Goal: Task Accomplishment & Management: Use online tool/utility

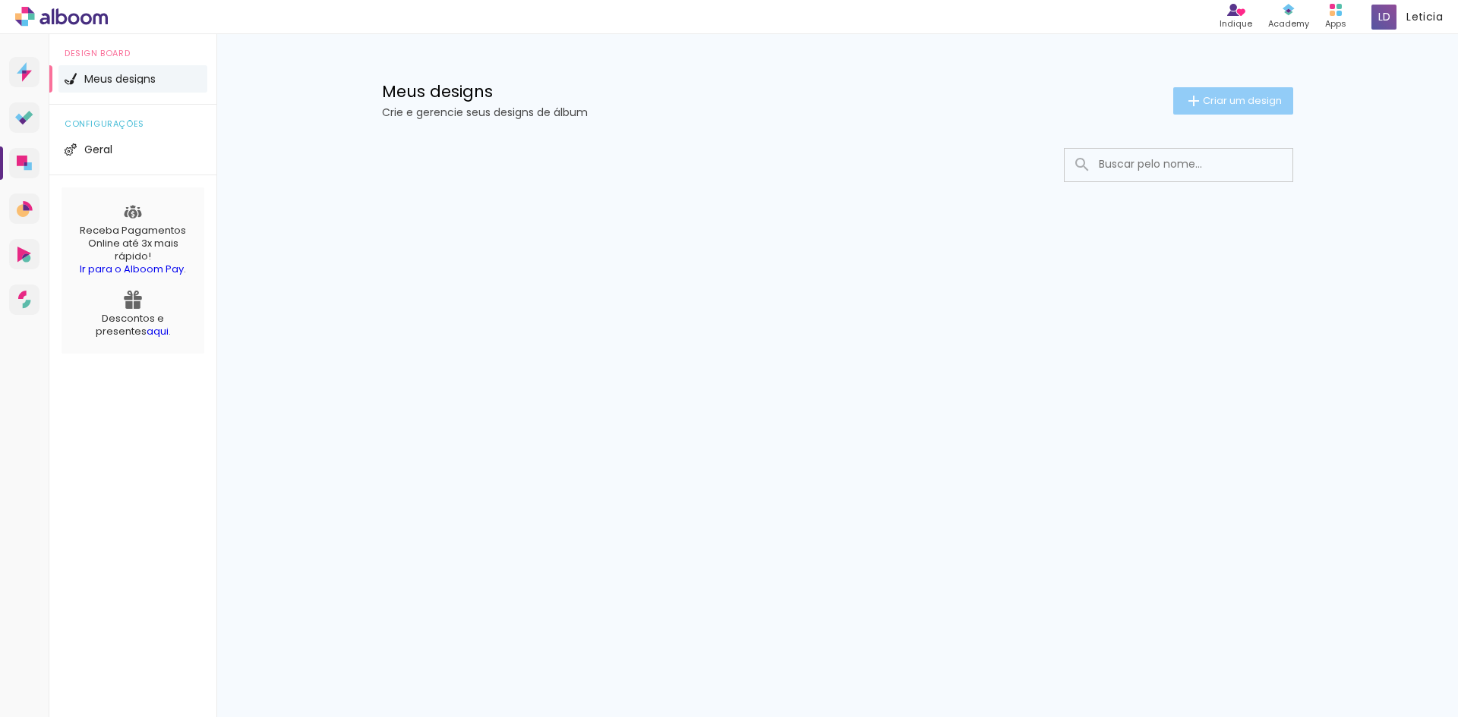
click at [1221, 96] on span "Criar um design" at bounding box center [1241, 101] width 79 height 10
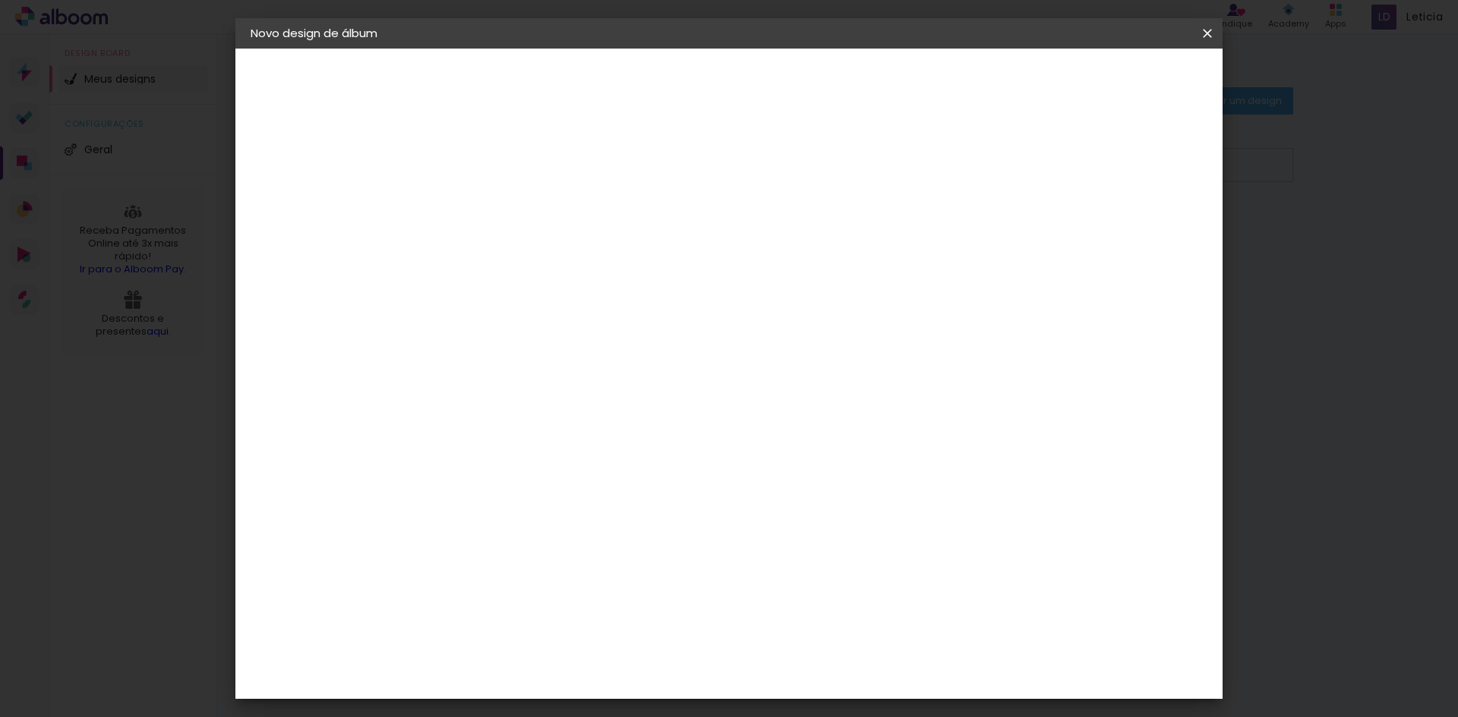
click at [499, 208] on input at bounding box center [499, 204] width 0 height 24
type input "[DATE] [PERSON_NAME] e [PERSON_NAME]"
type paper-input "[DATE] [PERSON_NAME] e [PERSON_NAME]"
click at [0, 0] on slot "Avançar" at bounding box center [0, 0] width 0 height 0
click at [552, 285] on input at bounding box center [537, 288] width 153 height 19
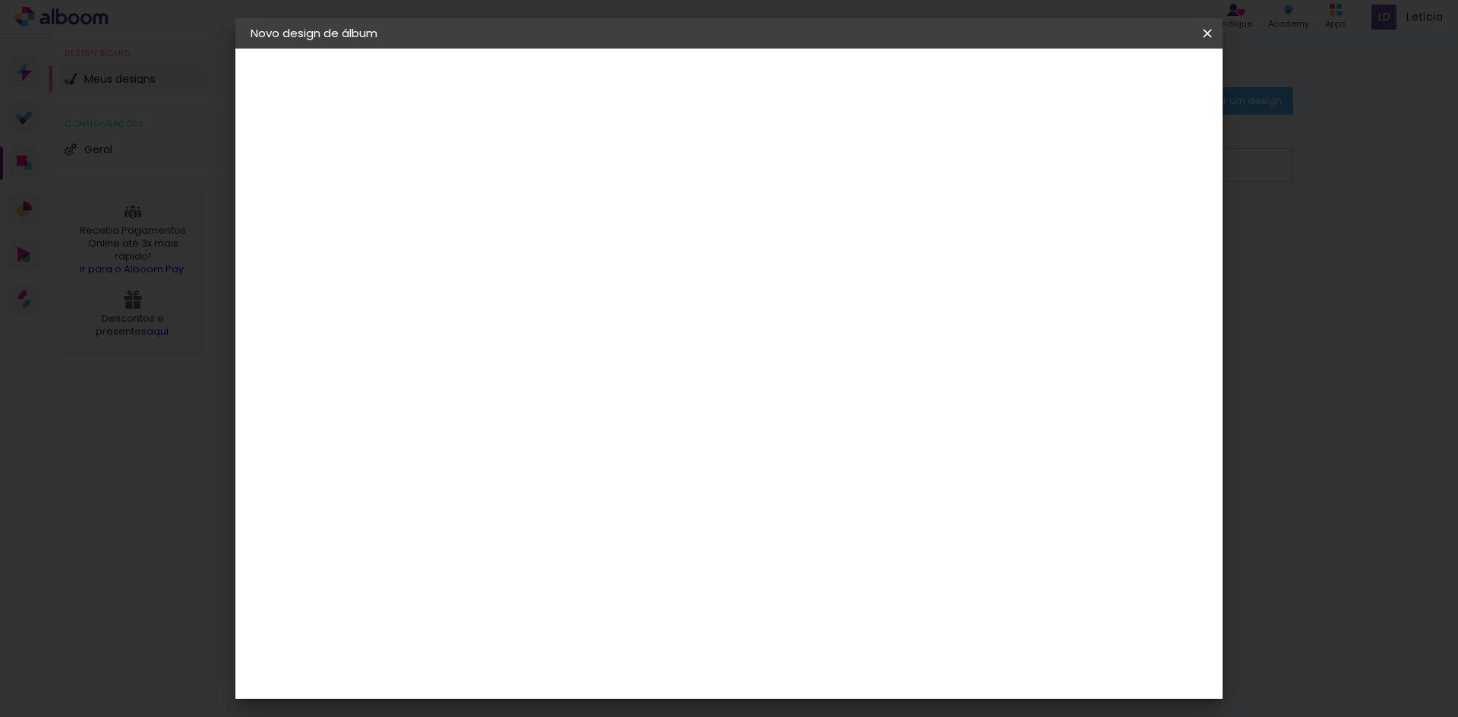
type input "t"
click at [0, 0] on paper-icon-button at bounding box center [0, 0] width 0 height 0
click at [764, 314] on div "Sugerir uma encadernadora" at bounding box center [717, 316] width 94 height 24
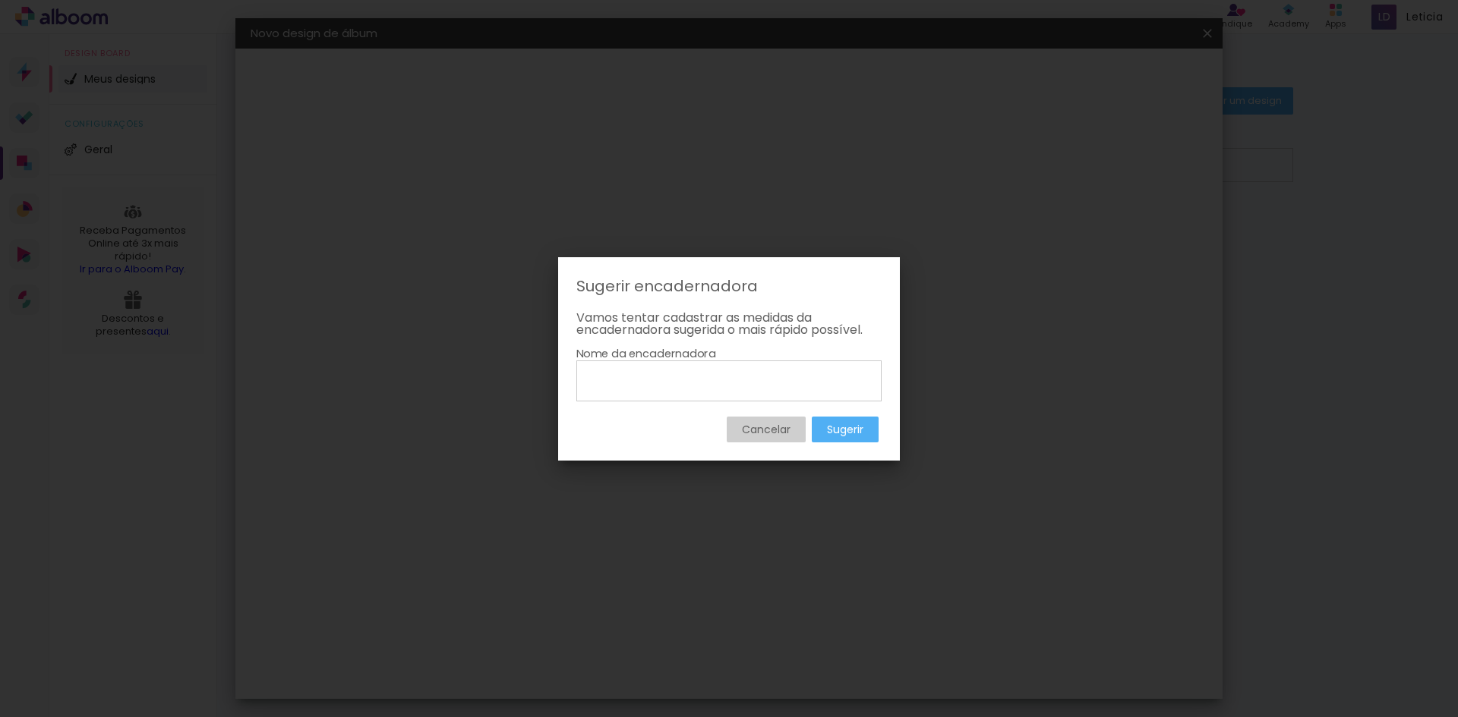
click at [657, 375] on input at bounding box center [728, 380] width 295 height 26
type input "The Books"
type paper-input "The Books"
type input "The Books Encadernadora"
type paper-input "The Books Encadernadora"
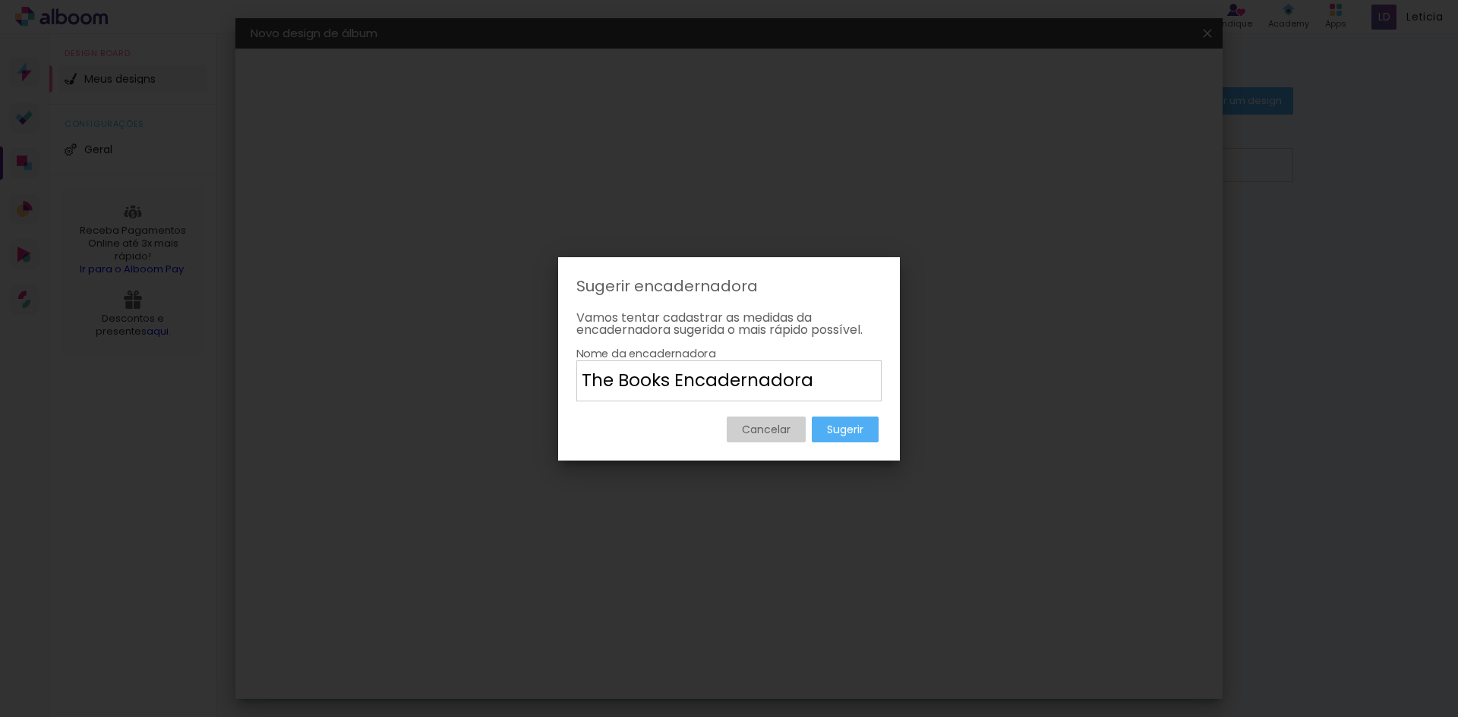
click at [0, 0] on slot "Sugerir" at bounding box center [0, 0] width 0 height 0
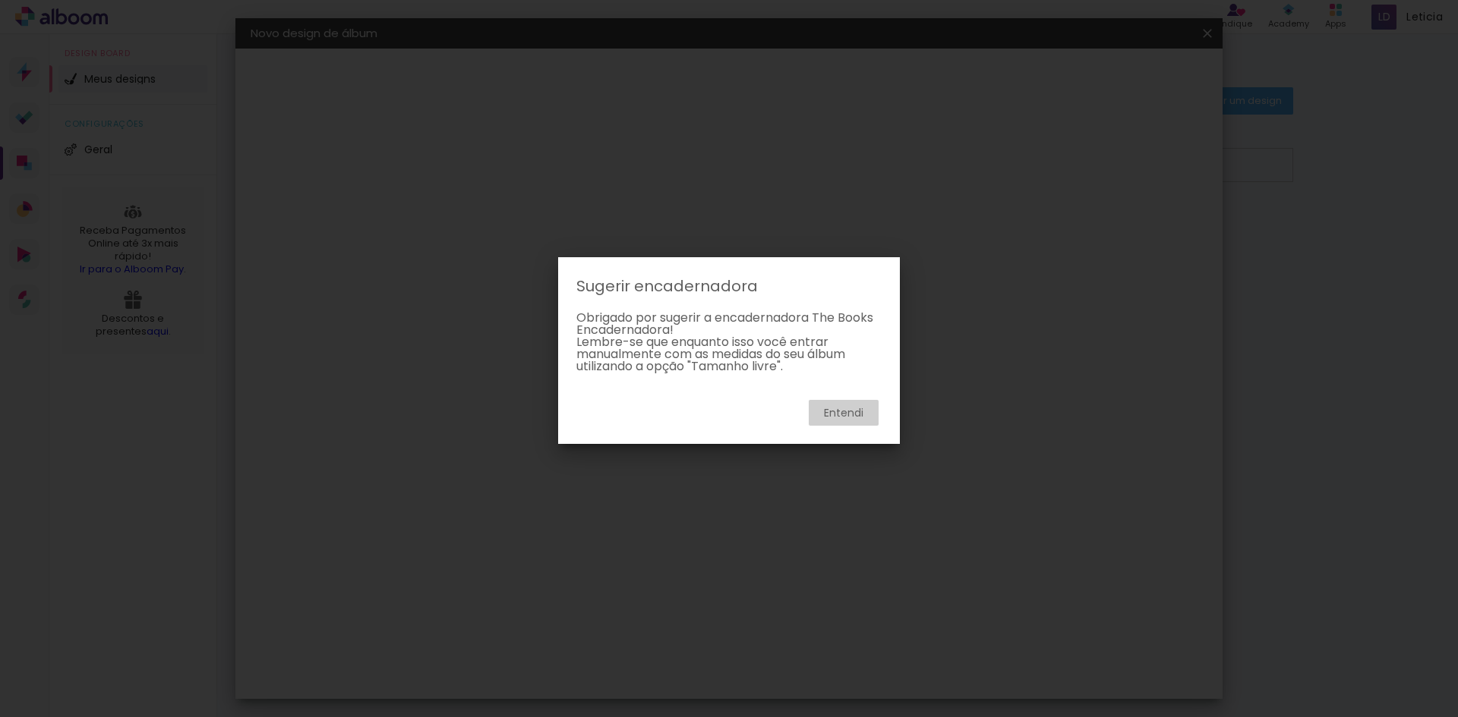
click at [0, 0] on slot "Entendi" at bounding box center [0, 0] width 0 height 0
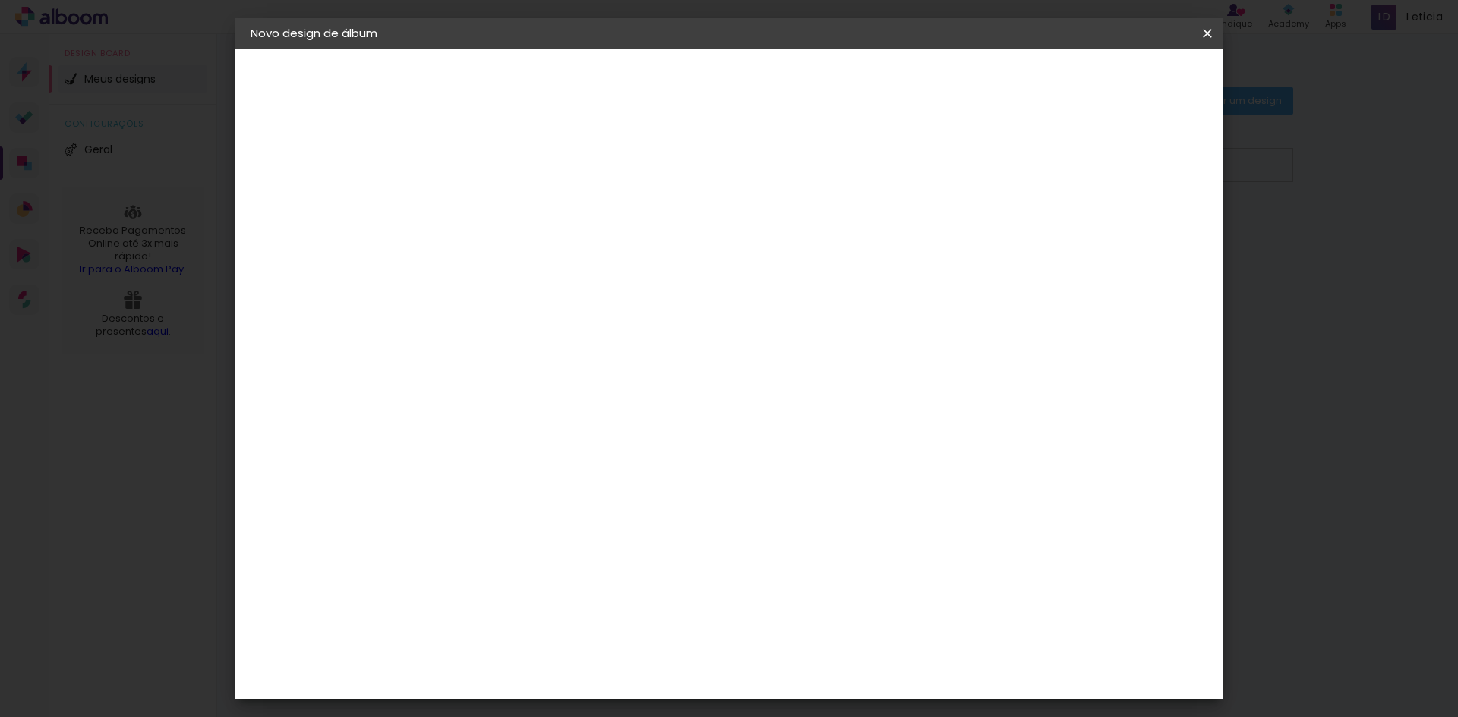
click at [575, 288] on input at bounding box center [537, 288] width 153 height 19
click at [0, 0] on slot "Tamanho Livre" at bounding box center [0, 0] width 0 height 0
click at [783, 70] on paper-button "Avançar" at bounding box center [745, 81] width 74 height 26
click at [659, 430] on div at bounding box center [644, 366] width 194 height 128
click at [629, 365] on div at bounding box center [644, 366] width 194 height 128
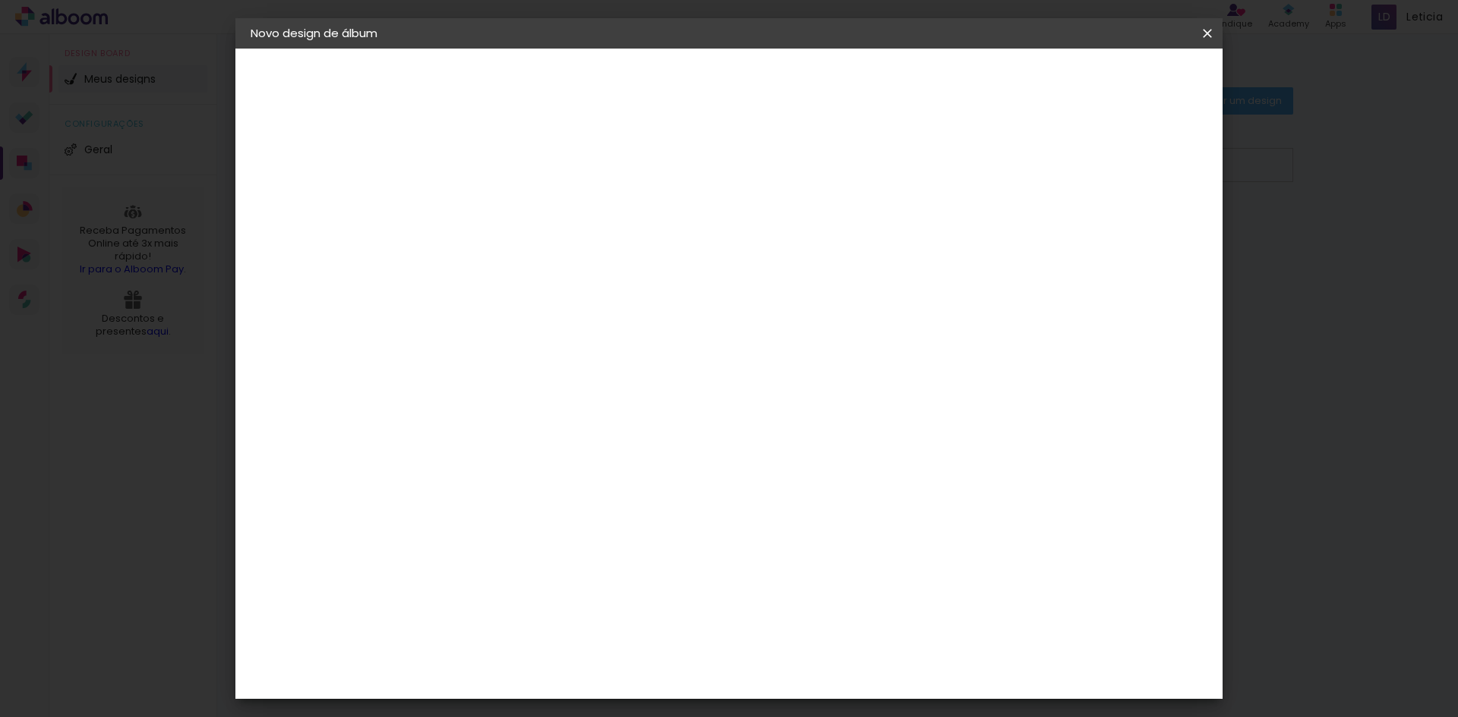
click at [1112, 77] on span "Iniciar design" at bounding box center [1077, 80] width 69 height 11
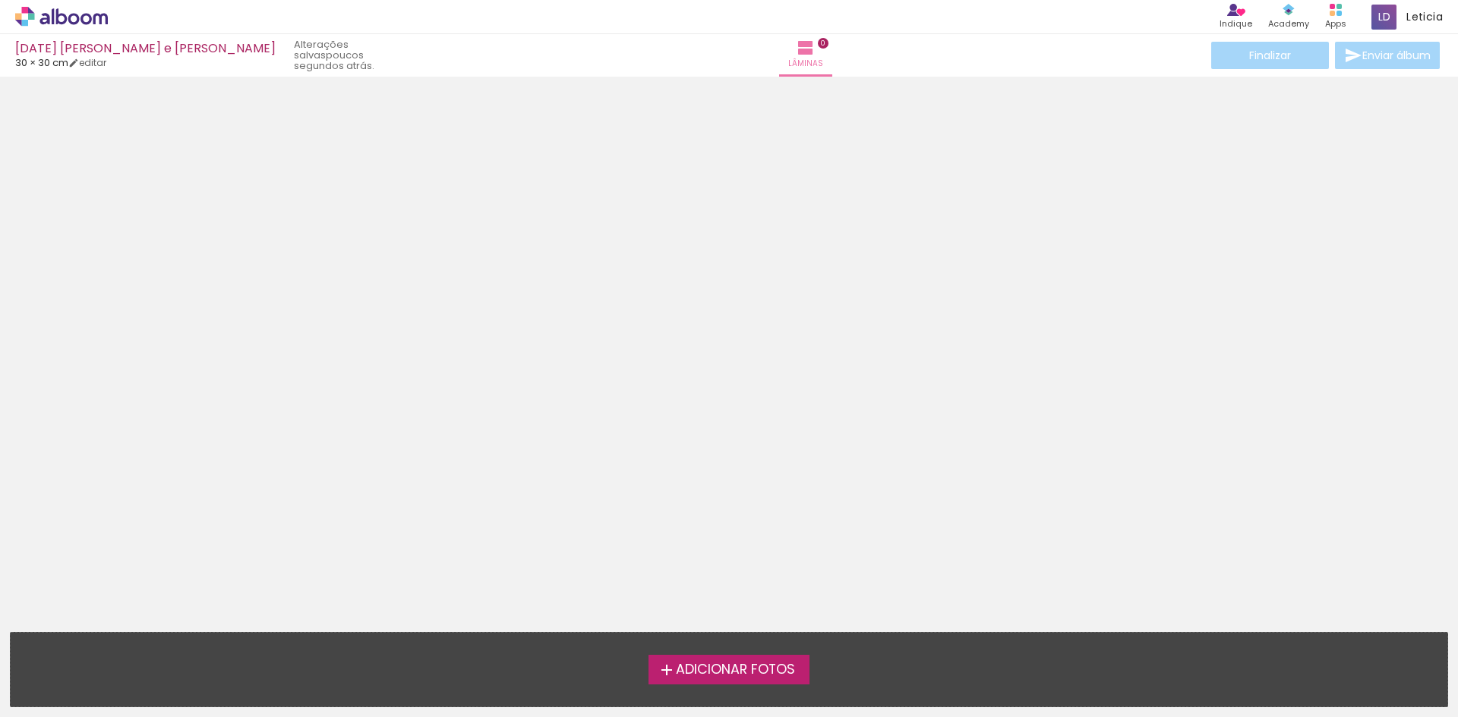
click at [710, 669] on span "Adicionar Fotos" at bounding box center [735, 670] width 119 height 14
click at [0, 0] on input "file" at bounding box center [0, 0] width 0 height 0
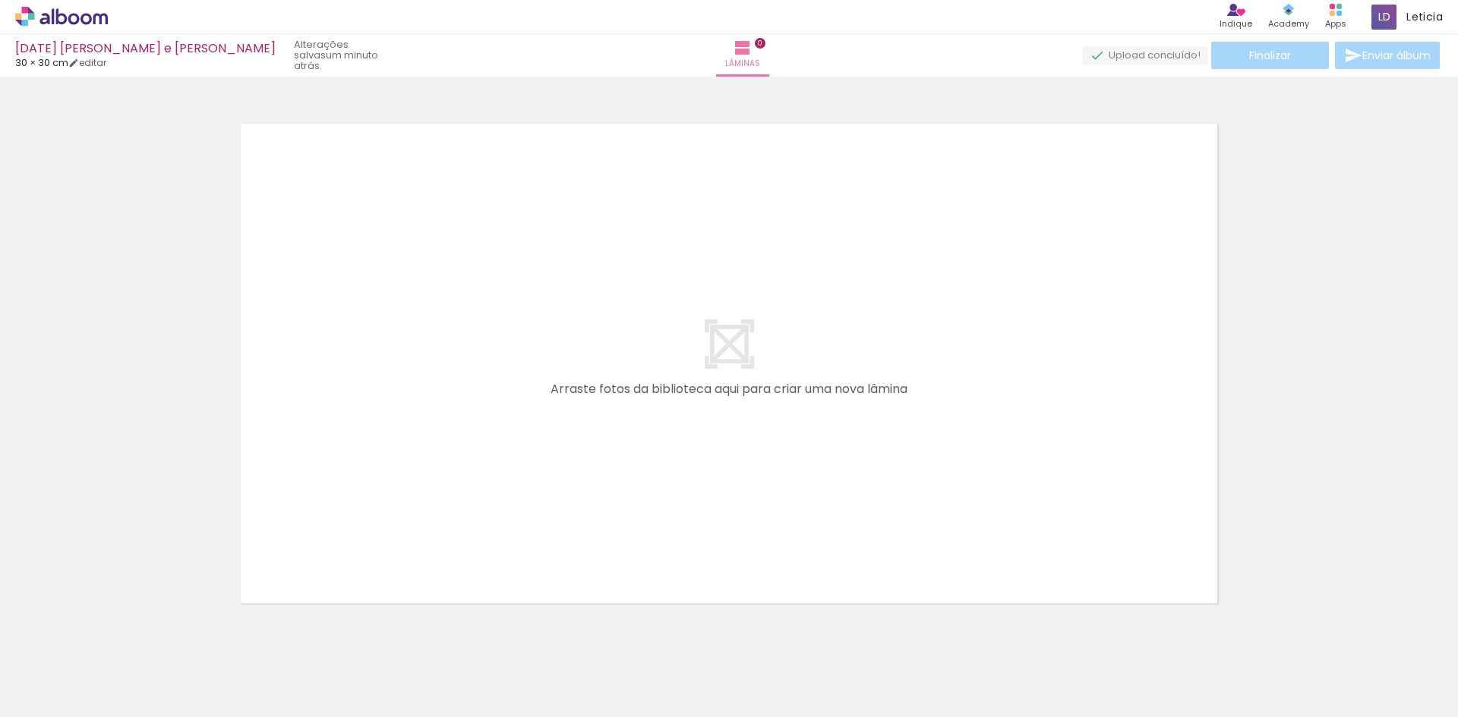
scroll to position [20, 0]
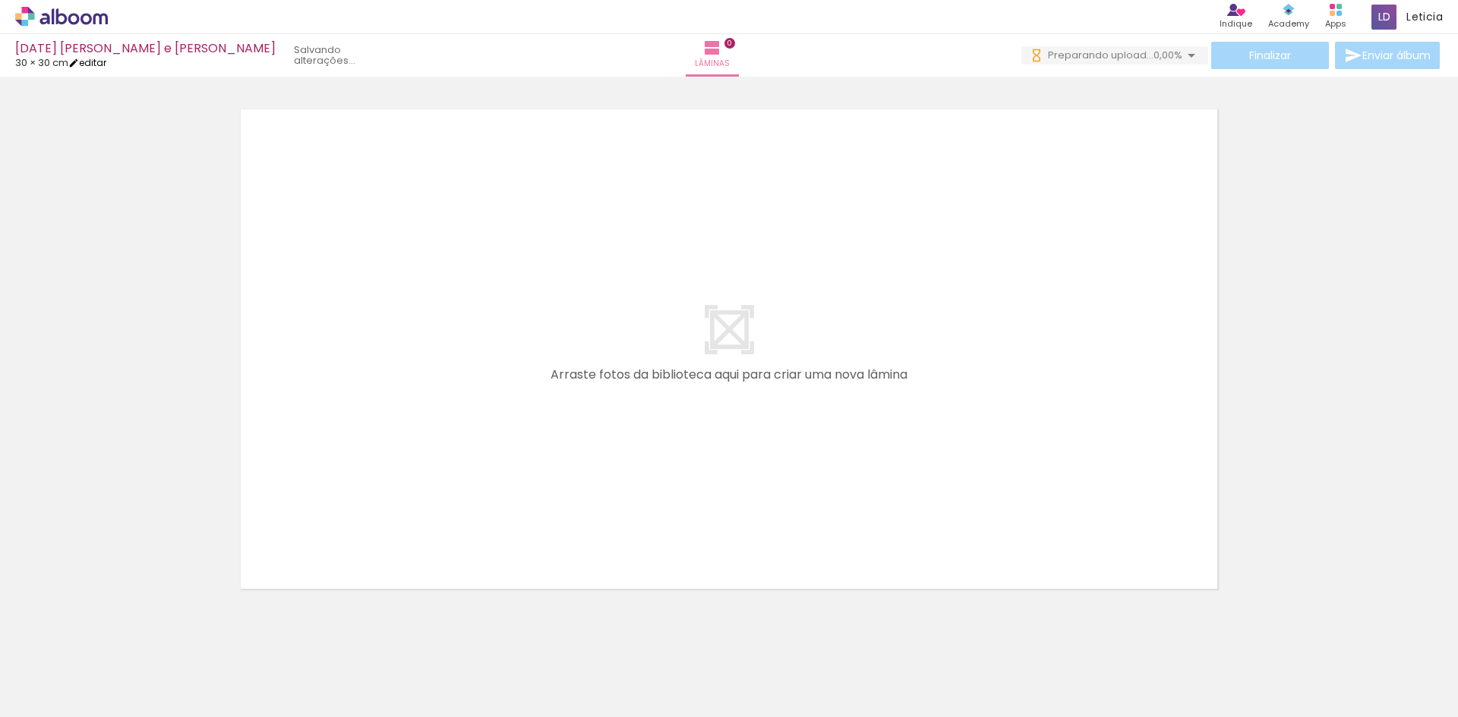
click at [94, 65] on link "editar" at bounding box center [87, 62] width 38 height 13
type input "30"
type input "60"
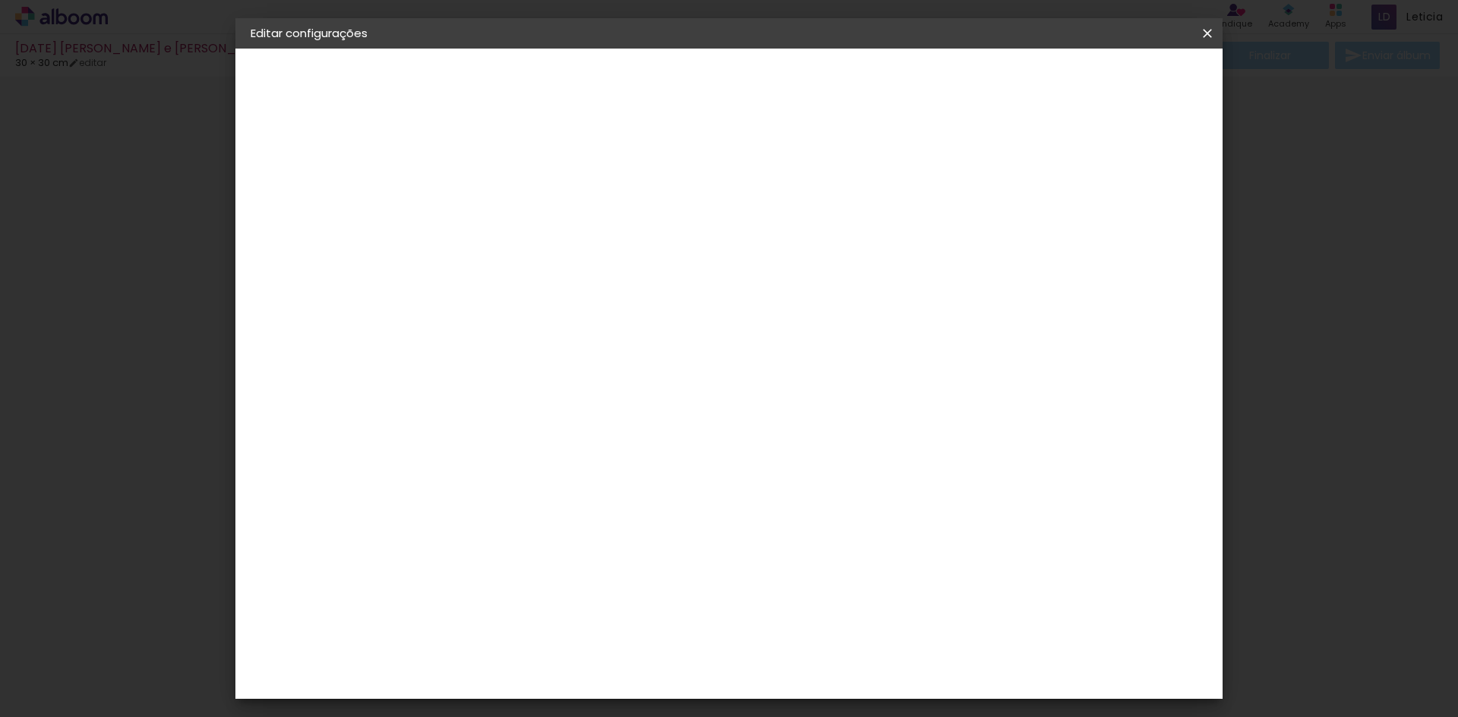
click at [0, 0] on slot "Voltar" at bounding box center [0, 0] width 0 height 0
click at [0, 0] on slot "[DATE] [PERSON_NAME] e [PERSON_NAME]" at bounding box center [0, 0] width 0 height 0
drag, startPoint x: 859, startPoint y: 204, endPoint x: 493, endPoint y: 190, distance: 366.2
click at [481, 178] on div "Informações Dê um título ao seu álbum. Avançar" at bounding box center [499, 113] width 132 height 129
type input "Ensaio [PERSON_NAME]"
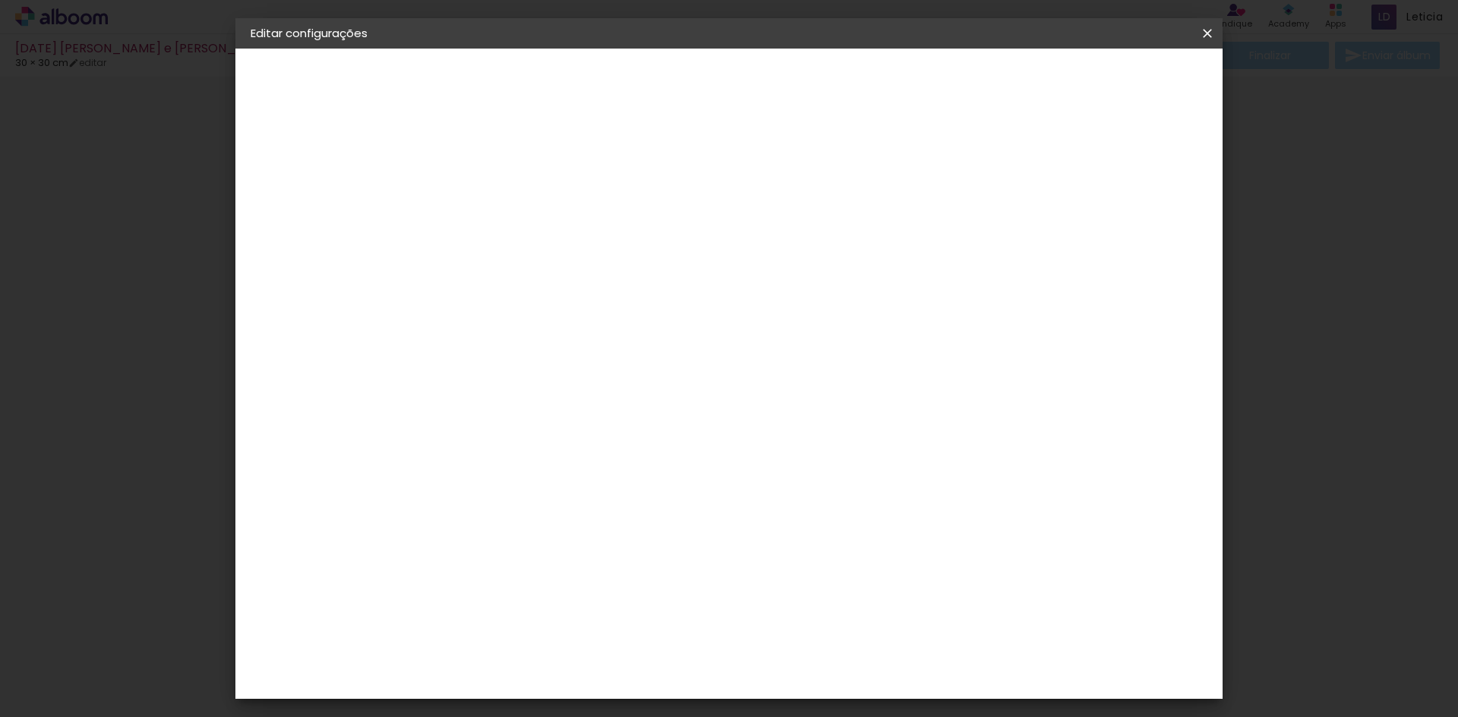
type paper-input "Ensaio [PERSON_NAME]"
click at [654, 89] on paper-button "Avançar" at bounding box center [617, 81] width 74 height 26
click at [783, 78] on div "Voltar Avançar" at bounding box center [707, 81] width 151 height 26
click at [783, 226] on paper-item "Tamanho Livre" at bounding box center [711, 230] width 146 height 33
click at [0, 0] on slot "Avançar" at bounding box center [0, 0] width 0 height 0
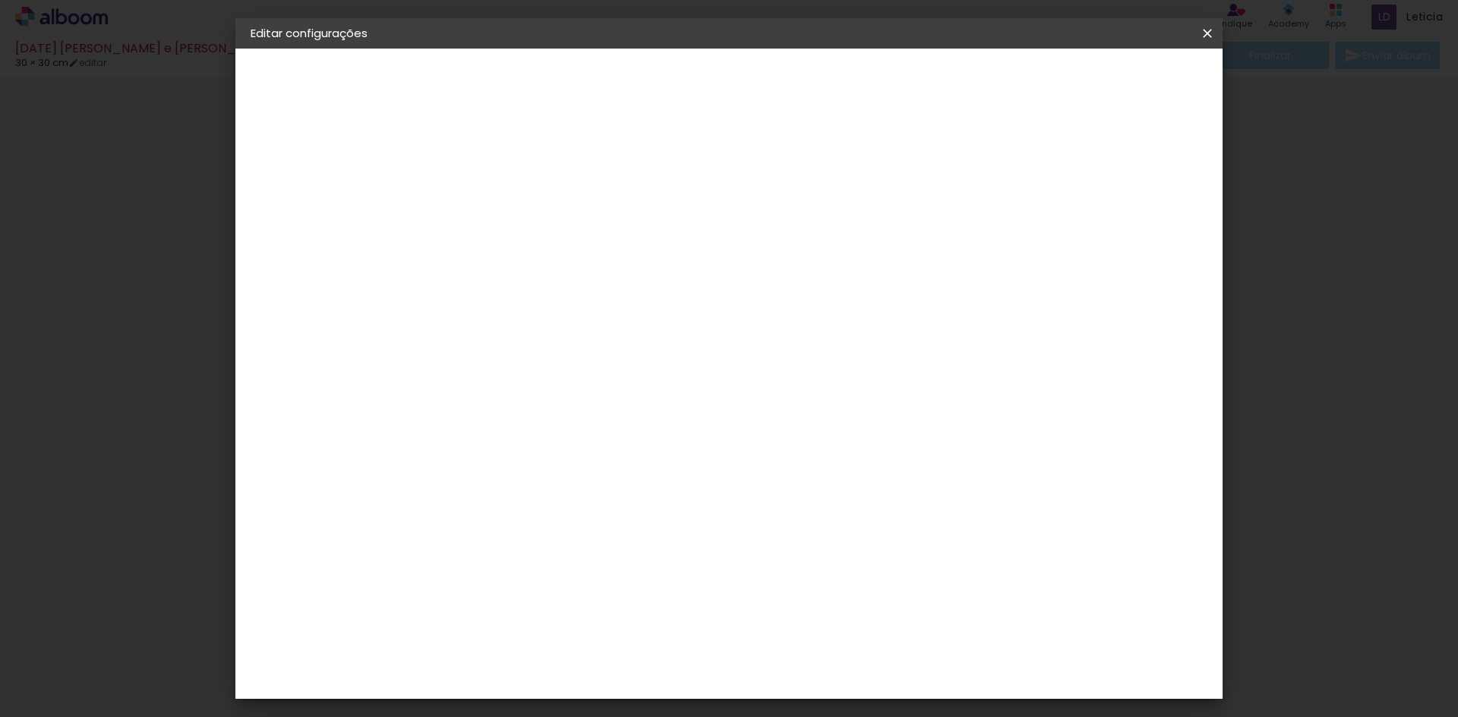
click at [1112, 77] on span "Salvar configurações" at bounding box center [1056, 80] width 112 height 11
click at [1099, 86] on span "Salvar configurações" at bounding box center [1056, 80] width 112 height 11
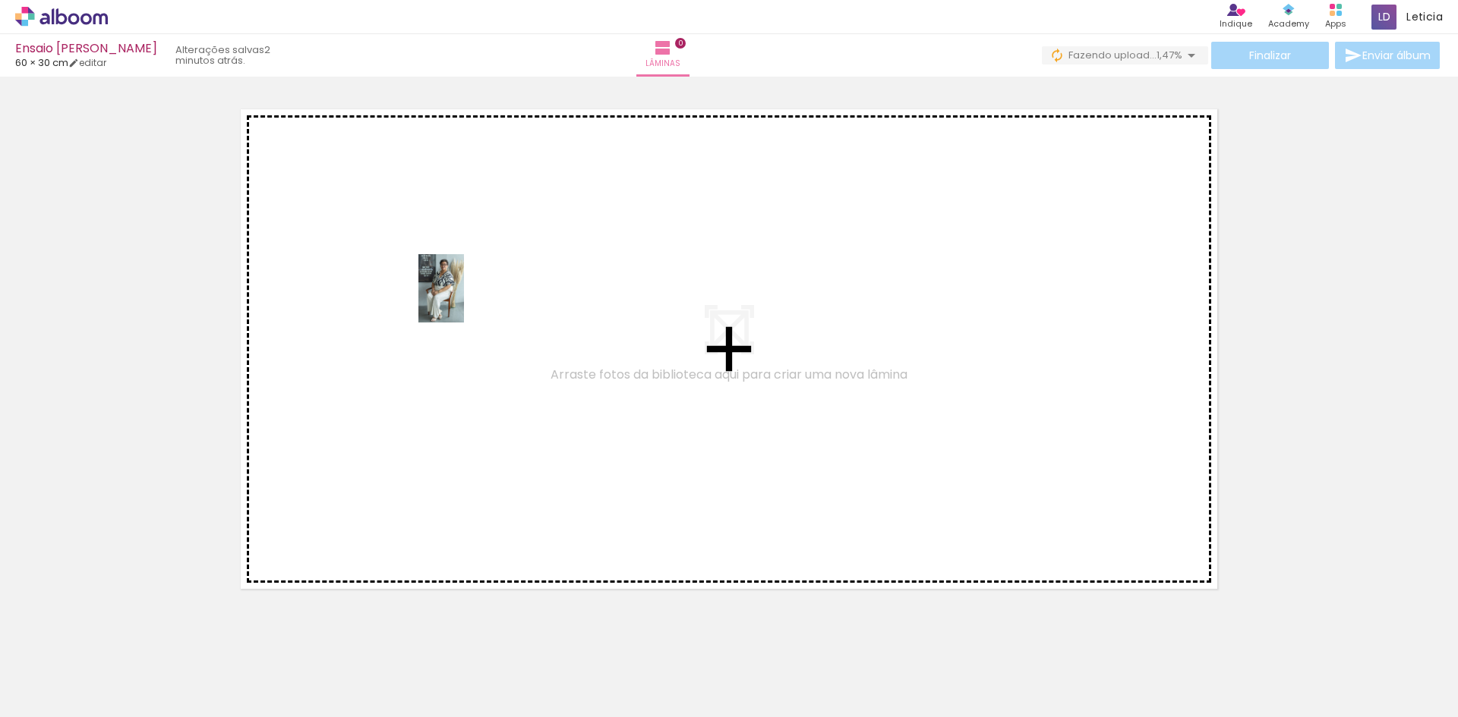
drag, startPoint x: 157, startPoint y: 687, endPoint x: 456, endPoint y: 295, distance: 493.5
click at [457, 295] on quentale-workspace at bounding box center [729, 358] width 1458 height 717
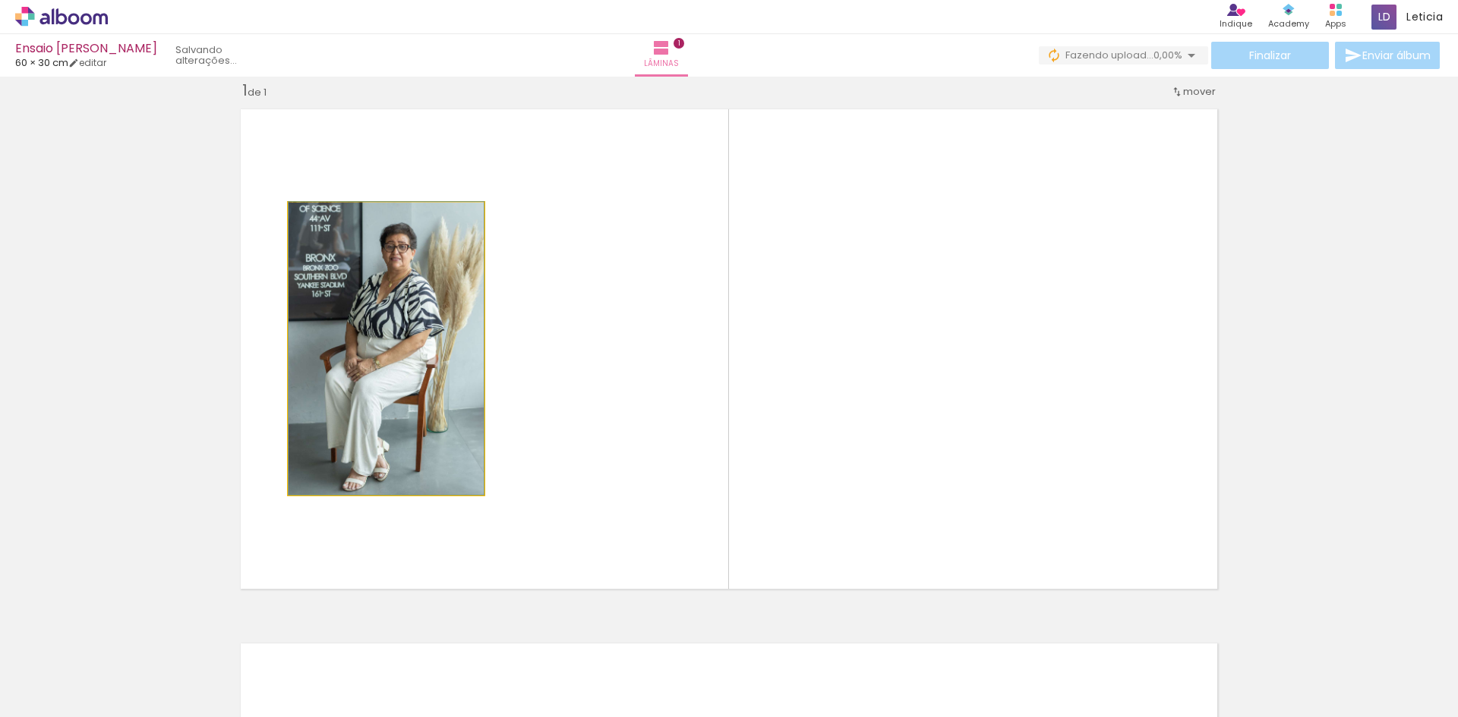
drag, startPoint x: 390, startPoint y: 396, endPoint x: 433, endPoint y: 273, distance: 130.8
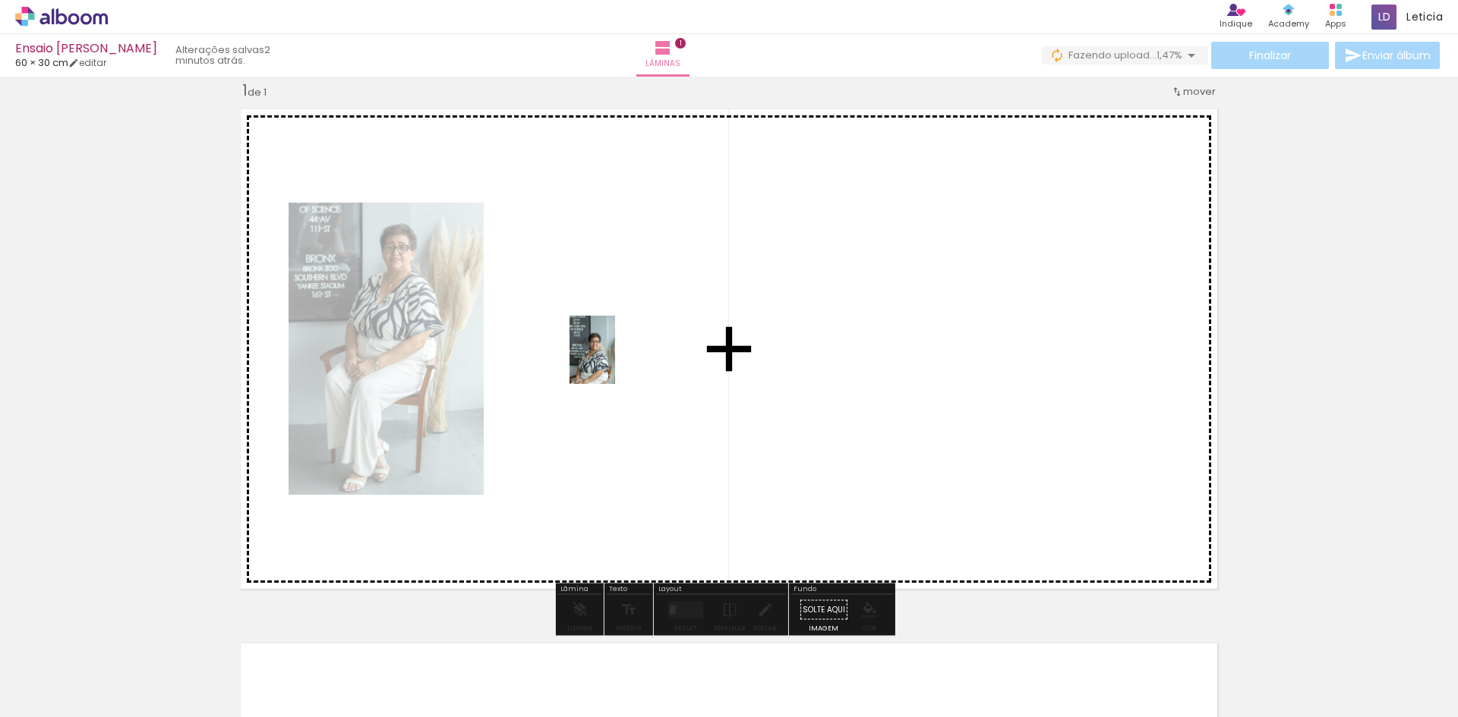
drag, startPoint x: 404, startPoint y: 676, endPoint x: 615, endPoint y: 361, distance: 378.6
click at [615, 361] on quentale-workspace at bounding box center [729, 358] width 1458 height 717
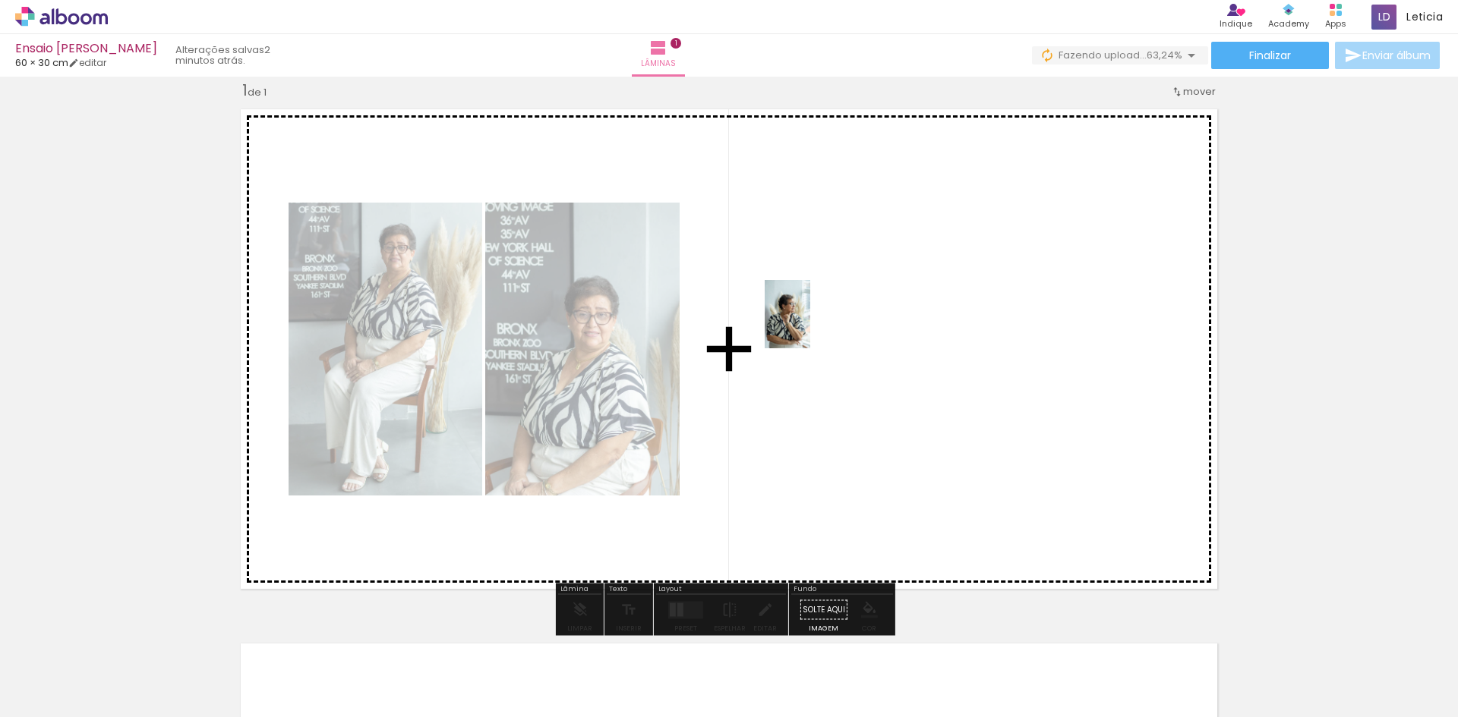
drag, startPoint x: 1269, startPoint y: 686, endPoint x: 810, endPoint y: 326, distance: 583.3
click at [810, 326] on quentale-workspace at bounding box center [729, 358] width 1458 height 717
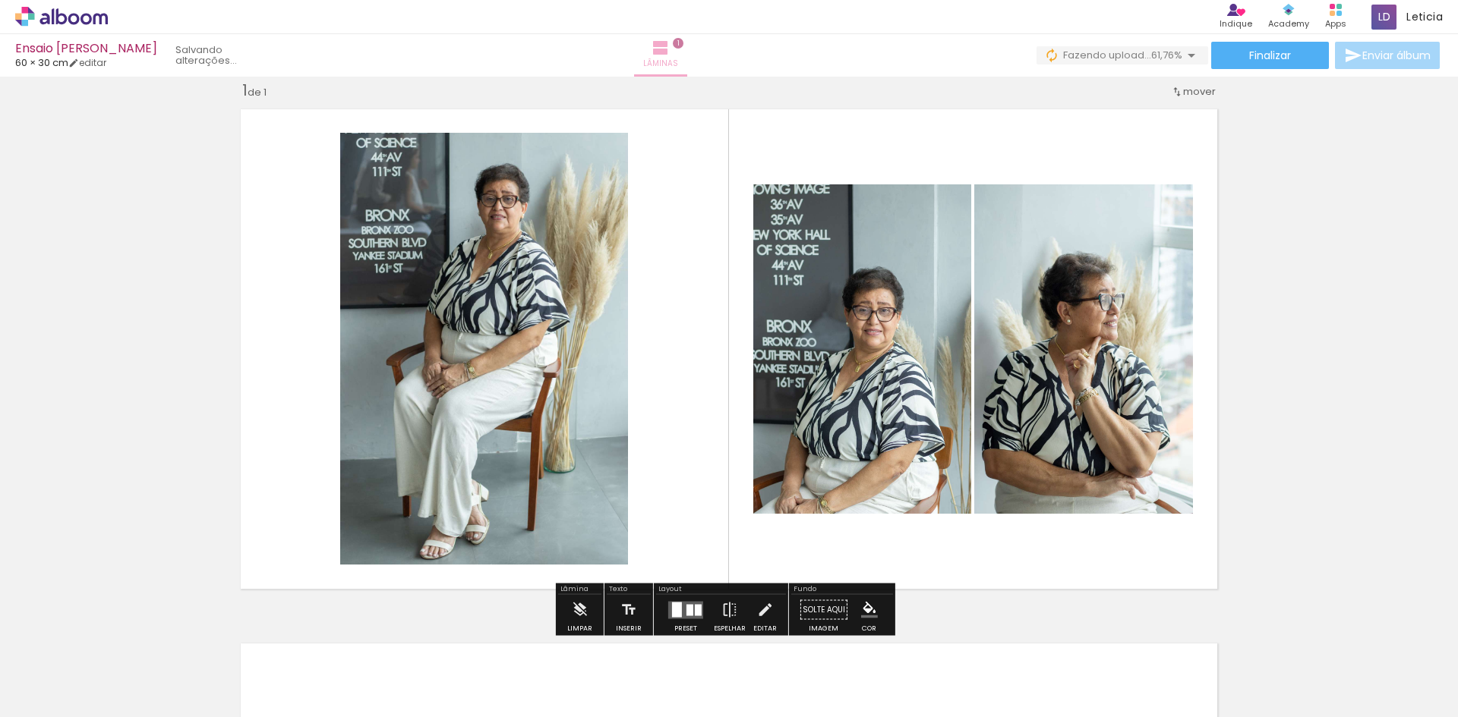
click at [670, 56] on iron-icon at bounding box center [660, 48] width 18 height 18
click at [683, 44] on span "1" at bounding box center [678, 43] width 11 height 11
click at [840, 144] on quentale-layouter at bounding box center [728, 349] width 993 height 496
drag, startPoint x: 1075, startPoint y: 140, endPoint x: 1308, endPoint y: 541, distance: 464.3
click at [1308, 541] on div "Inserir lâmina 1 de 1" at bounding box center [729, 597] width 1458 height 1070
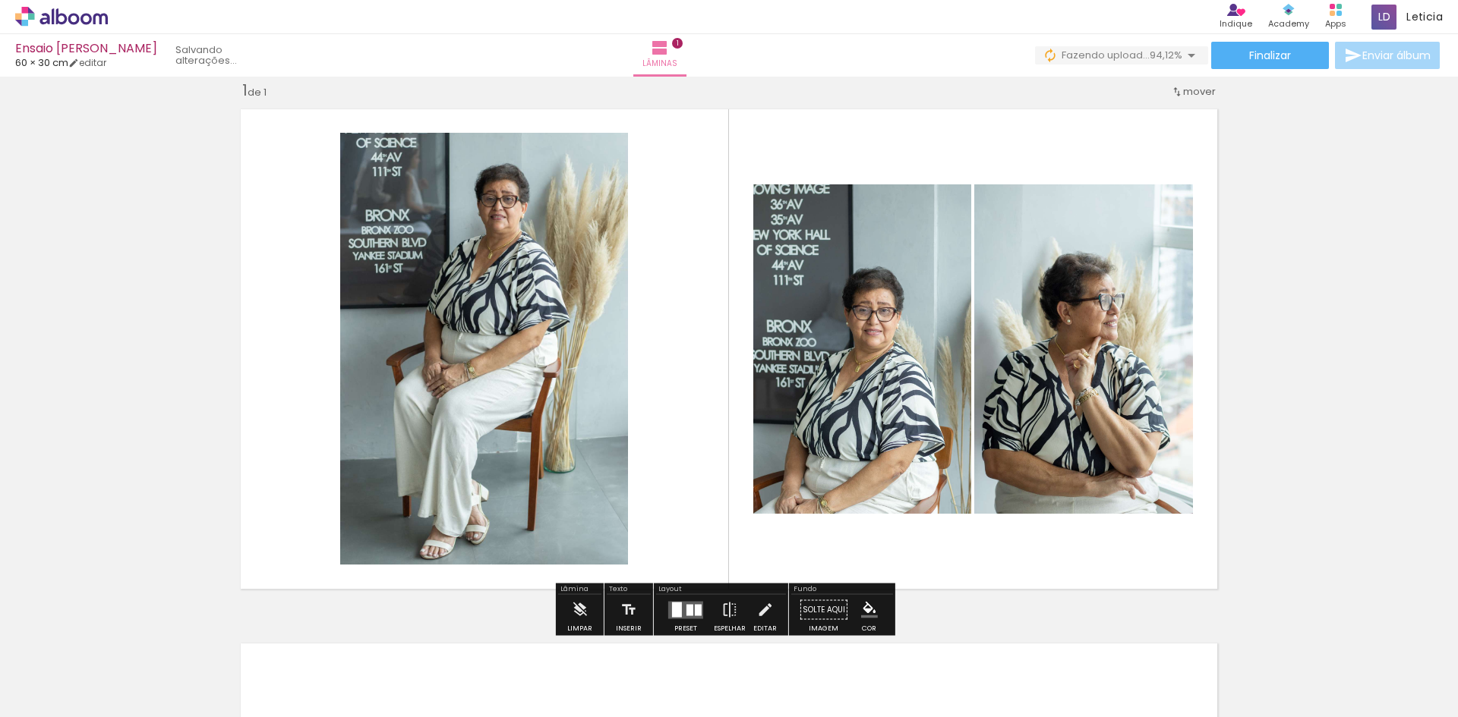
click at [1258, 571] on div "Inserir lâmina 1 de 1" at bounding box center [729, 597] width 1458 height 1070
click at [575, 606] on iron-icon at bounding box center [579, 610] width 17 height 30
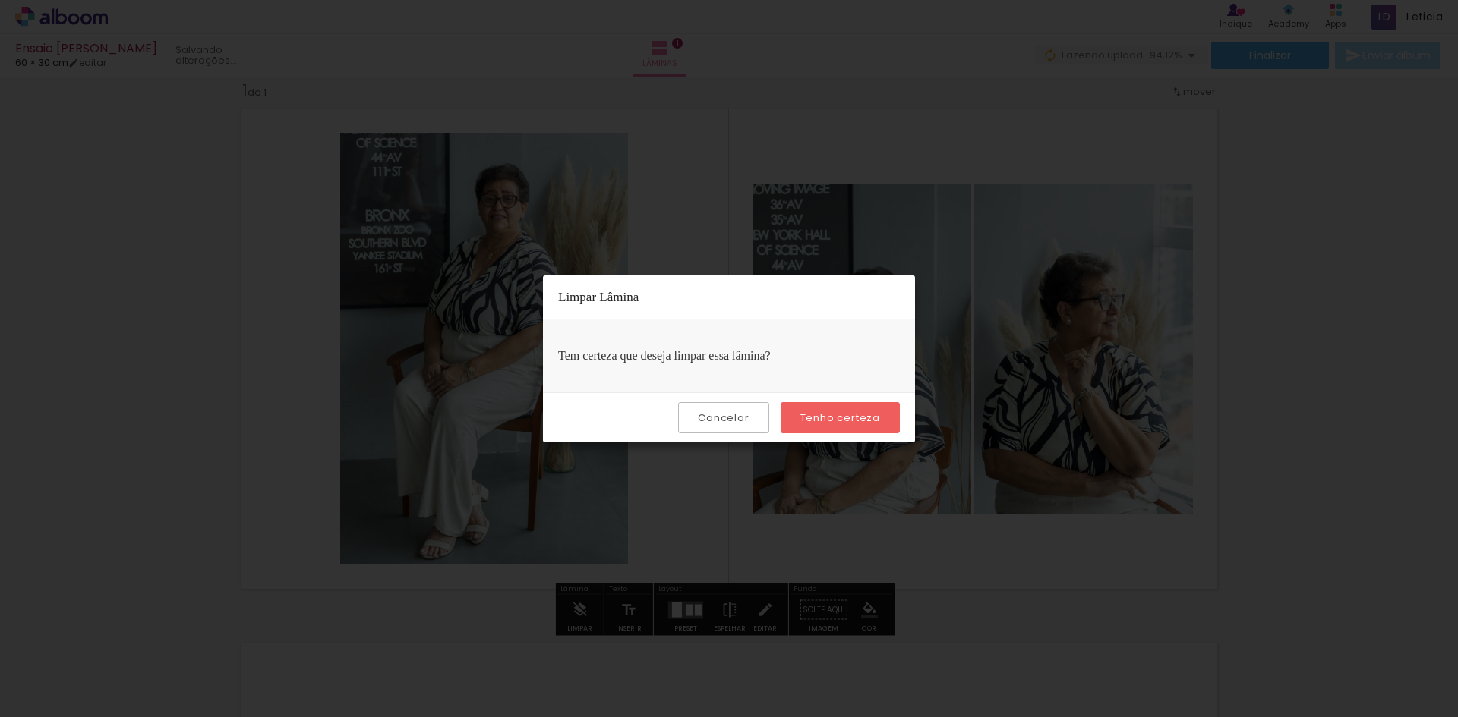
click at [0, 0] on slot "Cancelar" at bounding box center [0, 0] width 0 height 0
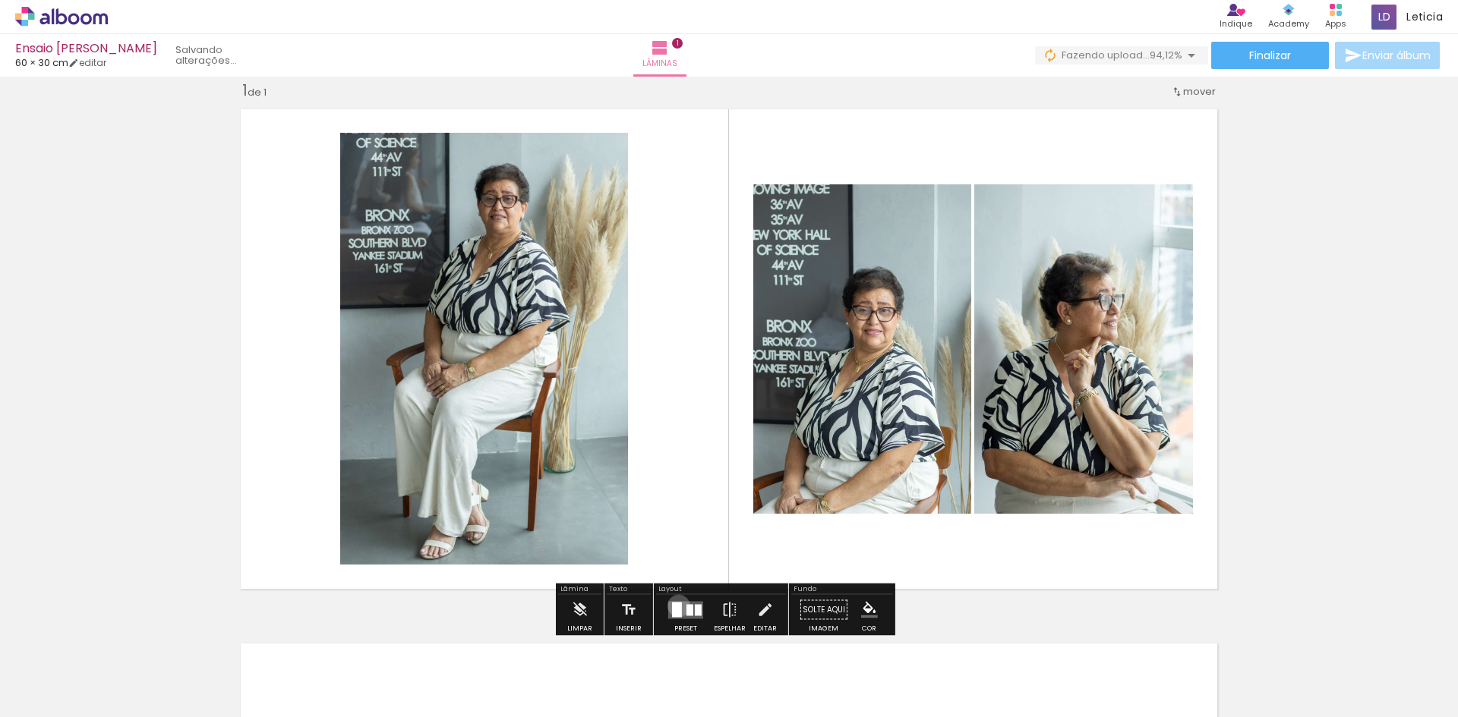
click at [676, 606] on div at bounding box center [677, 609] width 10 height 15
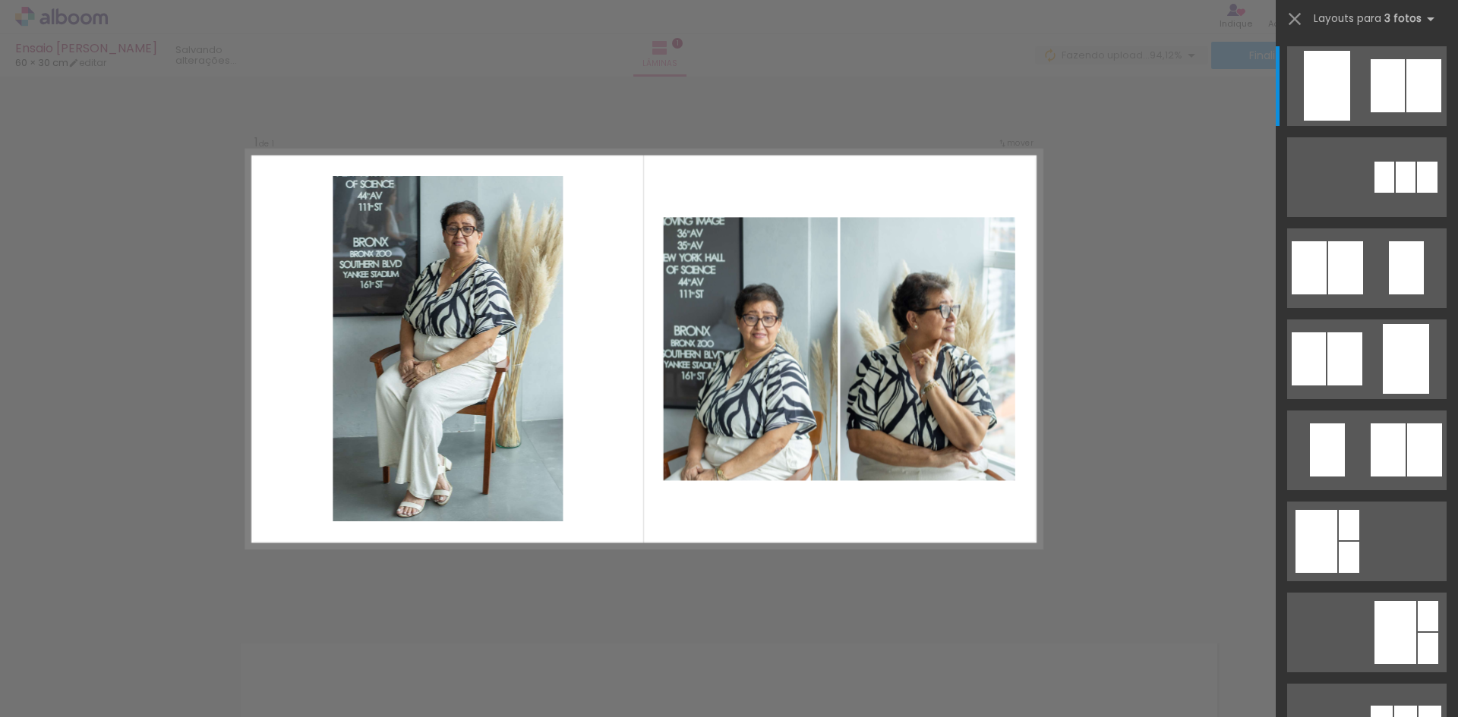
scroll to position [19, 0]
click at [1285, 17] on iron-icon at bounding box center [1294, 18] width 21 height 21
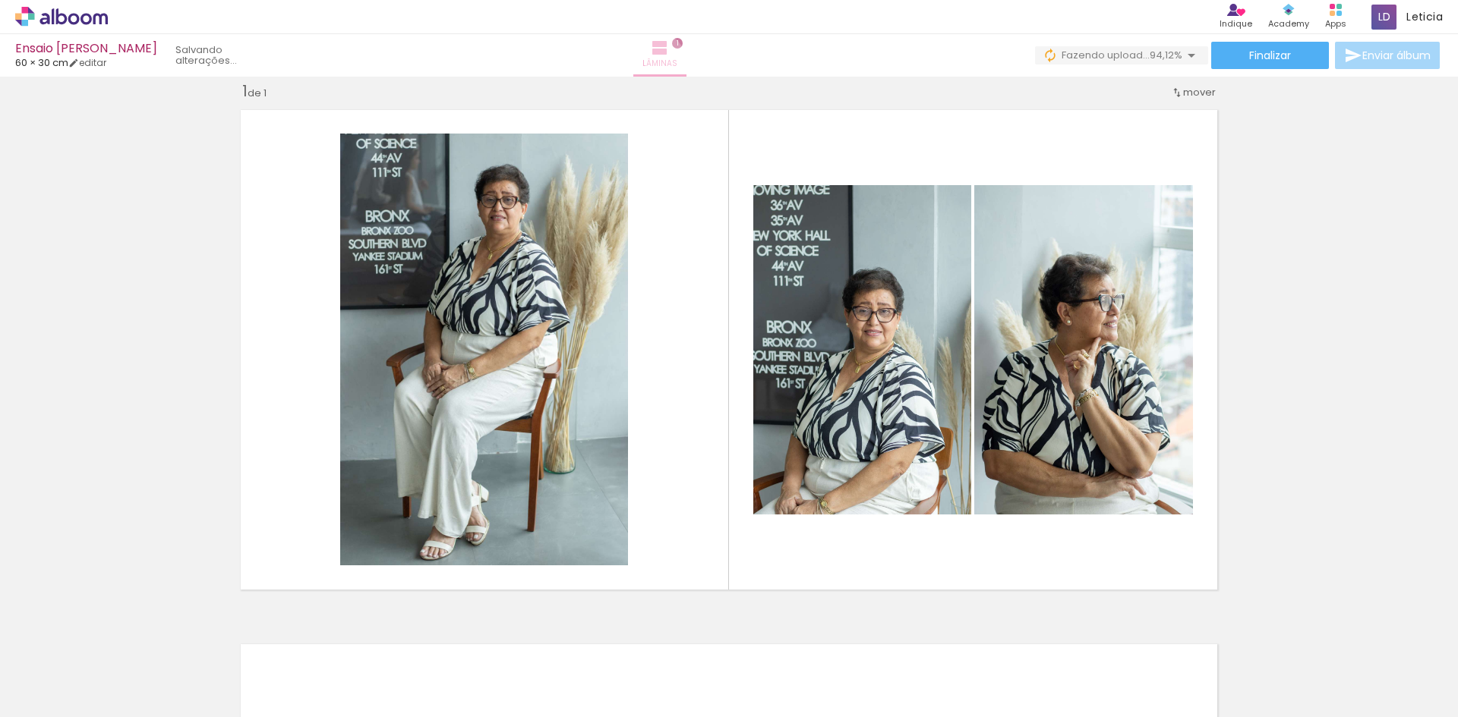
click at [669, 55] on iron-icon at bounding box center [660, 48] width 18 height 18
click at [682, 43] on span "1" at bounding box center [677, 43] width 11 height 11
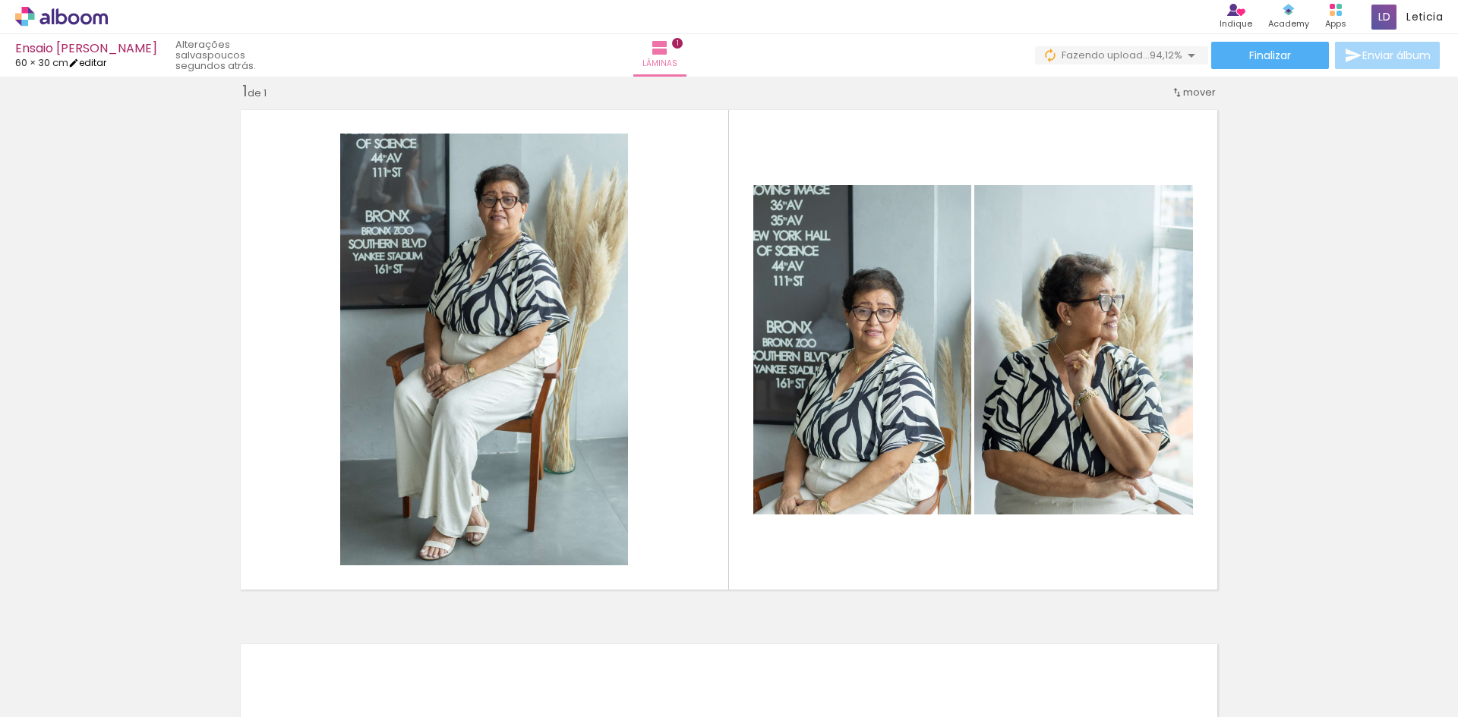
click at [103, 61] on link "editar" at bounding box center [87, 62] width 38 height 13
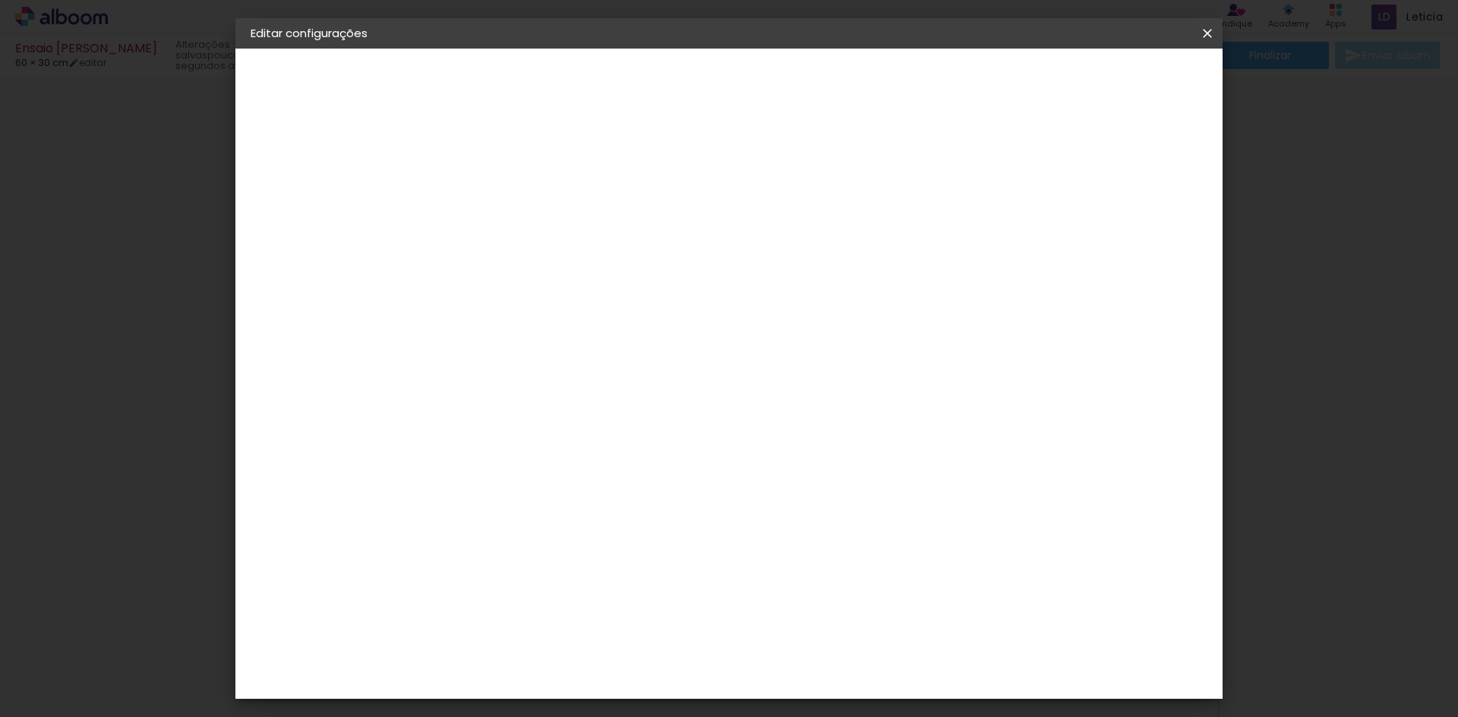
click at [337, 155] on div "2. Especificações" at bounding box center [334, 156] width 166 height 18
click at [1082, 75] on span "Salvar configurações" at bounding box center [1056, 80] width 112 height 11
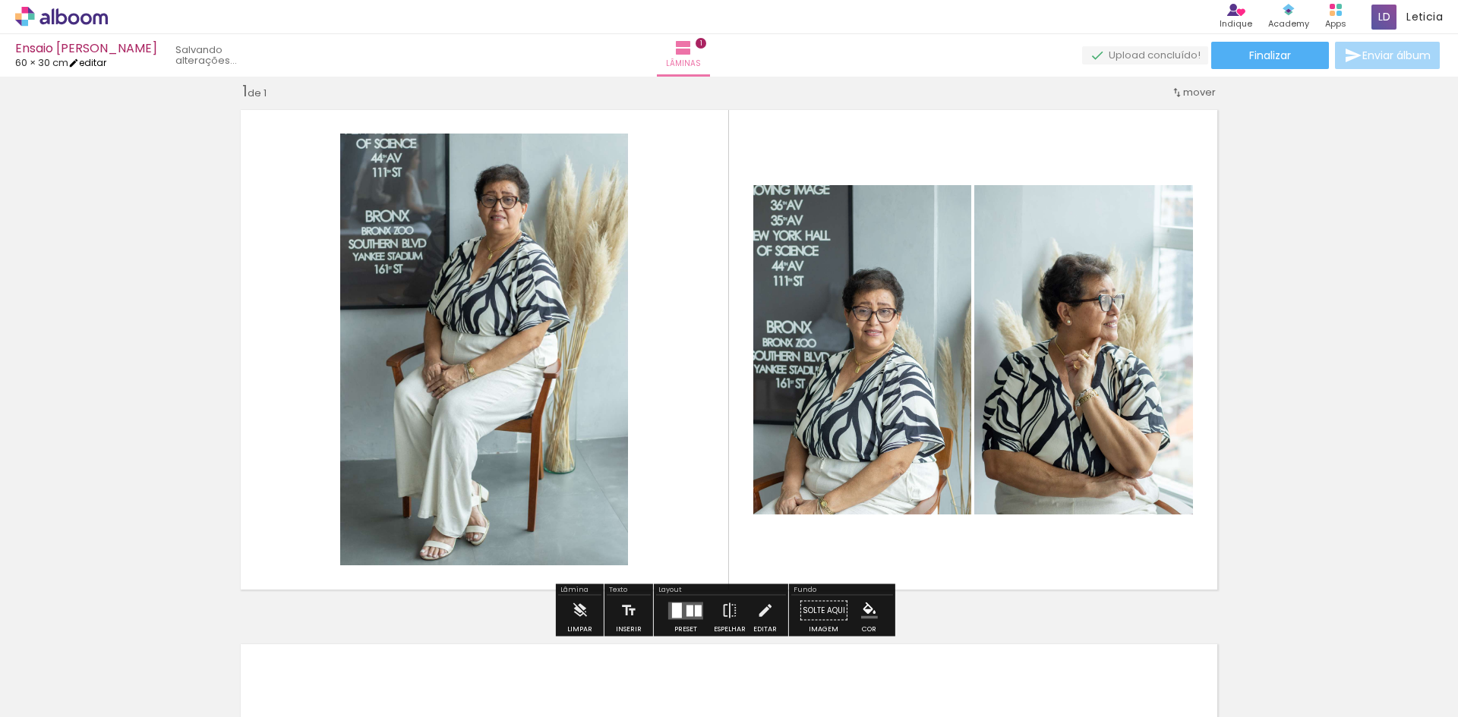
click at [104, 60] on link "editar" at bounding box center [87, 62] width 38 height 13
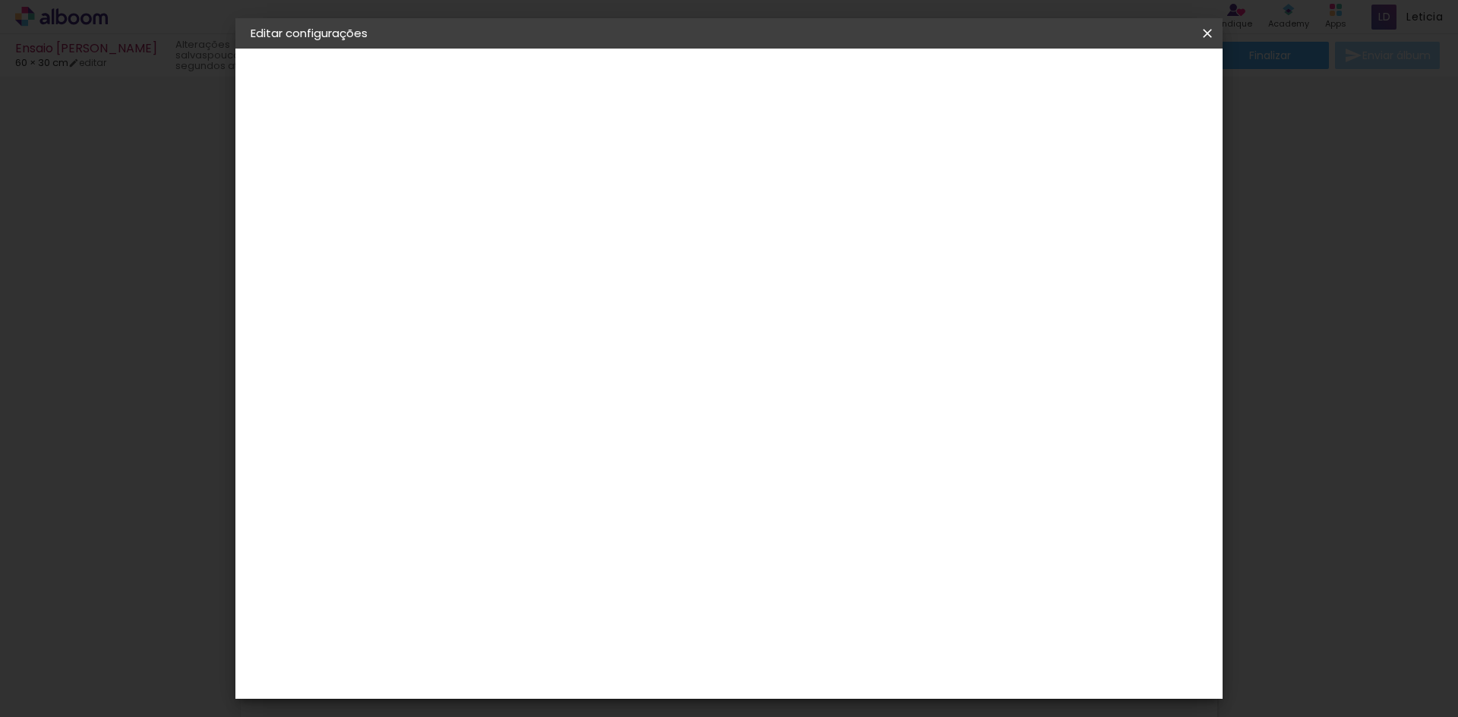
click at [0, 0] on slot "Voltar" at bounding box center [0, 0] width 0 height 0
click at [312, 153] on div "2. Especificações" at bounding box center [334, 156] width 166 height 18
click at [0, 0] on slot "Tamanho Livre" at bounding box center [0, 0] width 0 height 0
click at [0, 0] on slot "Avançar" at bounding box center [0, 0] width 0 height 0
click at [1105, 69] on paper-button "Salvar configurações" at bounding box center [1056, 81] width 143 height 26
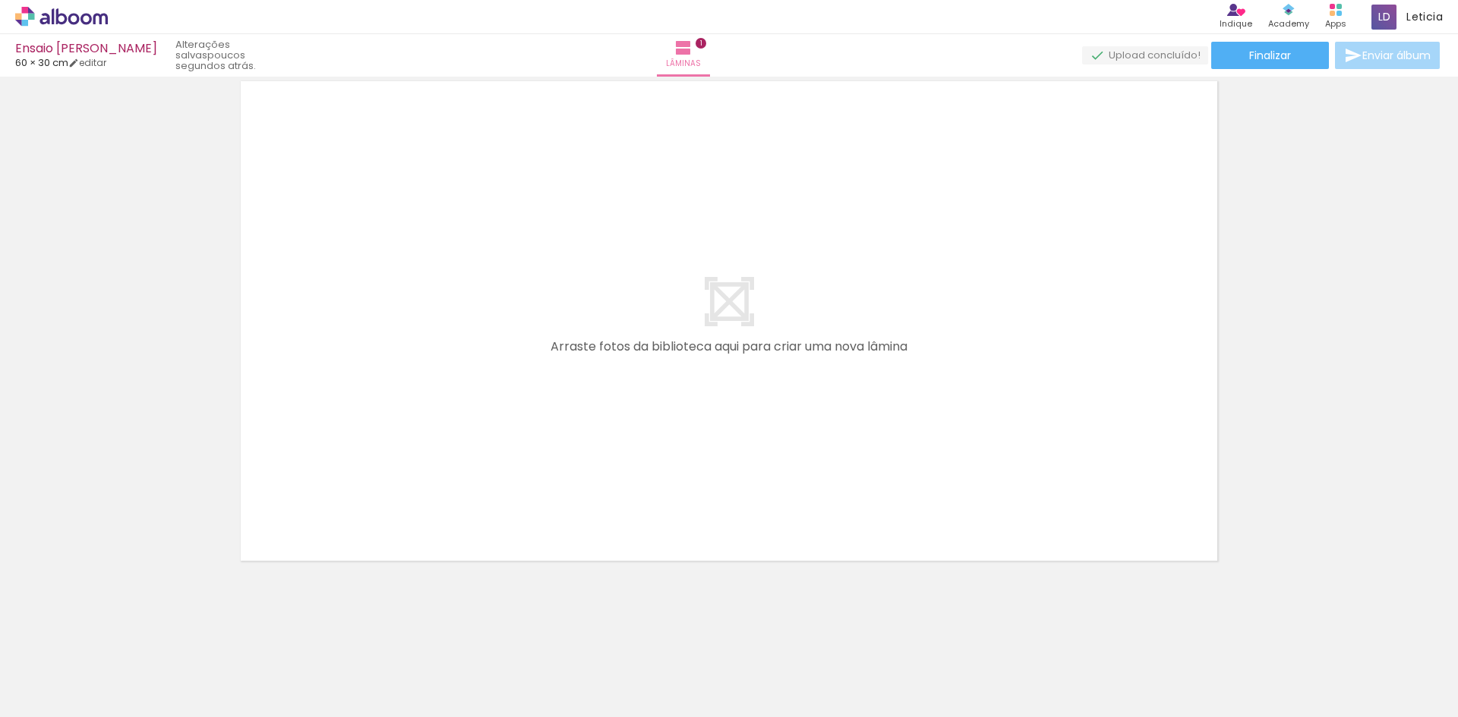
scroll to position [0, 692]
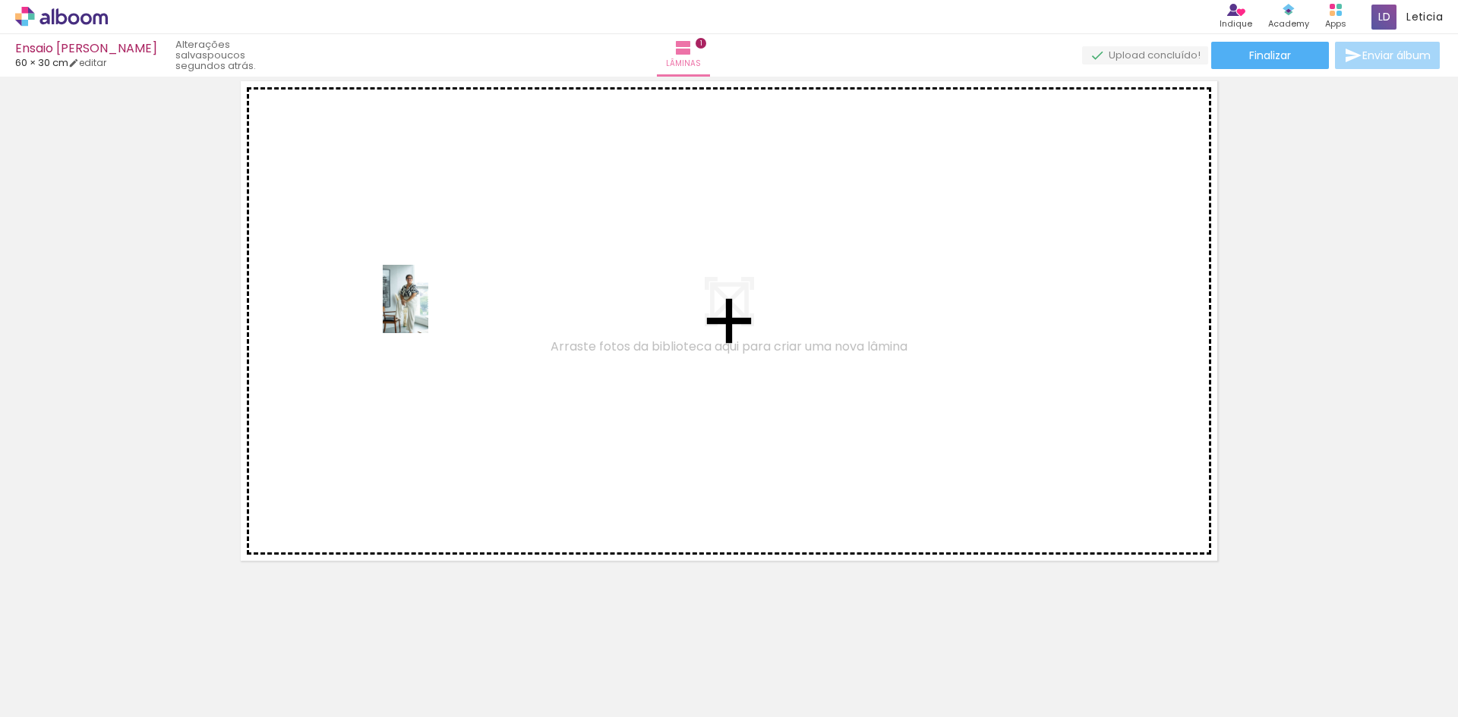
drag, startPoint x: 830, startPoint y: 678, endPoint x: 428, endPoint y: 310, distance: 544.3
click at [428, 310] on quentale-workspace at bounding box center [729, 358] width 1458 height 717
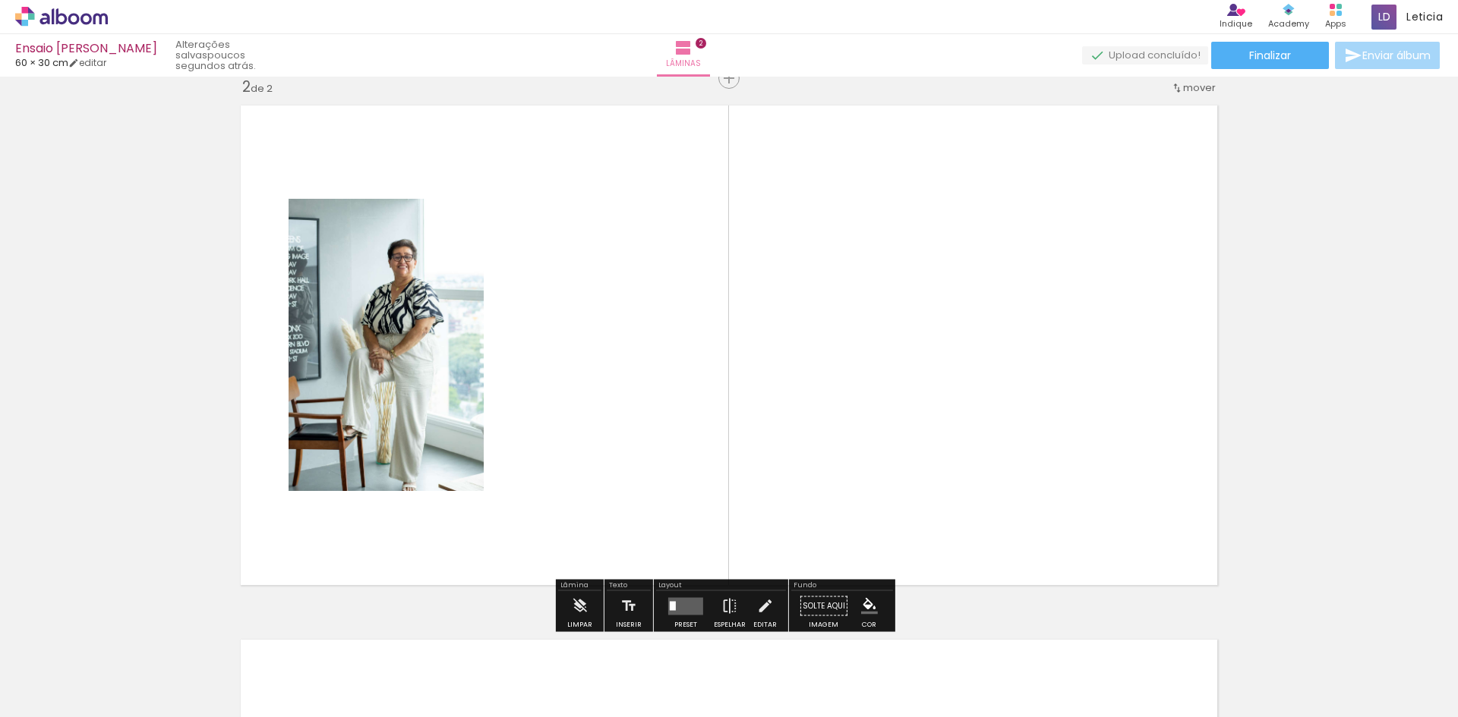
scroll to position [554, 0]
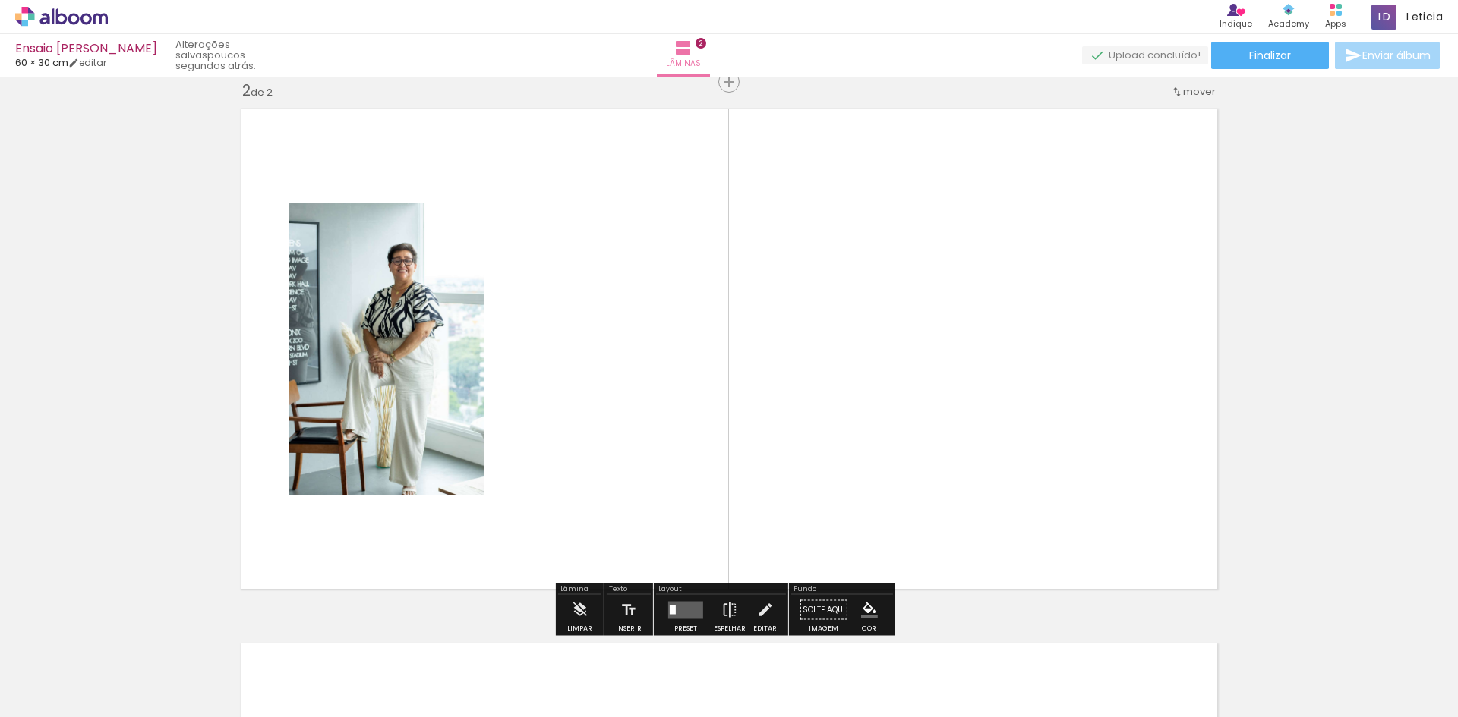
click at [298, 218] on iron-icon at bounding box center [304, 218] width 15 height 15
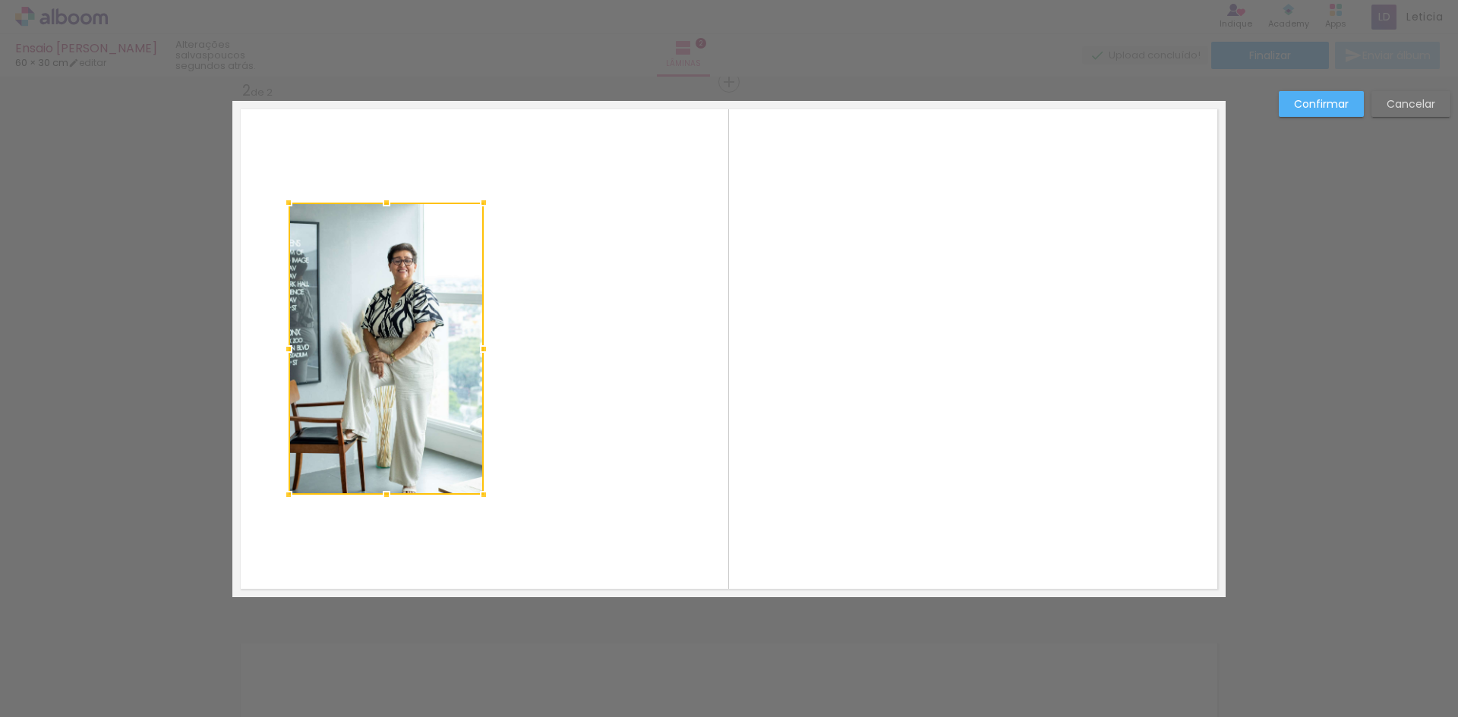
click at [298, 218] on div at bounding box center [385, 349] width 195 height 292
click at [619, 310] on quentale-layouter at bounding box center [728, 349] width 993 height 496
click at [1272, 288] on div "Confirmar Cancelar" at bounding box center [729, 343] width 1458 height 1640
click at [808, 678] on div "Confirmar Cancelar" at bounding box center [729, 343] width 1458 height 1640
click at [105, 143] on div "Confirmar Cancelar" at bounding box center [729, 343] width 1458 height 1640
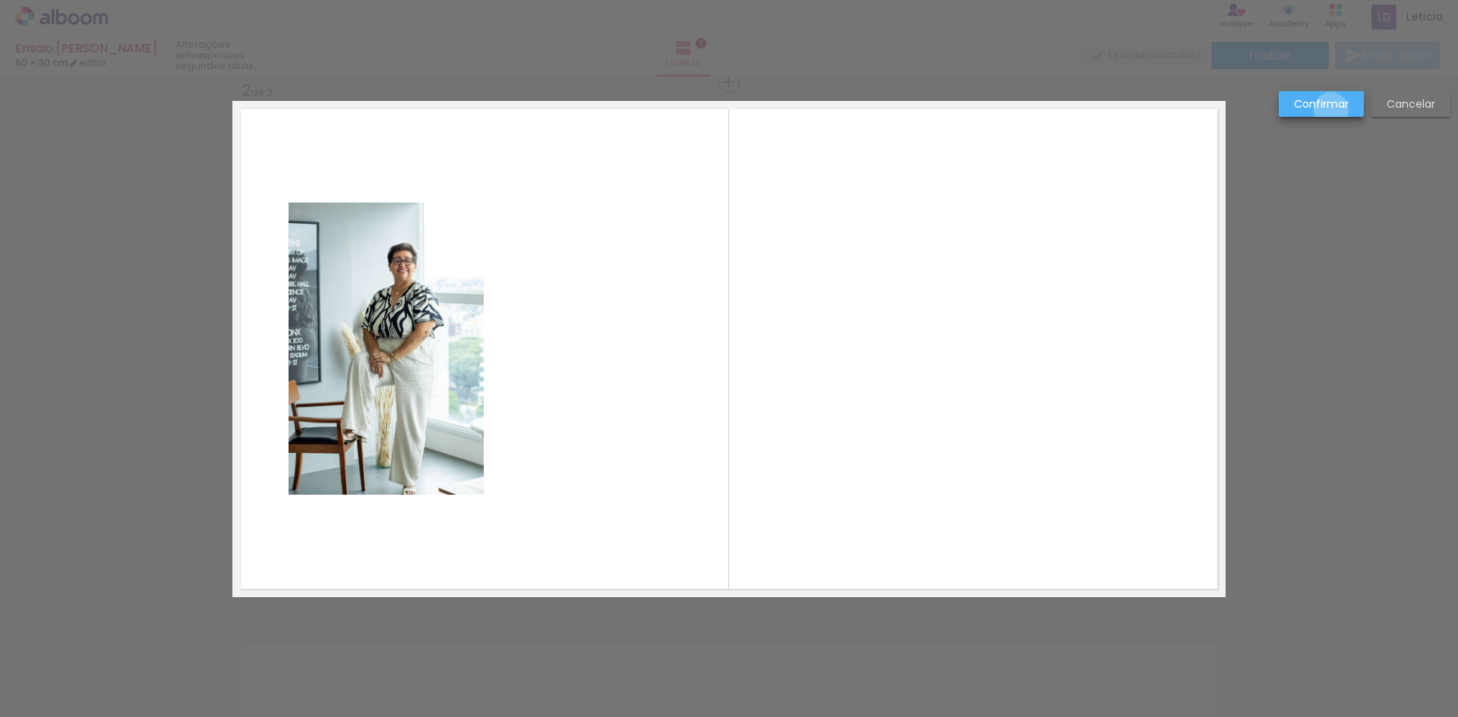
click at [0, 0] on slot "Confirmar" at bounding box center [0, 0] width 0 height 0
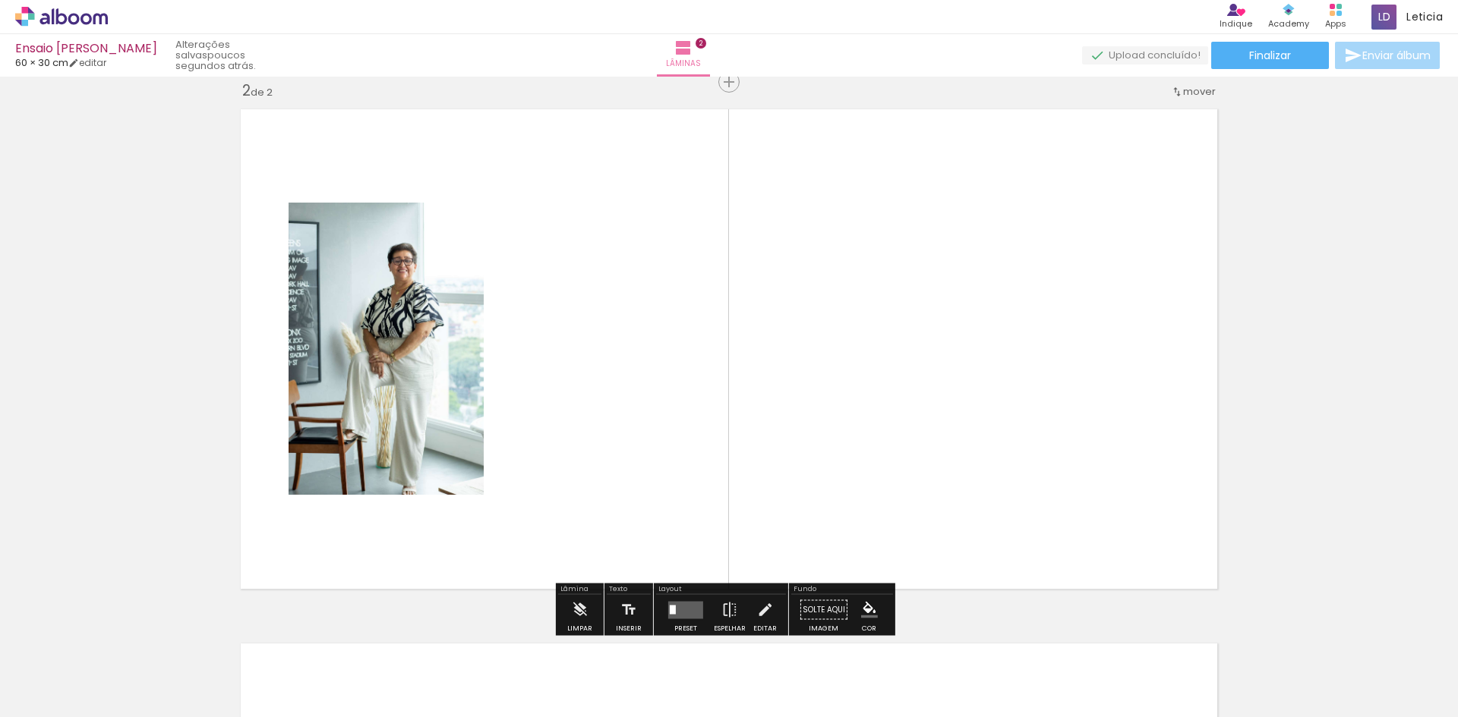
click at [577, 320] on quentale-layouter at bounding box center [728, 349] width 993 height 496
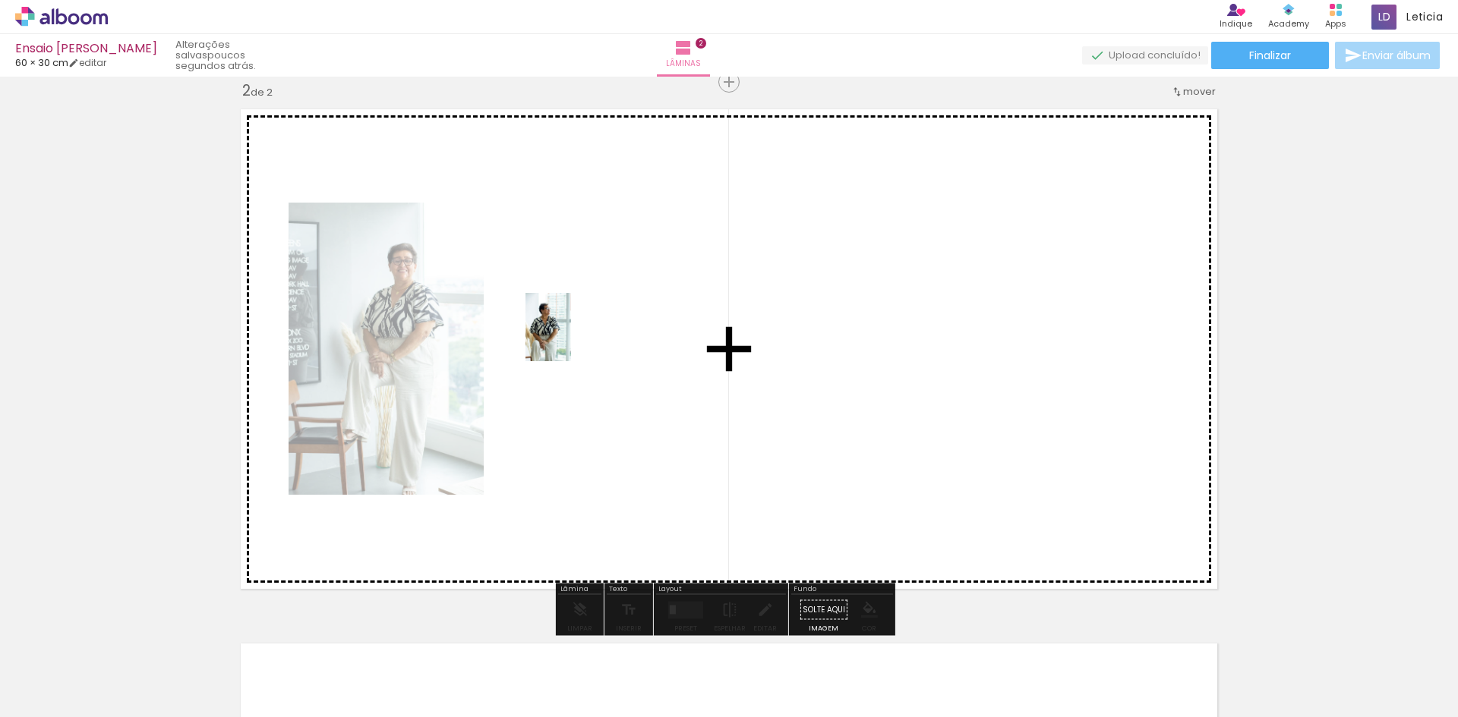
drag, startPoint x: 988, startPoint y: 683, endPoint x: 571, endPoint y: 339, distance: 540.8
click at [571, 339] on quentale-workspace at bounding box center [729, 358] width 1458 height 717
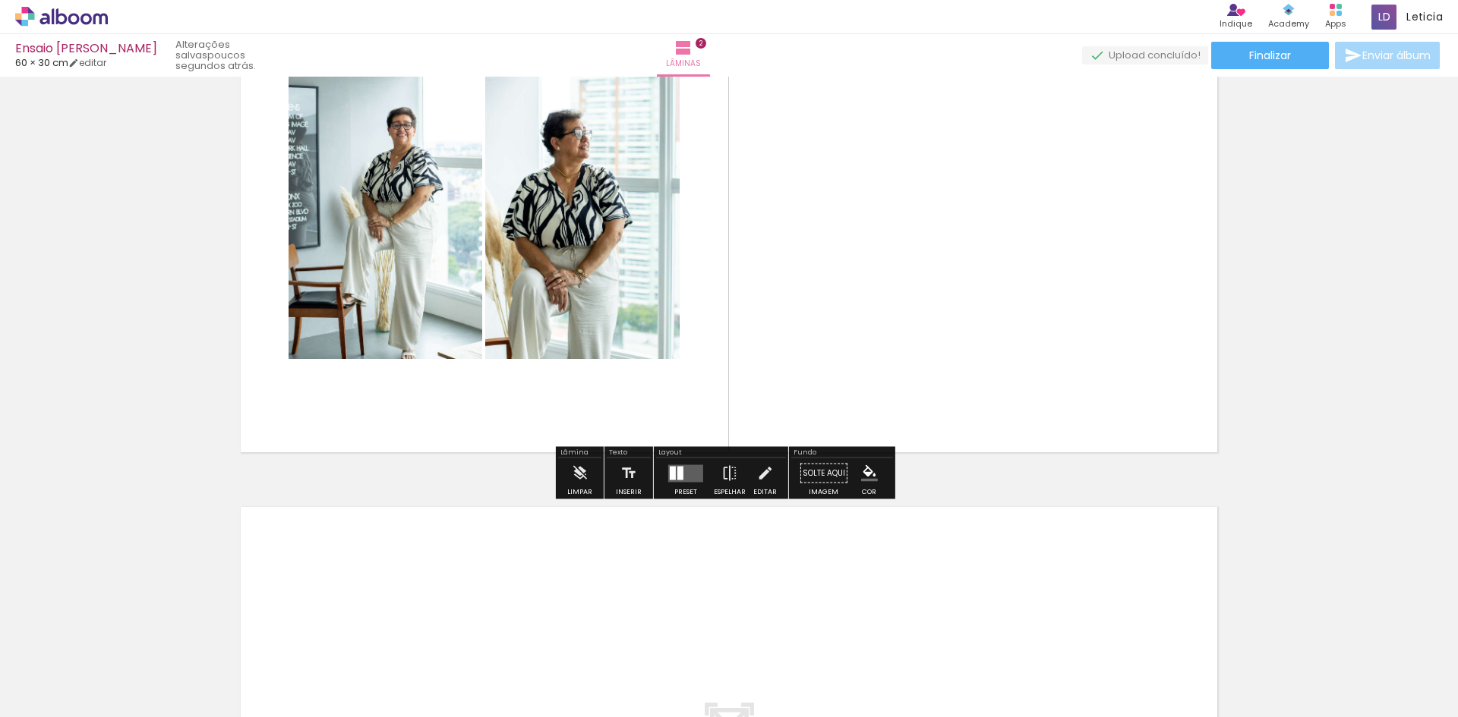
scroll to position [858, 0]
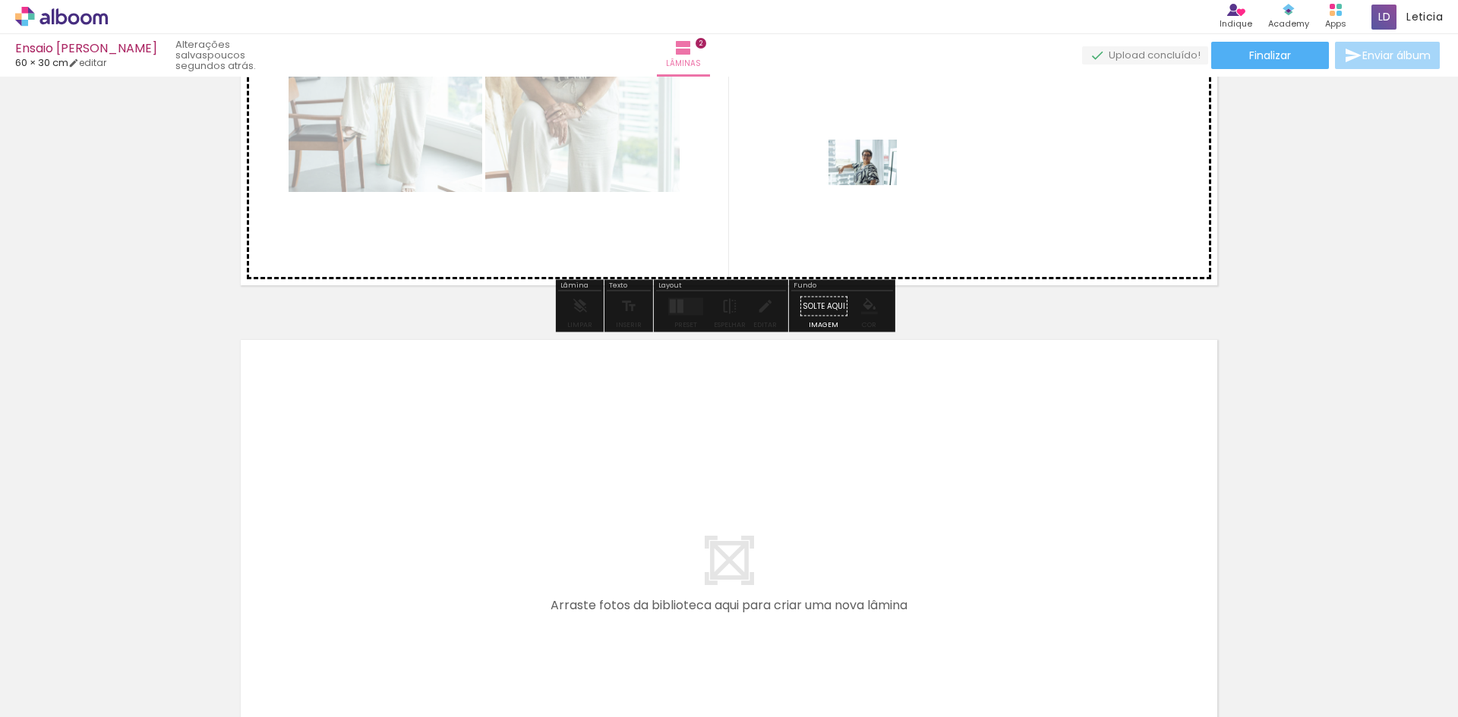
drag, startPoint x: 1416, startPoint y: 677, endPoint x: 874, endPoint y: 185, distance: 732.0
click at [874, 185] on quentale-workspace at bounding box center [729, 358] width 1458 height 717
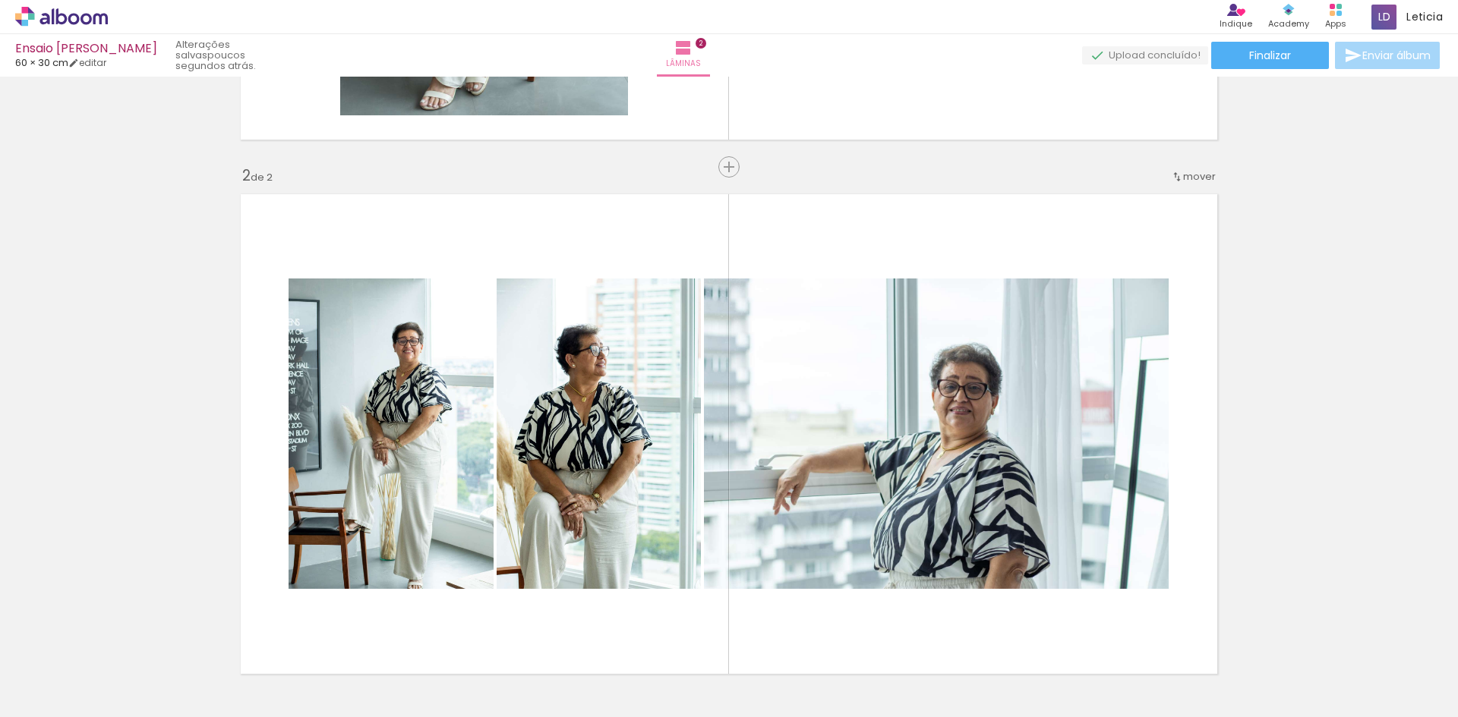
scroll to position [554, 0]
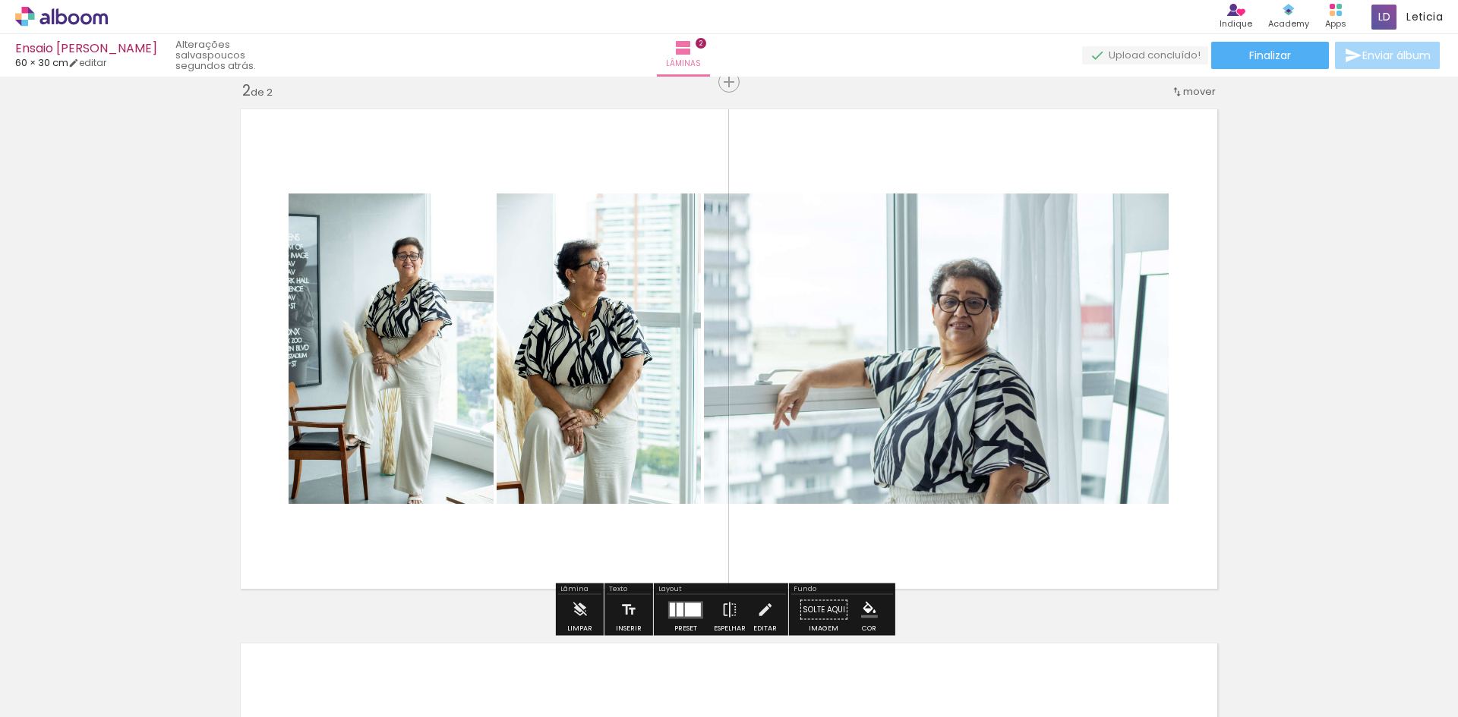
click at [863, 145] on quentale-layouter at bounding box center [728, 349] width 993 height 496
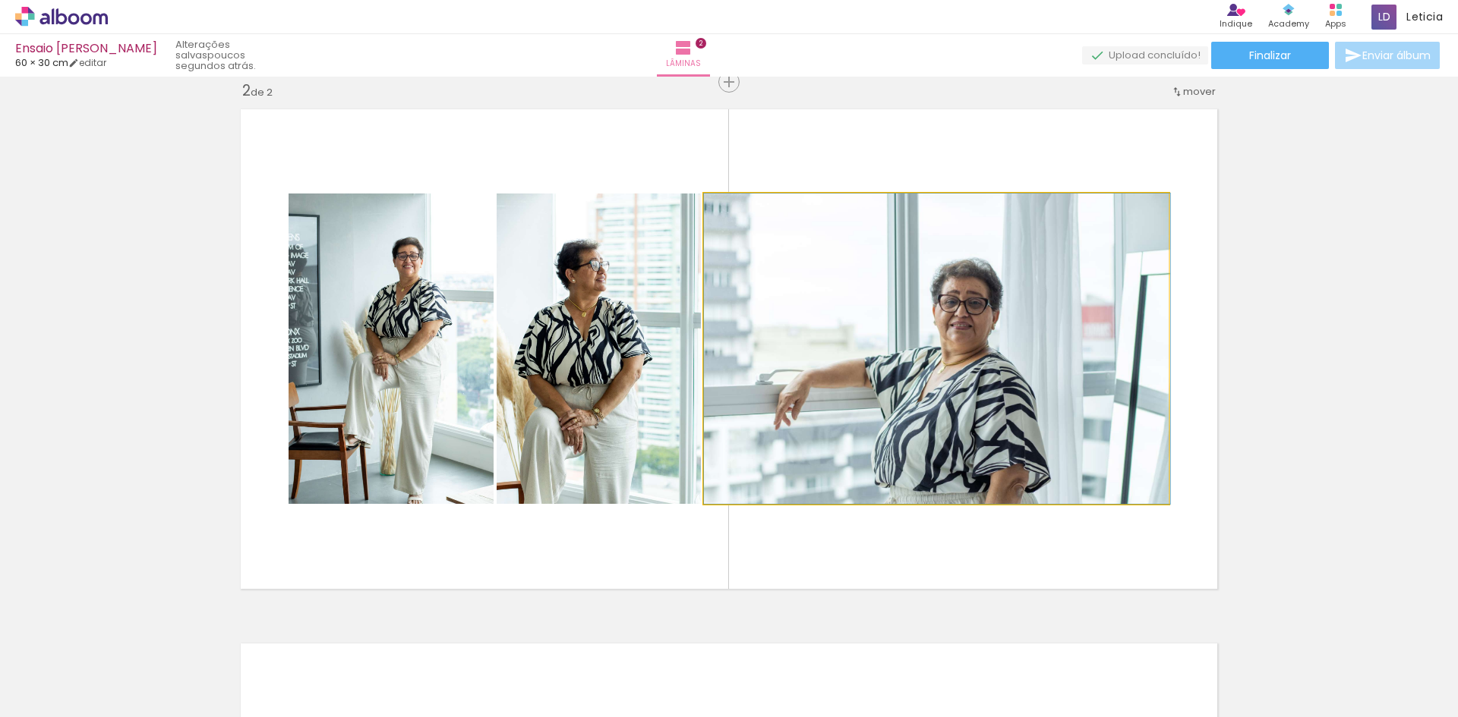
drag, startPoint x: 843, startPoint y: 453, endPoint x: 878, endPoint y: 459, distance: 35.4
drag, startPoint x: 863, startPoint y: 450, endPoint x: 849, endPoint y: 449, distance: 14.5
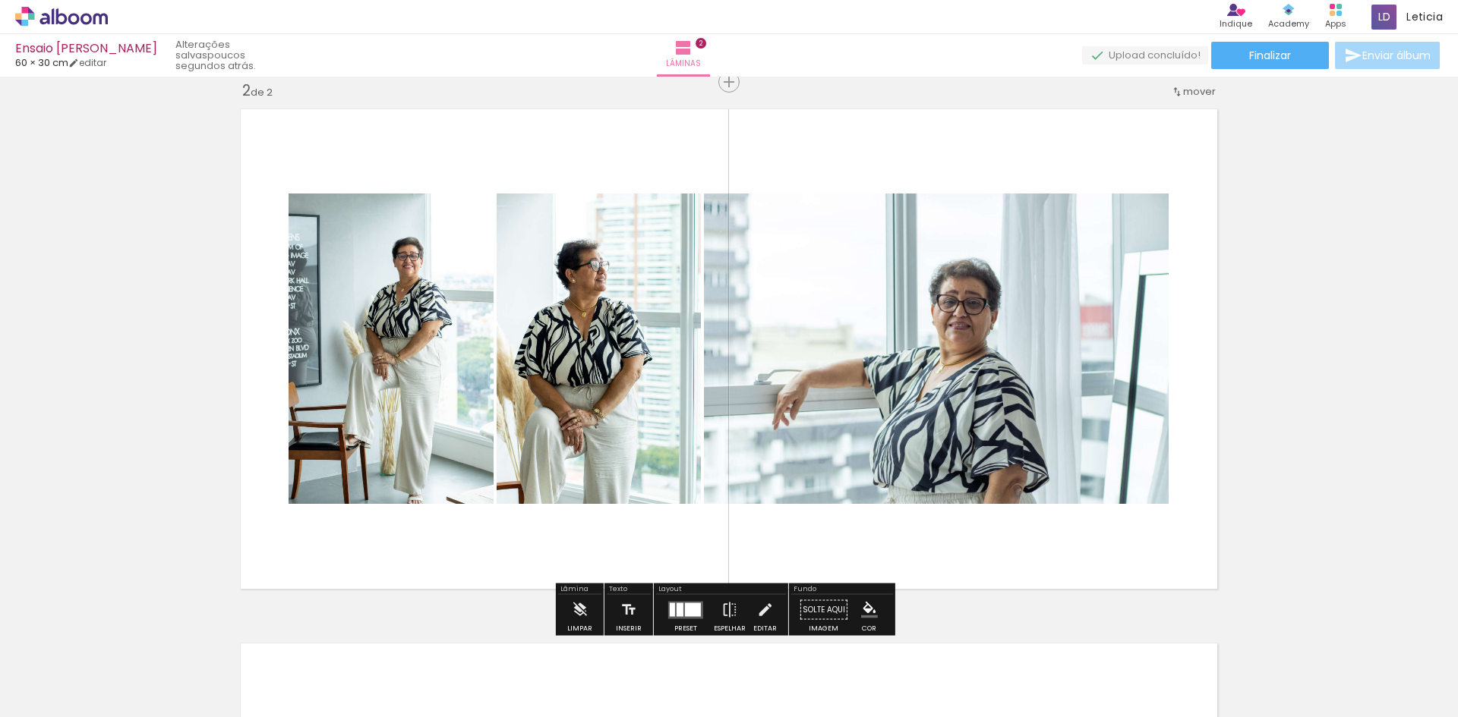
click at [925, 157] on quentale-layouter at bounding box center [728, 349] width 993 height 496
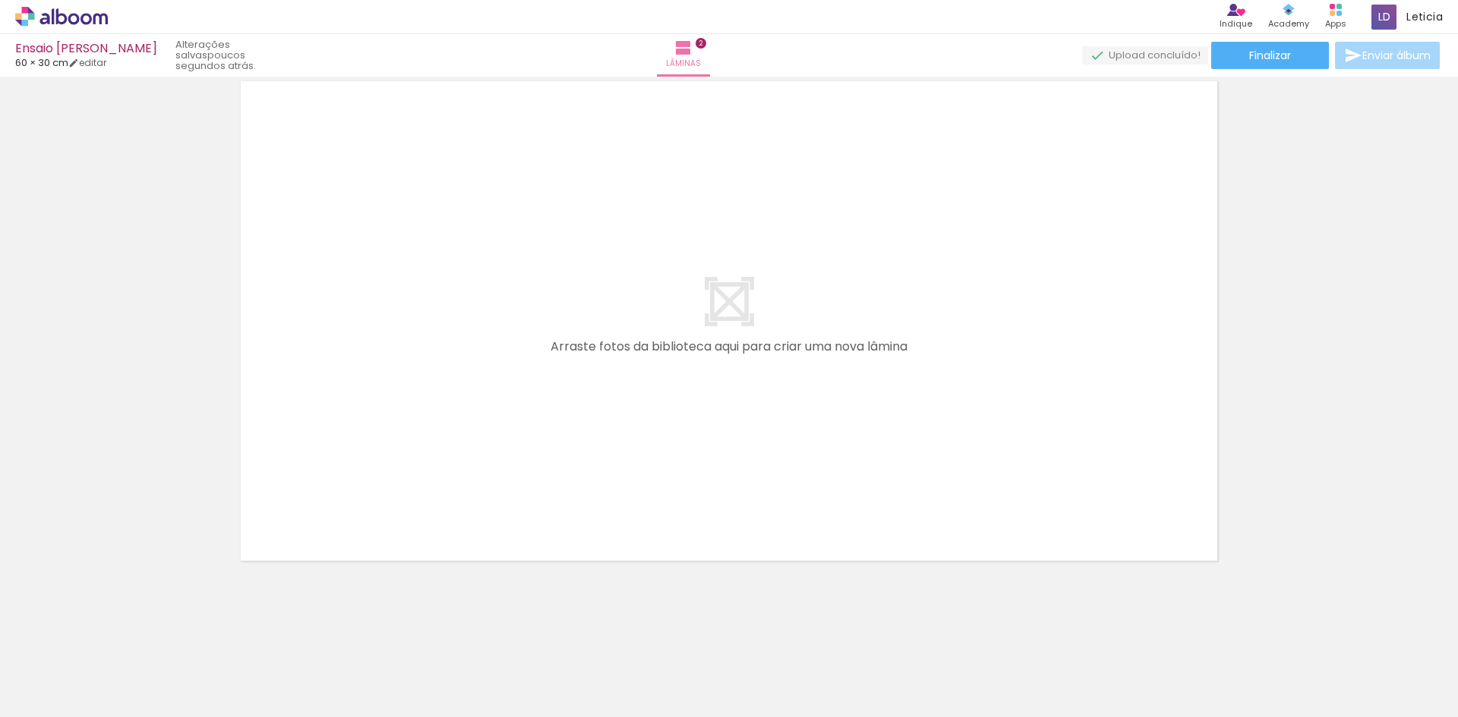
scroll to position [0, 1683]
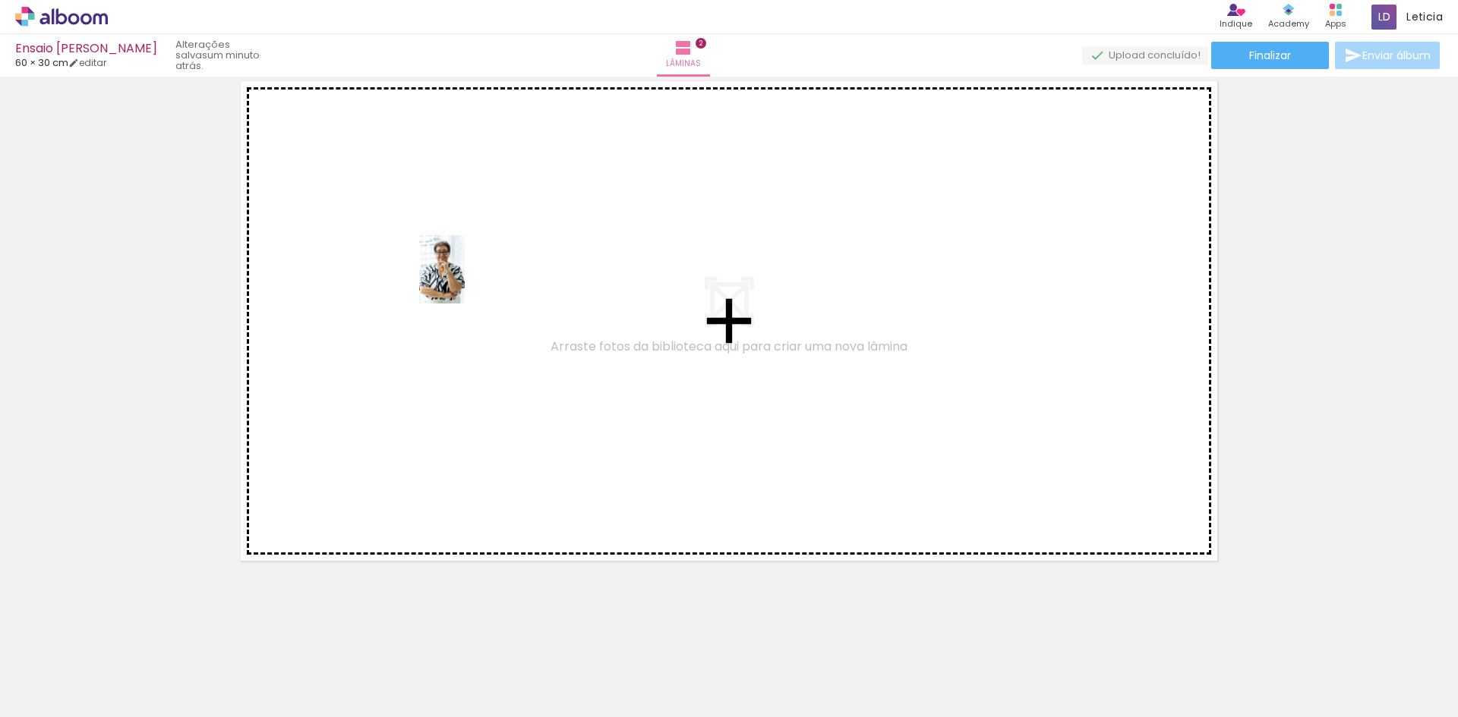
drag, startPoint x: 768, startPoint y: 681, endPoint x: 465, endPoint y: 281, distance: 502.2
click at [465, 281] on quentale-workspace at bounding box center [729, 358] width 1458 height 717
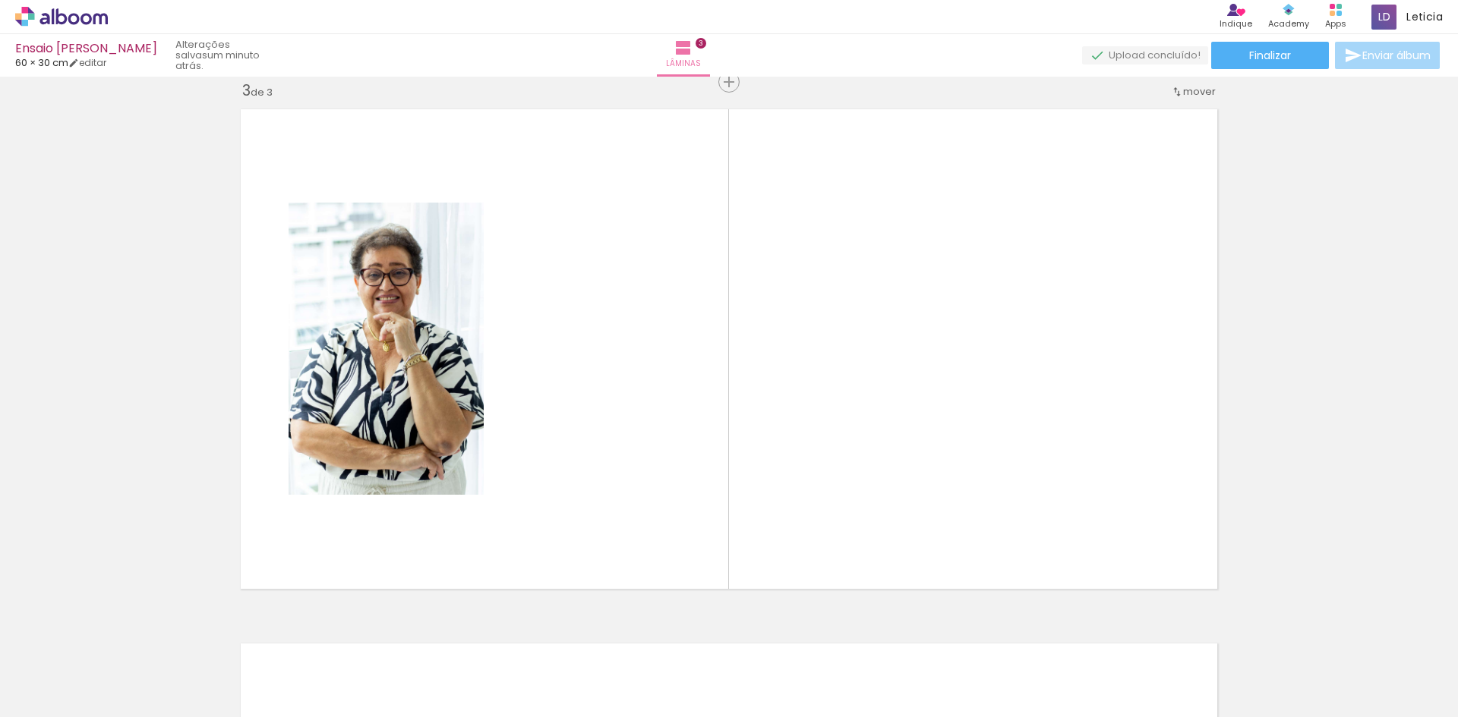
scroll to position [0, 3151]
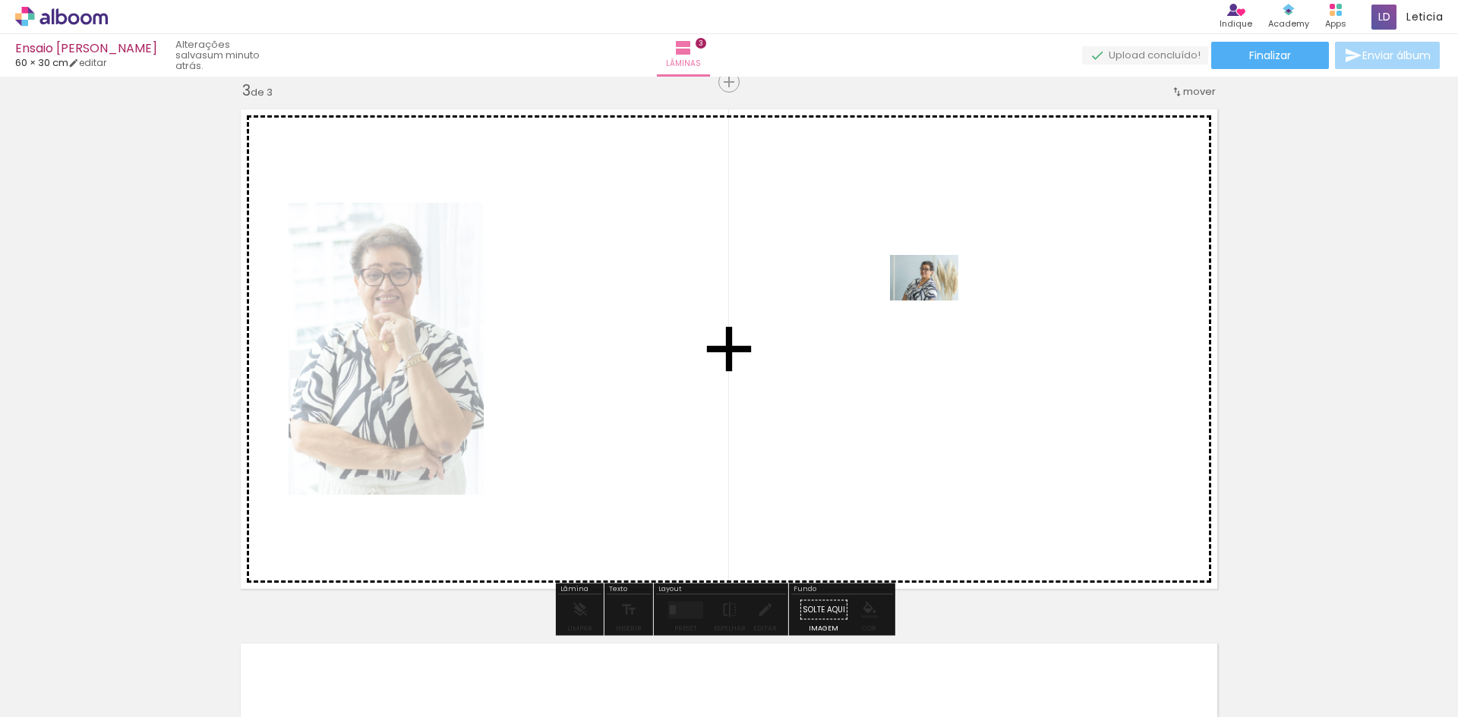
drag, startPoint x: 730, startPoint y: 685, endPoint x: 935, endPoint y: 301, distance: 435.7
click at [935, 301] on quentale-workspace at bounding box center [729, 358] width 1458 height 717
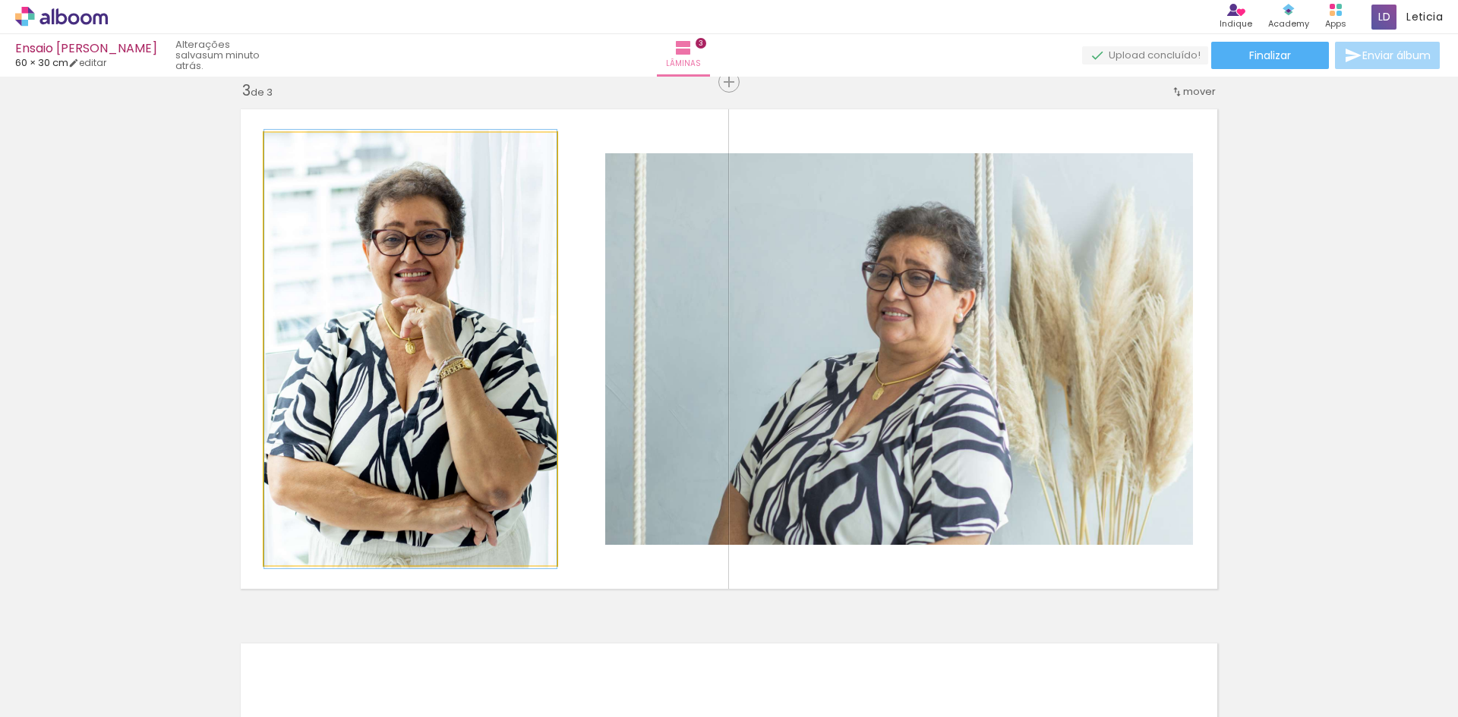
click at [481, 449] on quentale-photo at bounding box center [410, 349] width 292 height 433
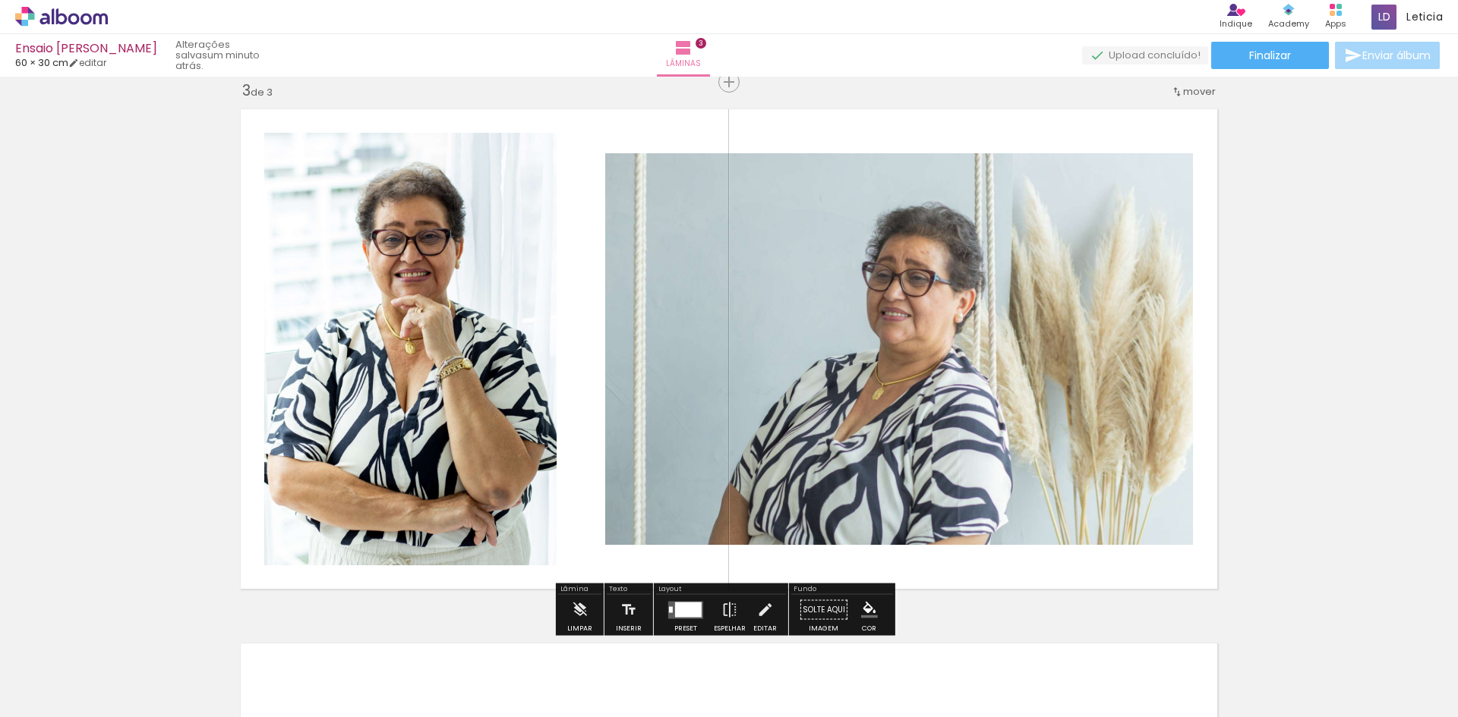
click at [477, 451] on quentale-photo at bounding box center [410, 349] width 292 height 433
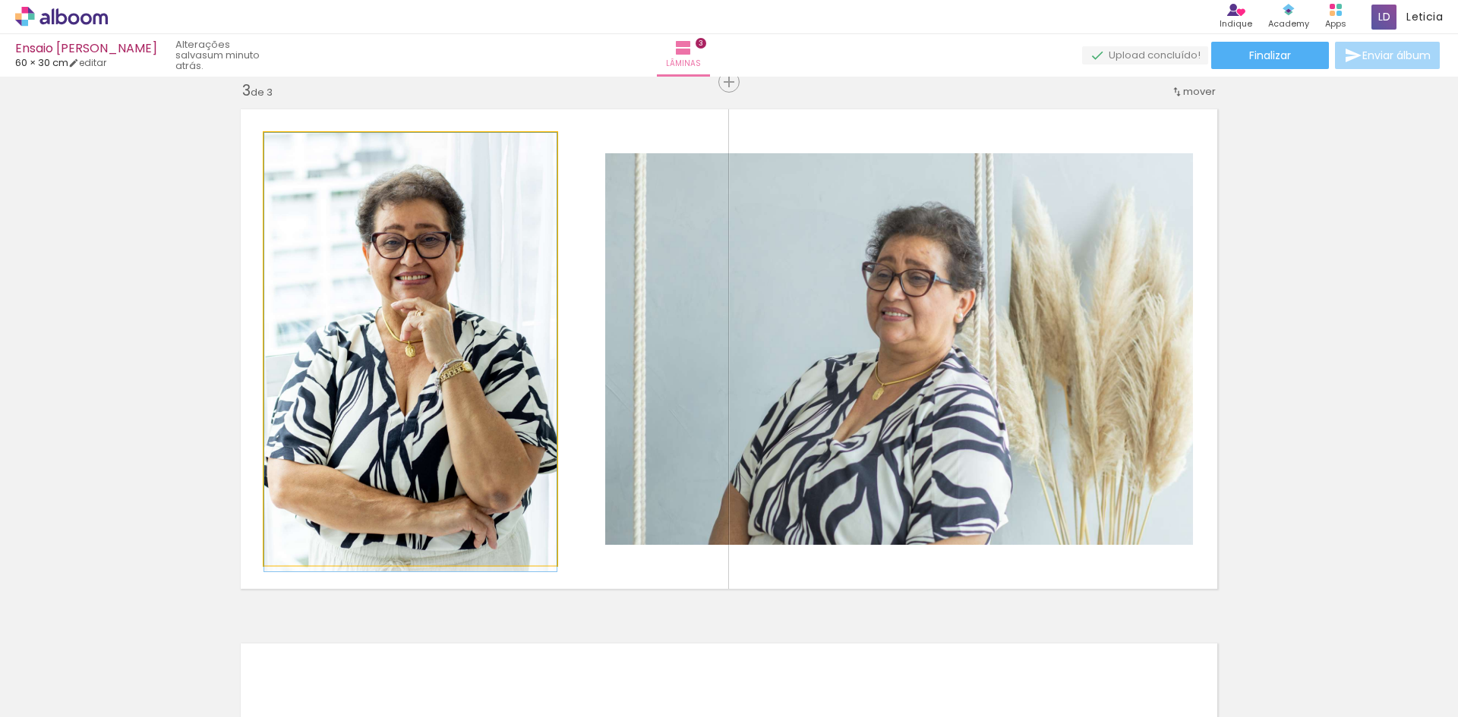
drag, startPoint x: 481, startPoint y: 421, endPoint x: 472, endPoint y: 442, distance: 22.1
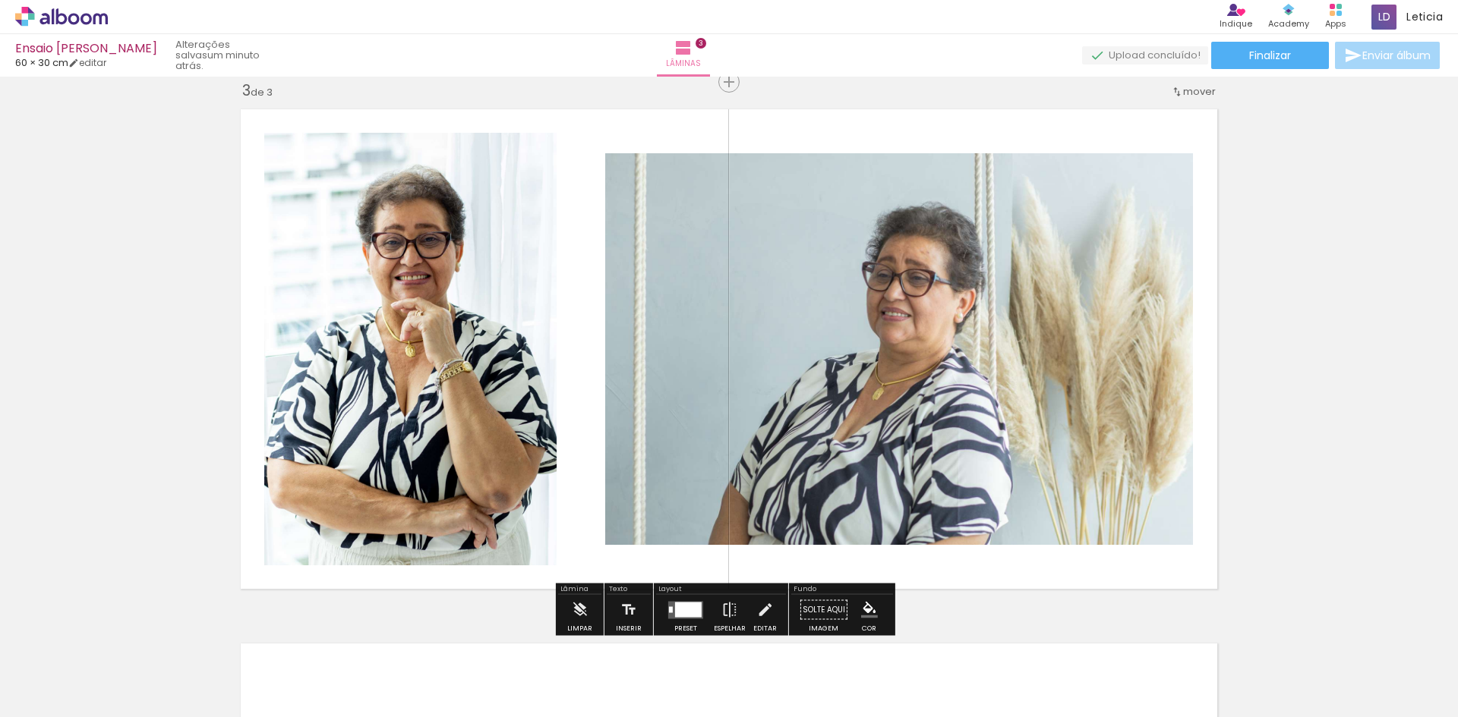
click at [496, 340] on quentale-photo at bounding box center [410, 349] width 292 height 433
click at [1347, 366] on div "Inserir lâmina 1 de 3 Inserir lâmina 2 de 3 Inserir lâmina 3 de 3" at bounding box center [729, 62] width 1458 height 2138
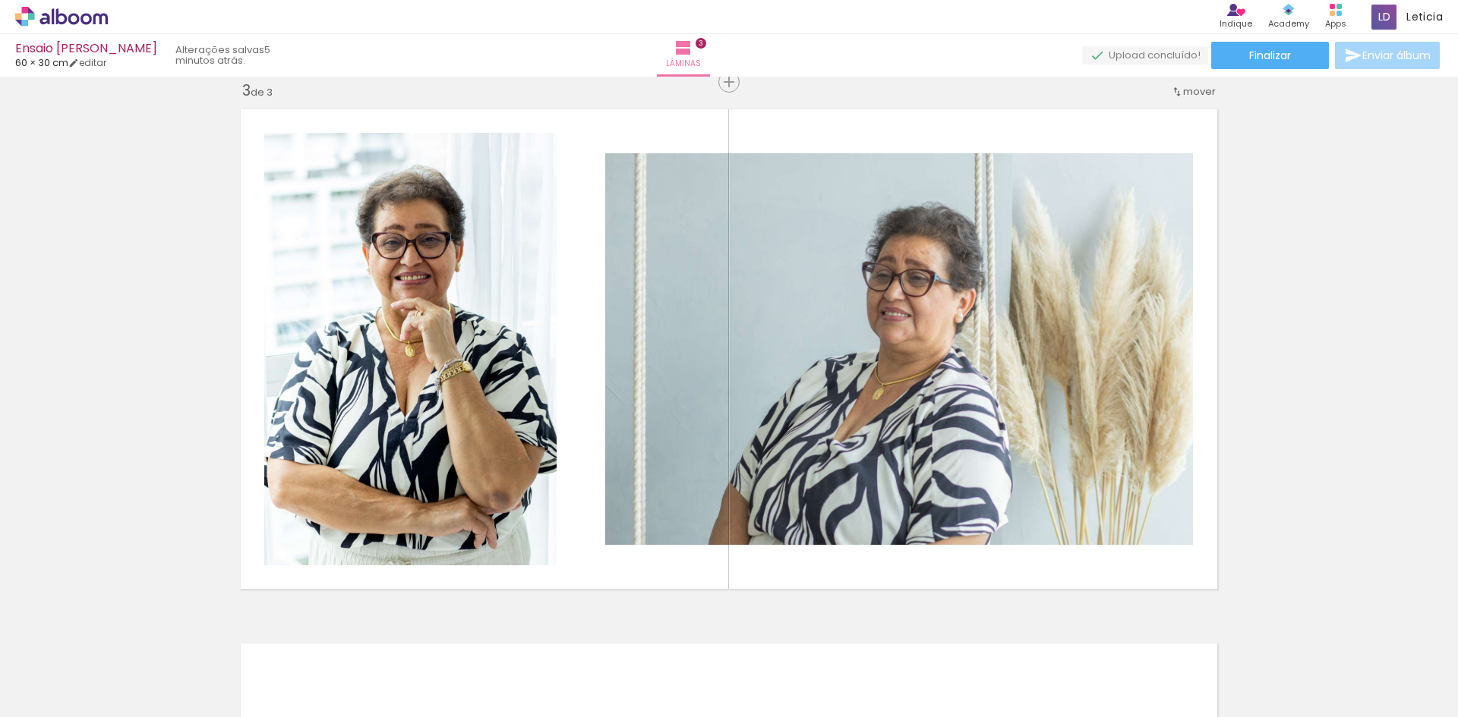
scroll to position [0, 3986]
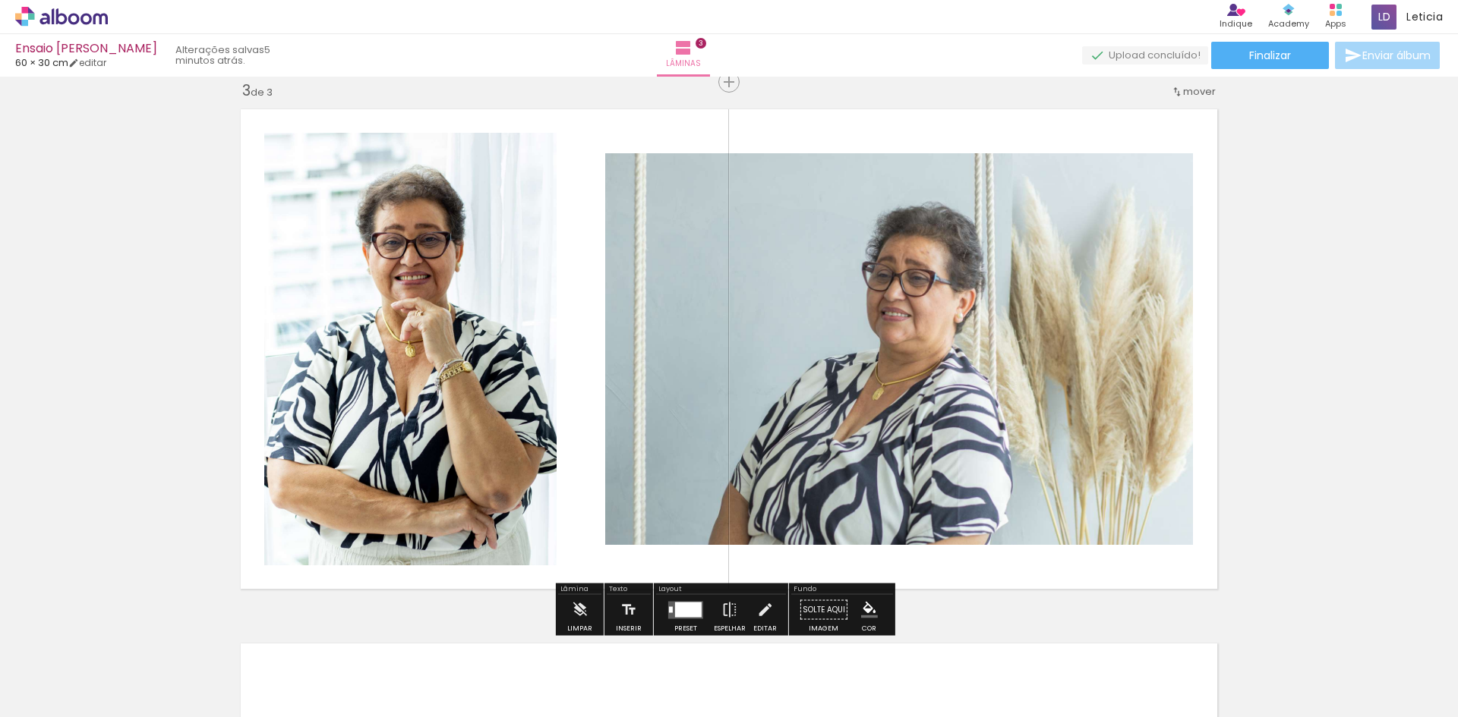
click at [1040, 403] on quentale-photo at bounding box center [899, 349] width 588 height 392
click at [1012, 394] on quentale-photo at bounding box center [899, 349] width 588 height 392
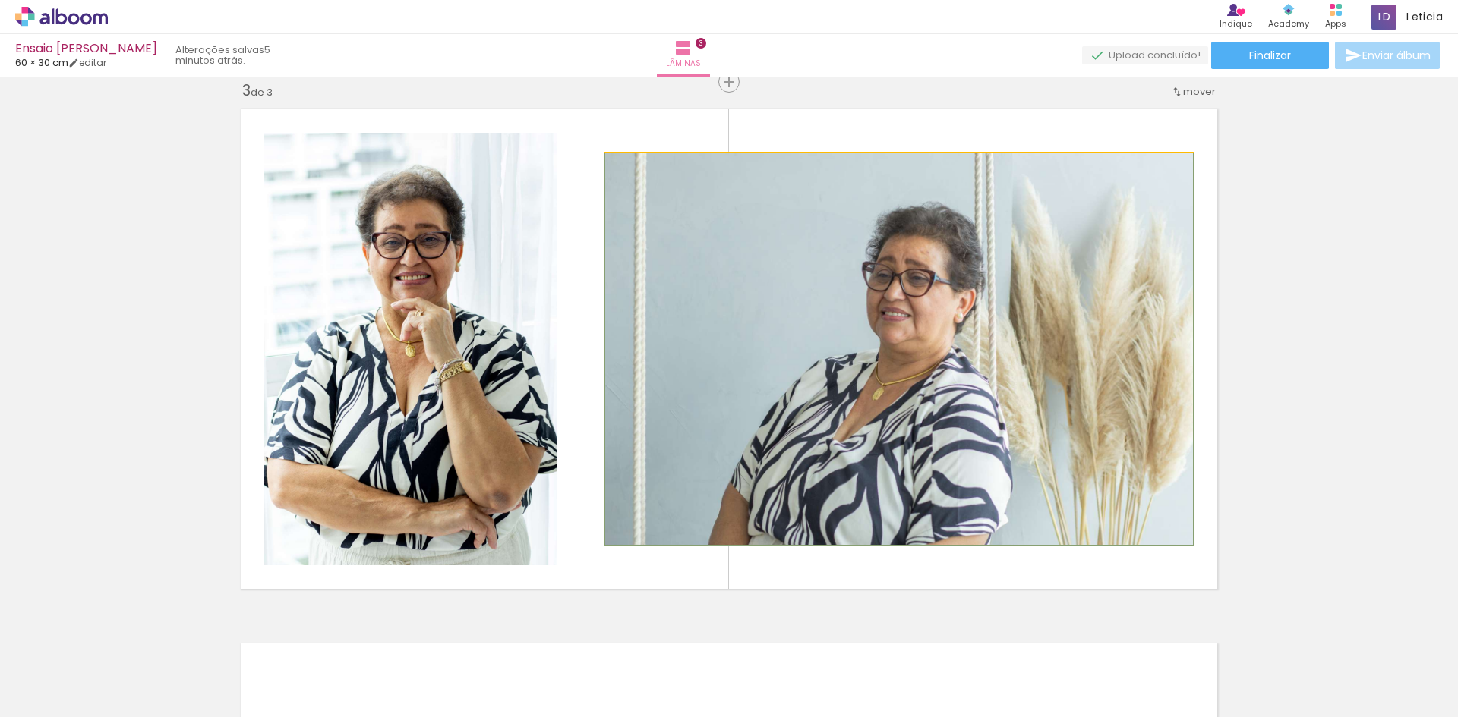
drag, startPoint x: 919, startPoint y: 357, endPoint x: 985, endPoint y: 407, distance: 83.5
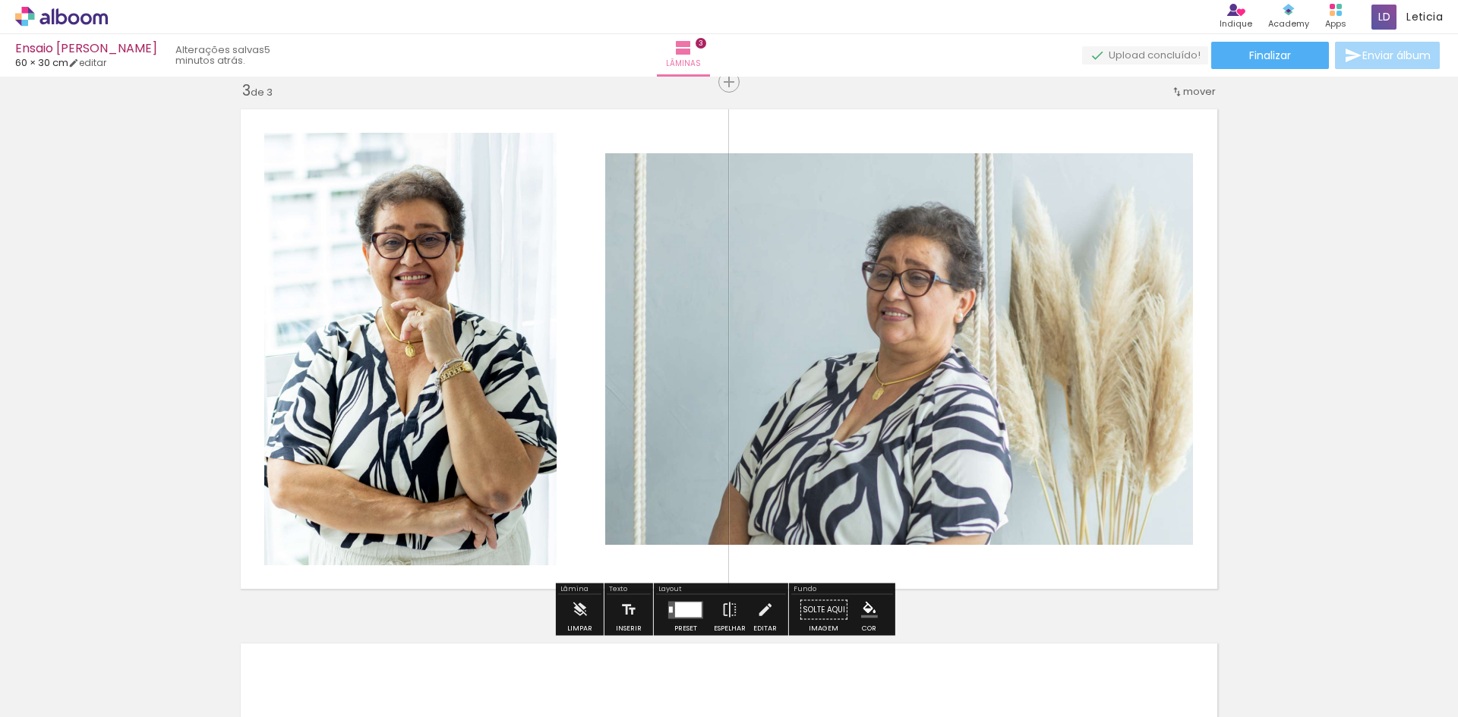
drag, startPoint x: 978, startPoint y: 367, endPoint x: 866, endPoint y: 273, distance: 145.5
click at [866, 273] on quentale-photo at bounding box center [899, 349] width 588 height 392
click at [751, 170] on div at bounding box center [760, 169] width 18 height 15
click at [758, 178] on div "Largura Cor" at bounding box center [759, 169] width 27 height 23
click at [752, 246] on paper-item at bounding box center [759, 247] width 27 height 11
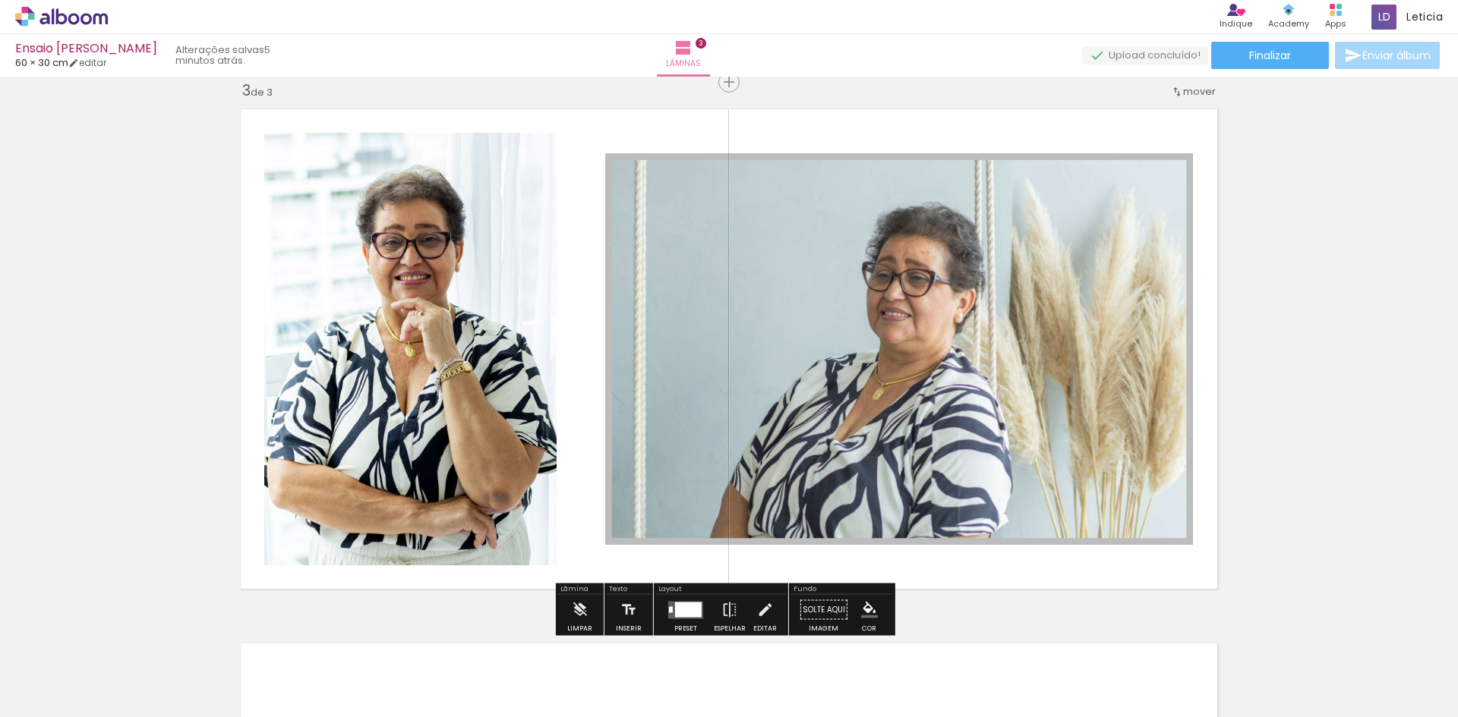
click at [758, 166] on div at bounding box center [760, 169] width 18 height 15
click at [755, 193] on span at bounding box center [759, 194] width 15 height 3
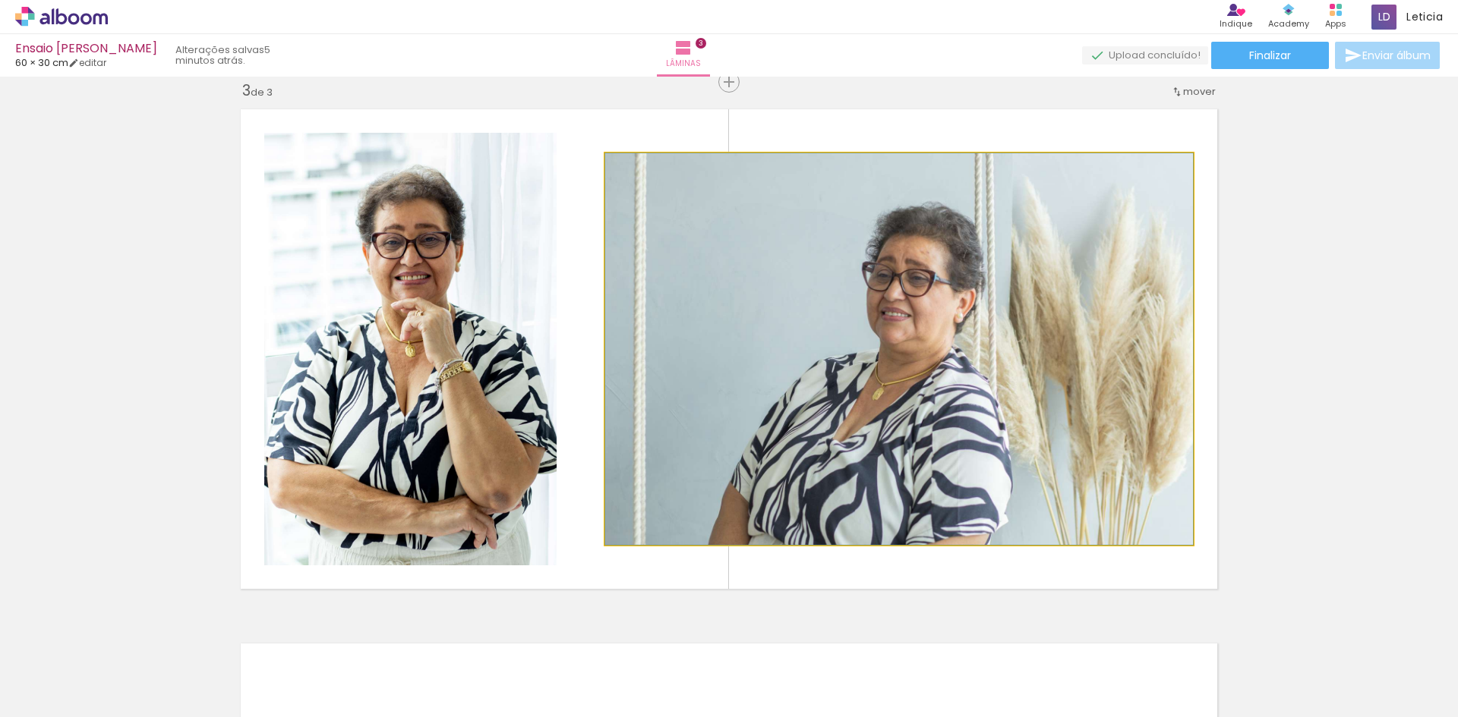
click at [1038, 216] on quentale-photo at bounding box center [899, 349] width 588 height 392
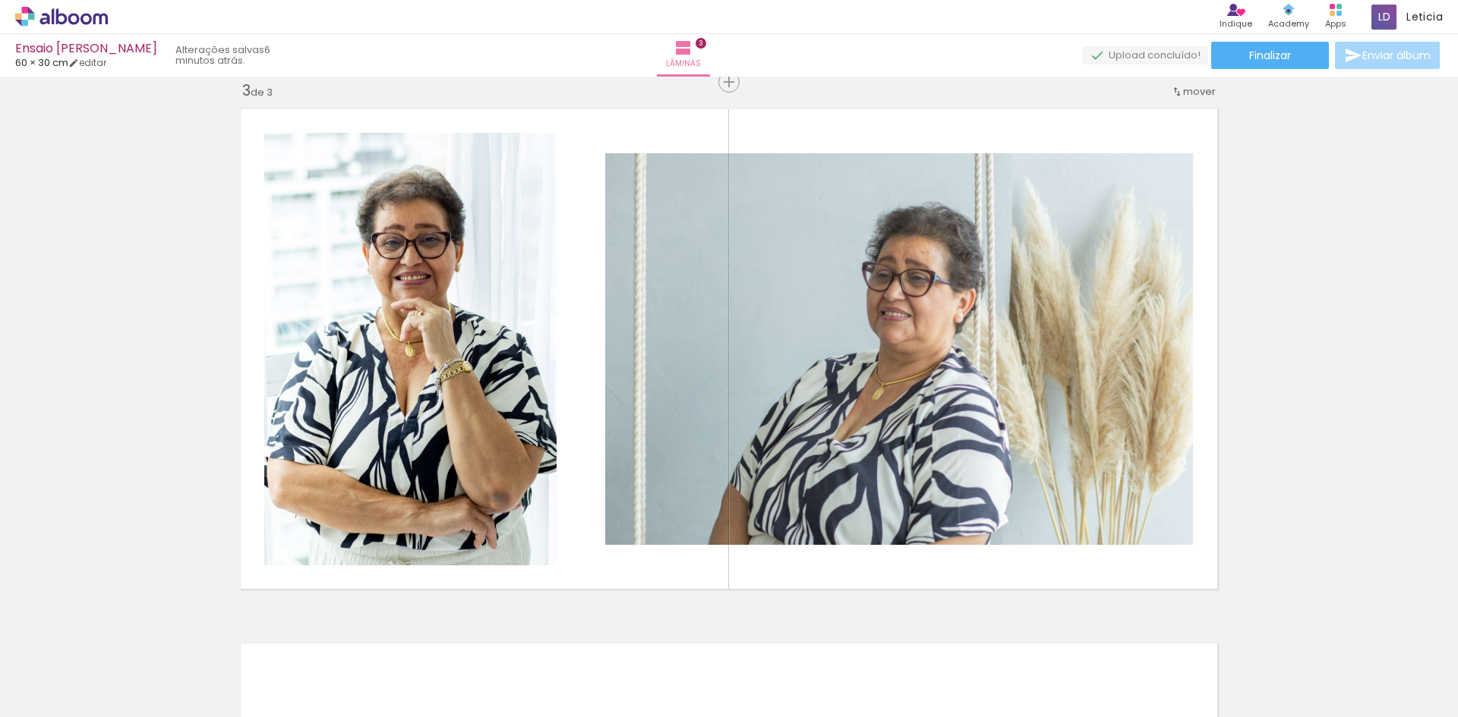
scroll to position [0, 3519]
click at [381, 661] on div at bounding box center [374, 666] width 75 height 50
click at [348, 642] on iron-icon at bounding box center [341, 636] width 16 height 16
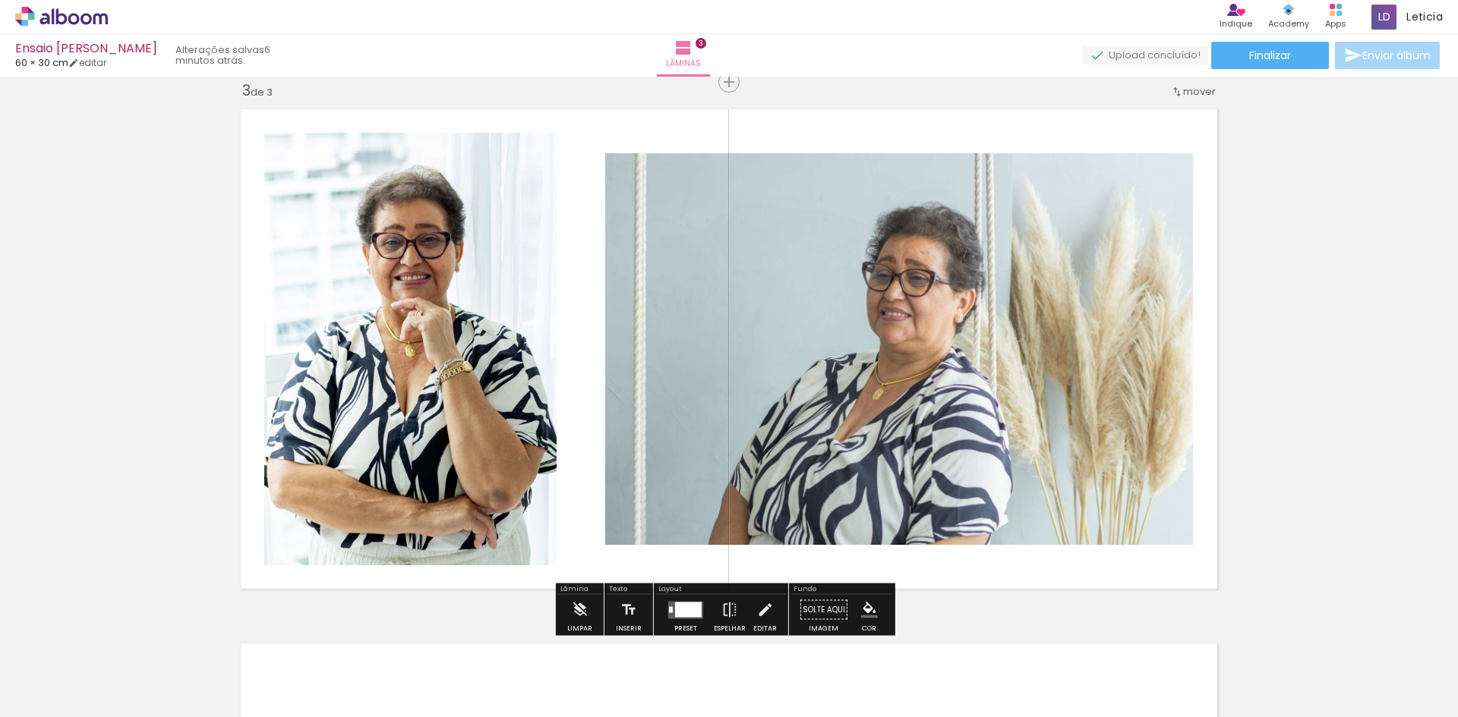
click at [345, 644] on paper-icon-button at bounding box center [341, 635] width 19 height 19
click at [871, 314] on quentale-photo at bounding box center [899, 349] width 588 height 392
click at [689, 612] on div at bounding box center [688, 609] width 27 height 15
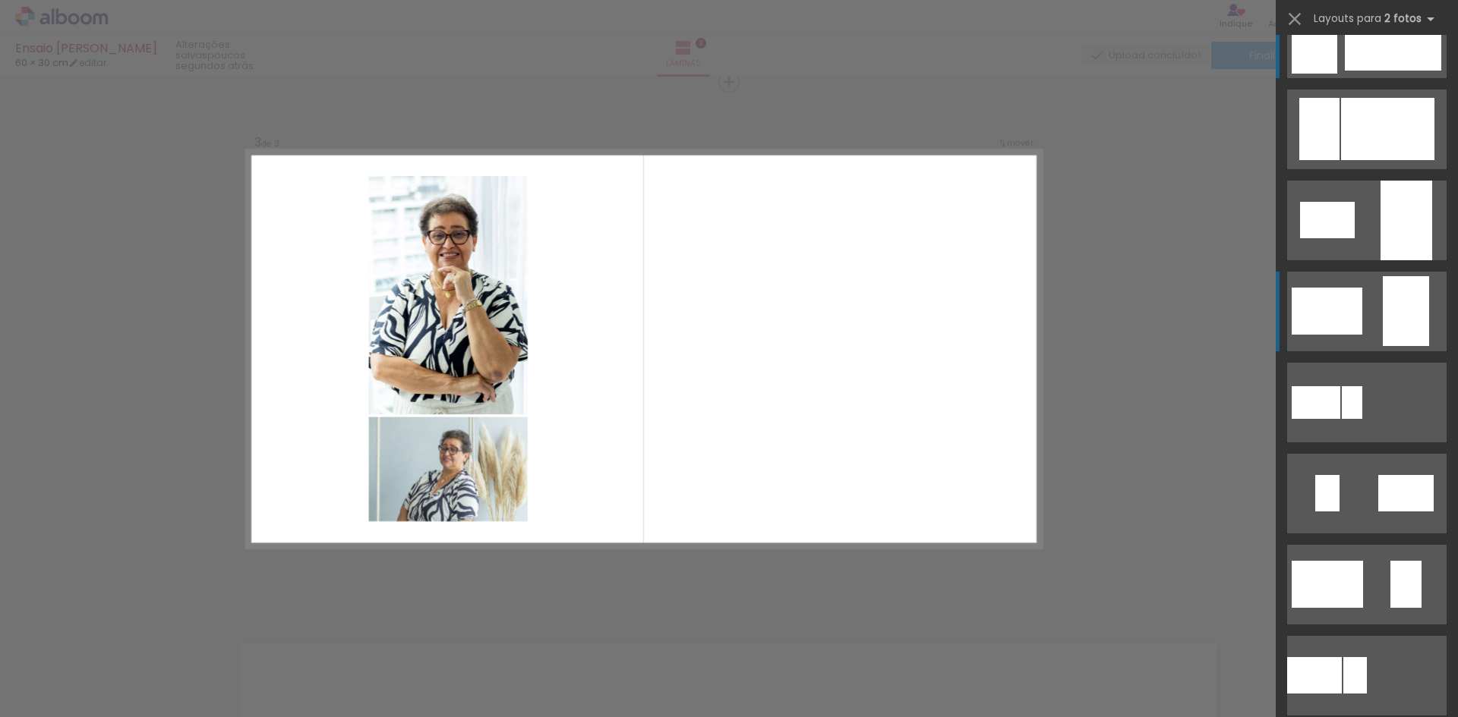
scroll to position [0, 0]
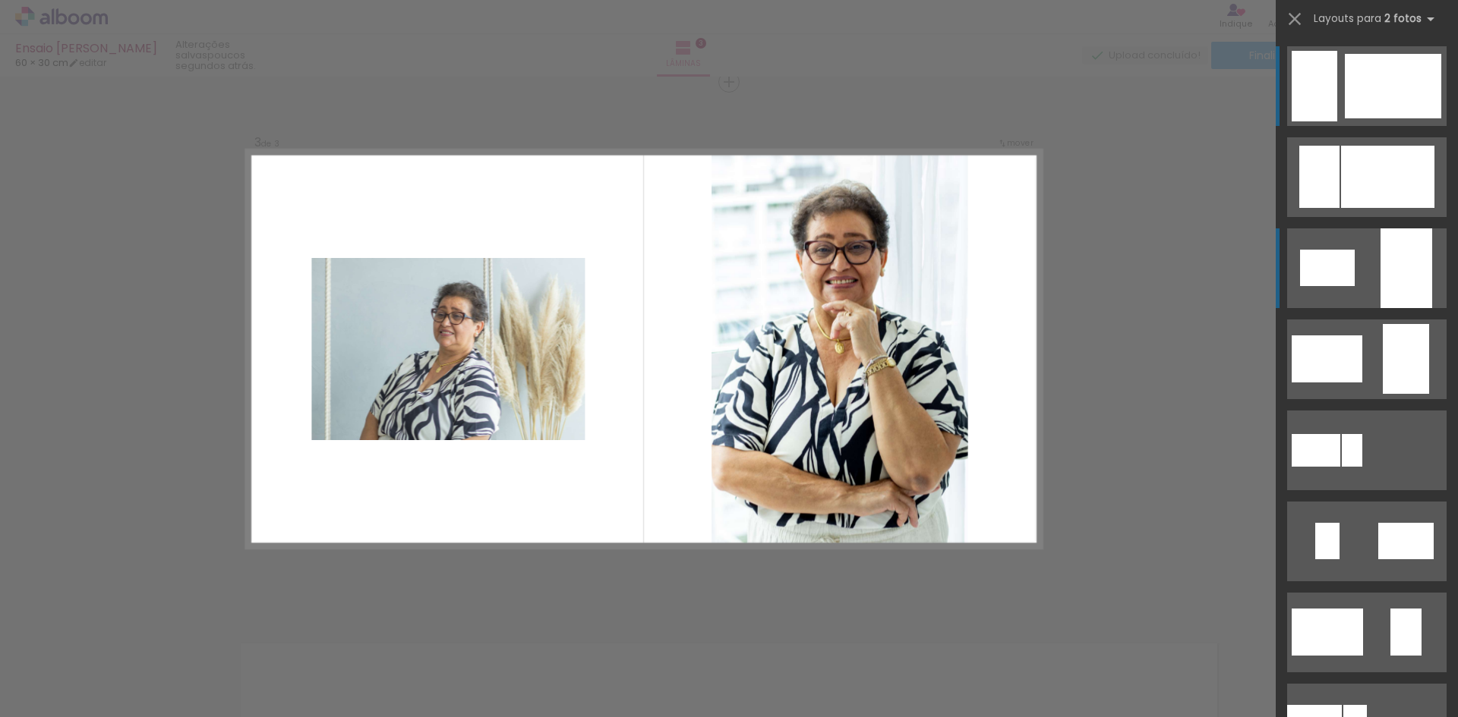
click at [1347, 126] on quentale-layouter at bounding box center [1366, 86] width 159 height 80
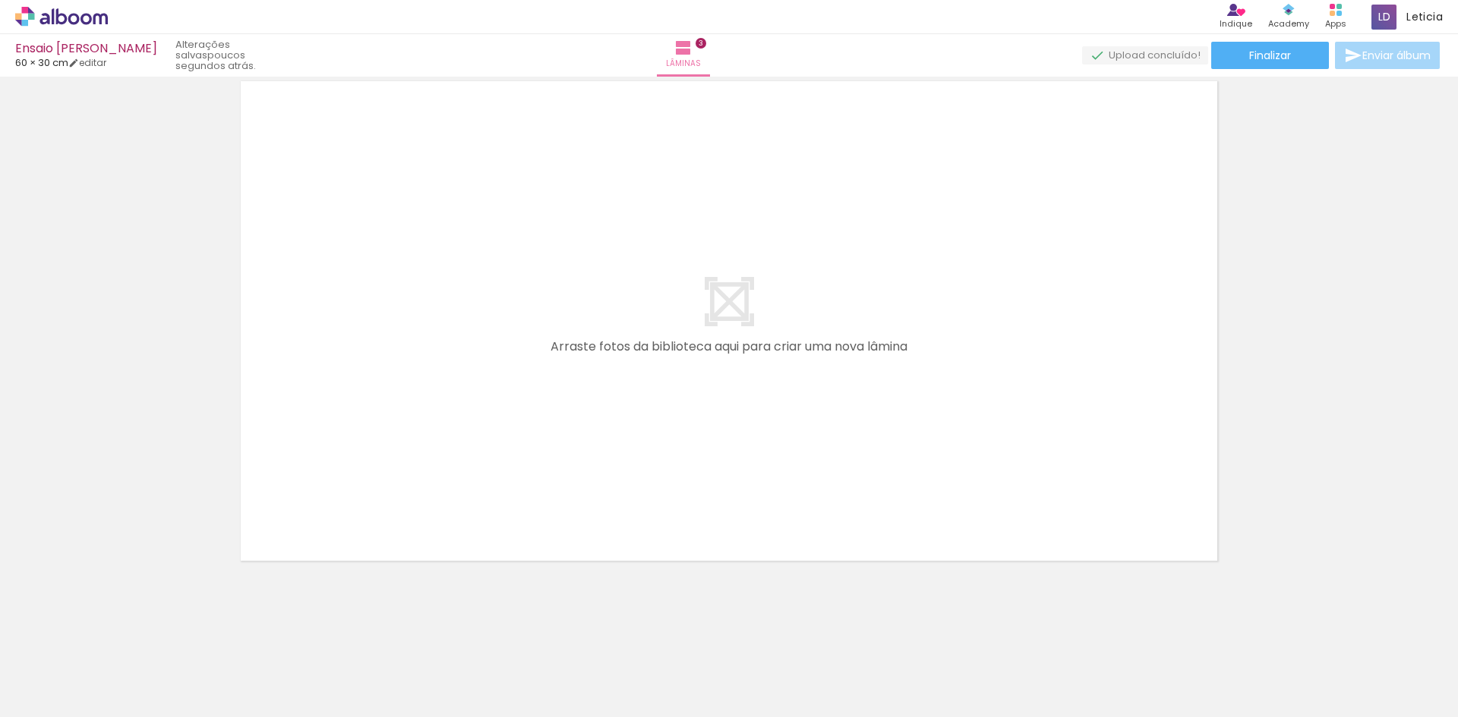
scroll to position [0, 4072]
click at [483, 685] on div at bounding box center [506, 666] width 46 height 68
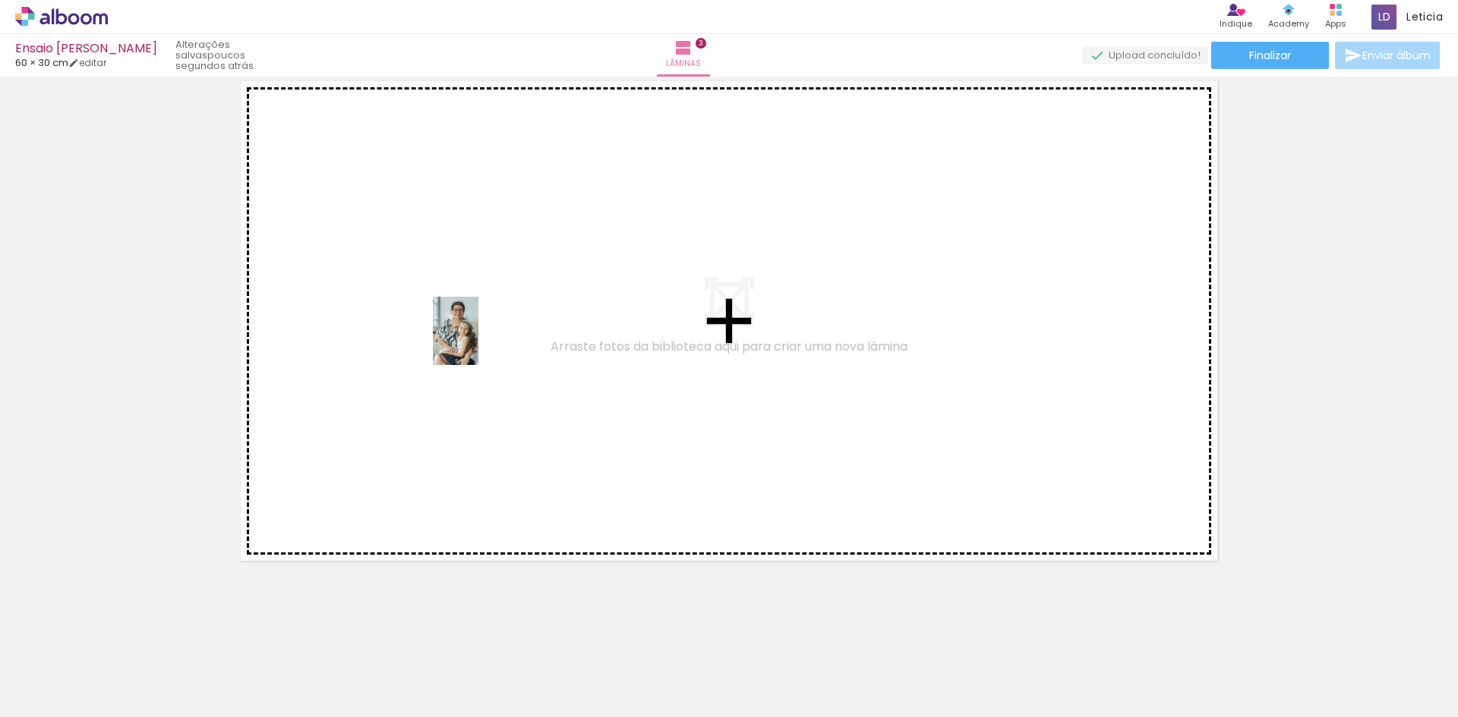
drag, startPoint x: 433, startPoint y: 685, endPoint x: 479, endPoint y: 334, distance: 353.8
click at [479, 337] on quentale-workspace at bounding box center [729, 358] width 1458 height 717
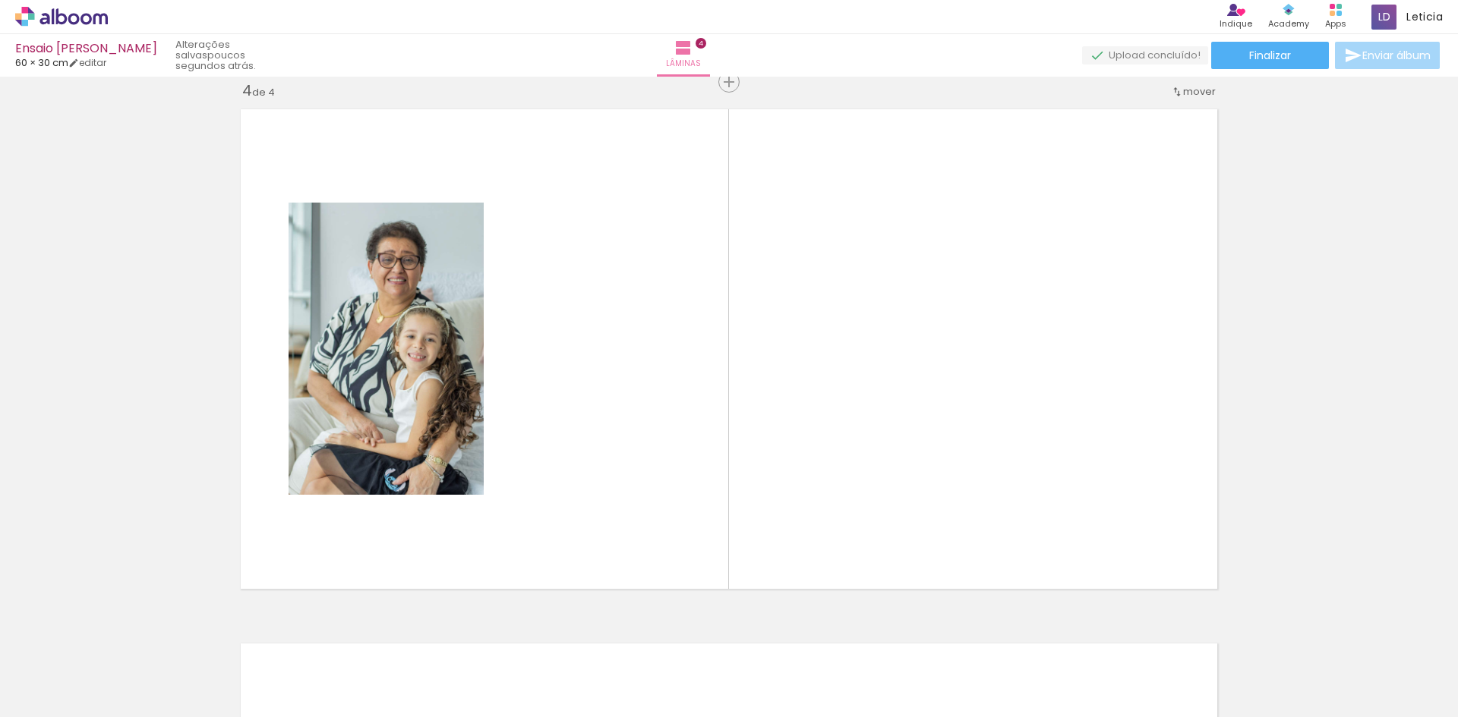
scroll to position [0, 4453]
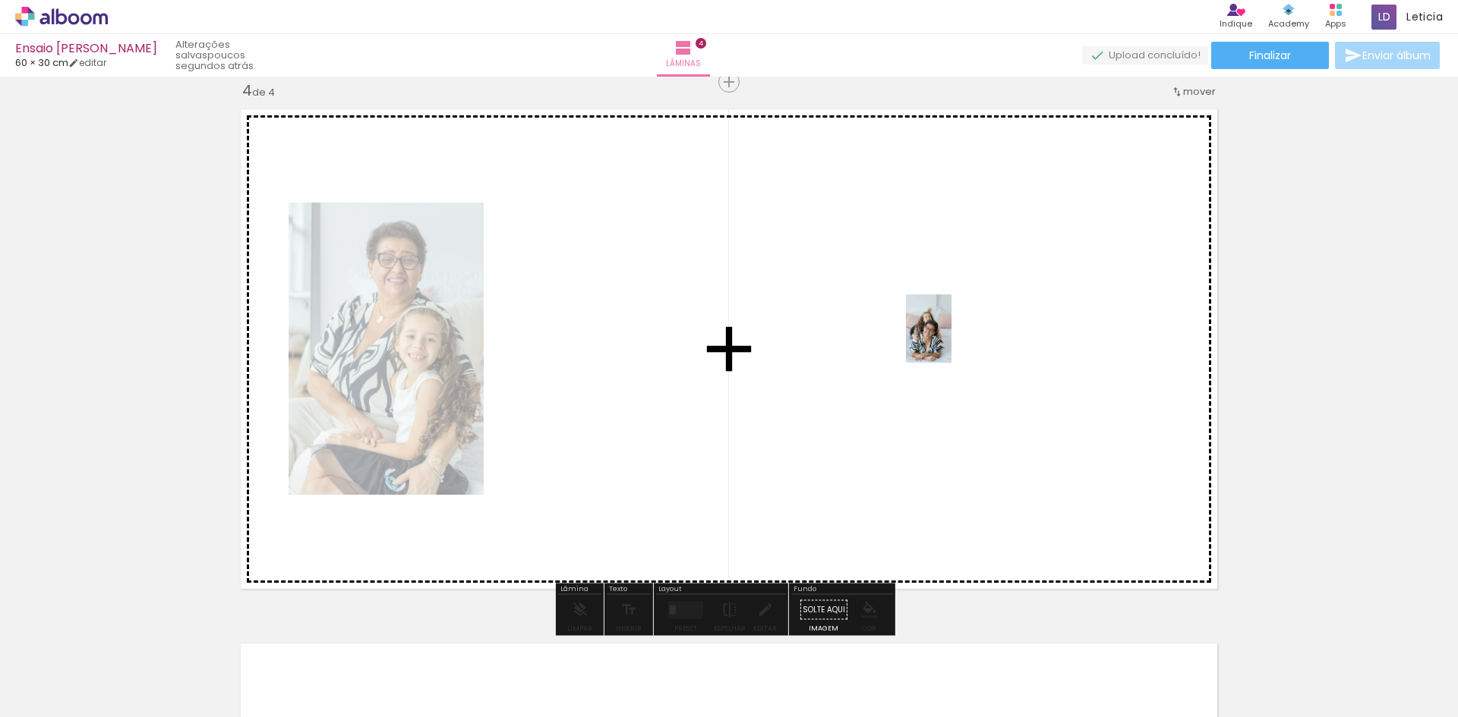
drag, startPoint x: 887, startPoint y: 672, endPoint x: 952, endPoint y: 340, distance: 338.1
click at [952, 340] on quentale-workspace at bounding box center [729, 358] width 1458 height 717
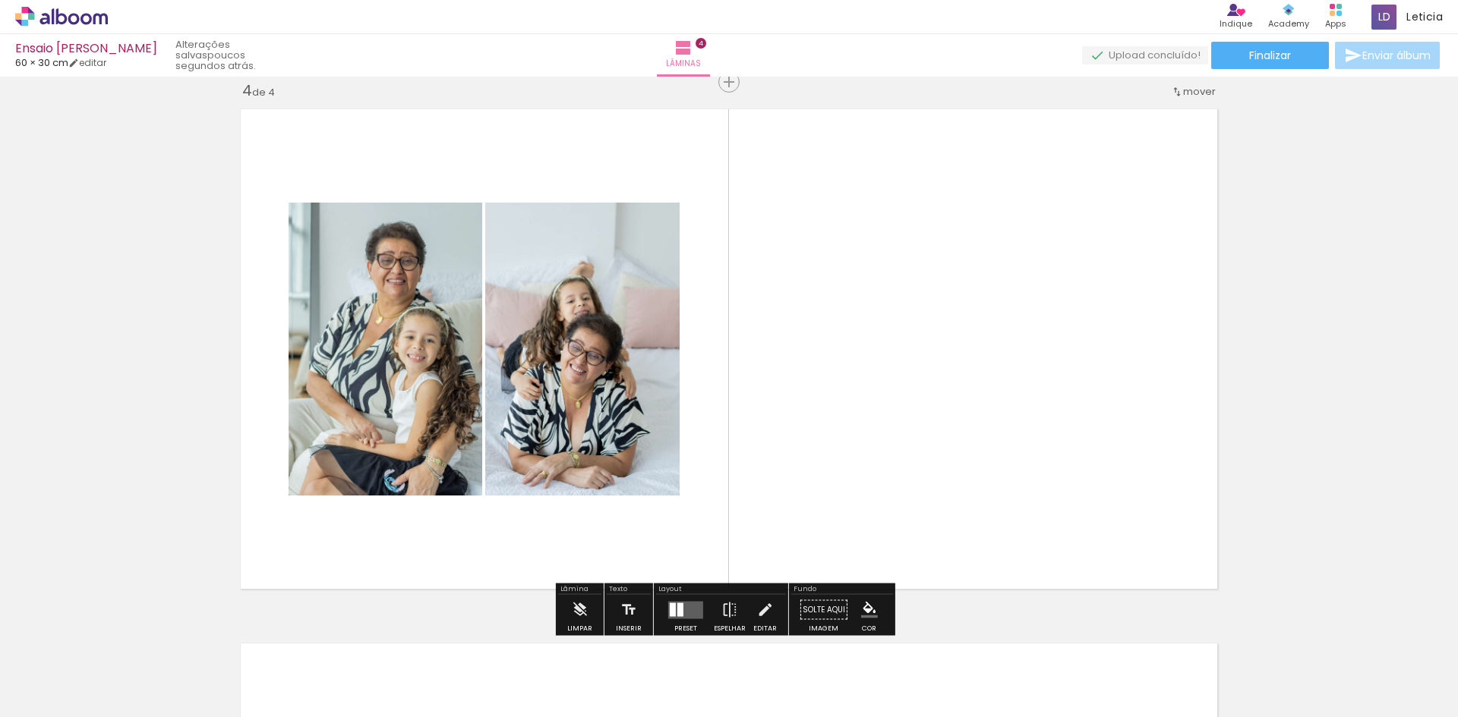
click at [689, 613] on quentale-layouter at bounding box center [685, 609] width 35 height 17
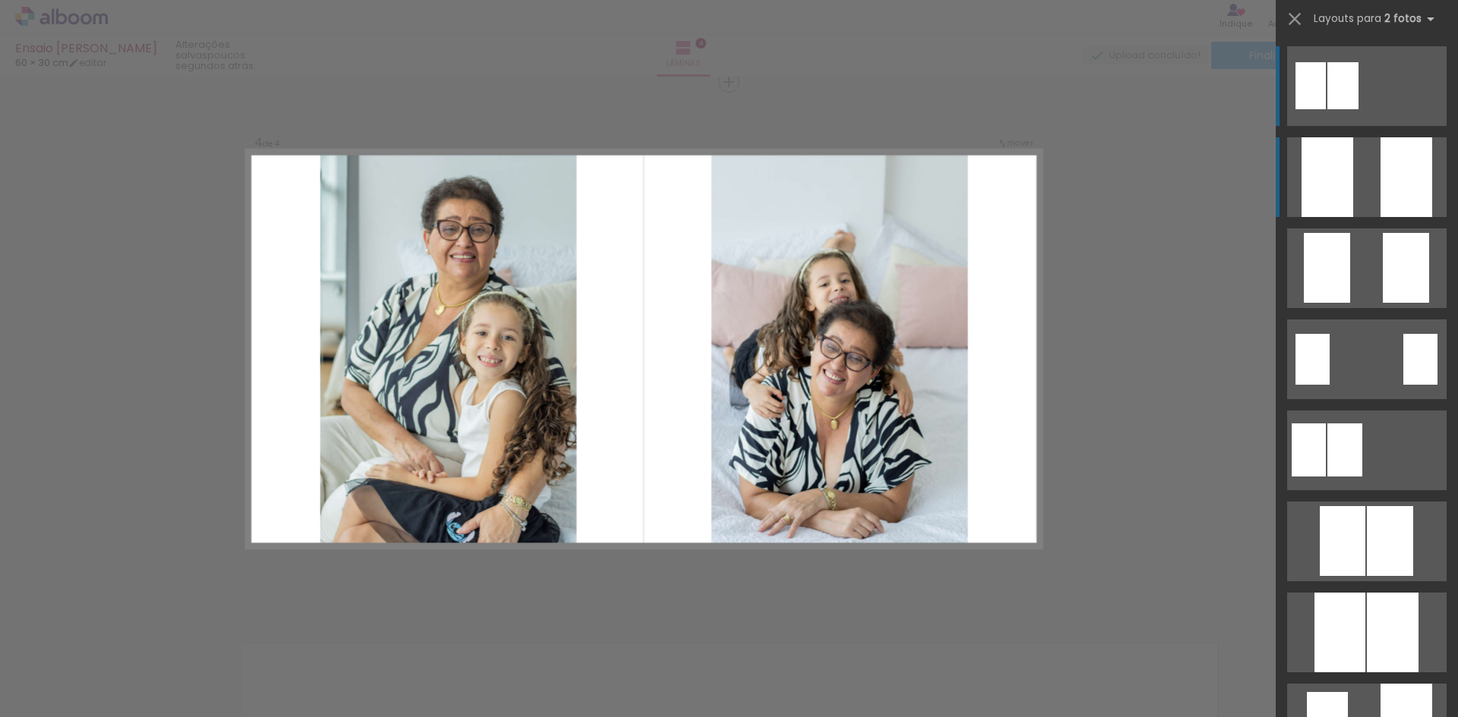
click at [1363, 126] on quentale-layouter at bounding box center [1366, 86] width 159 height 80
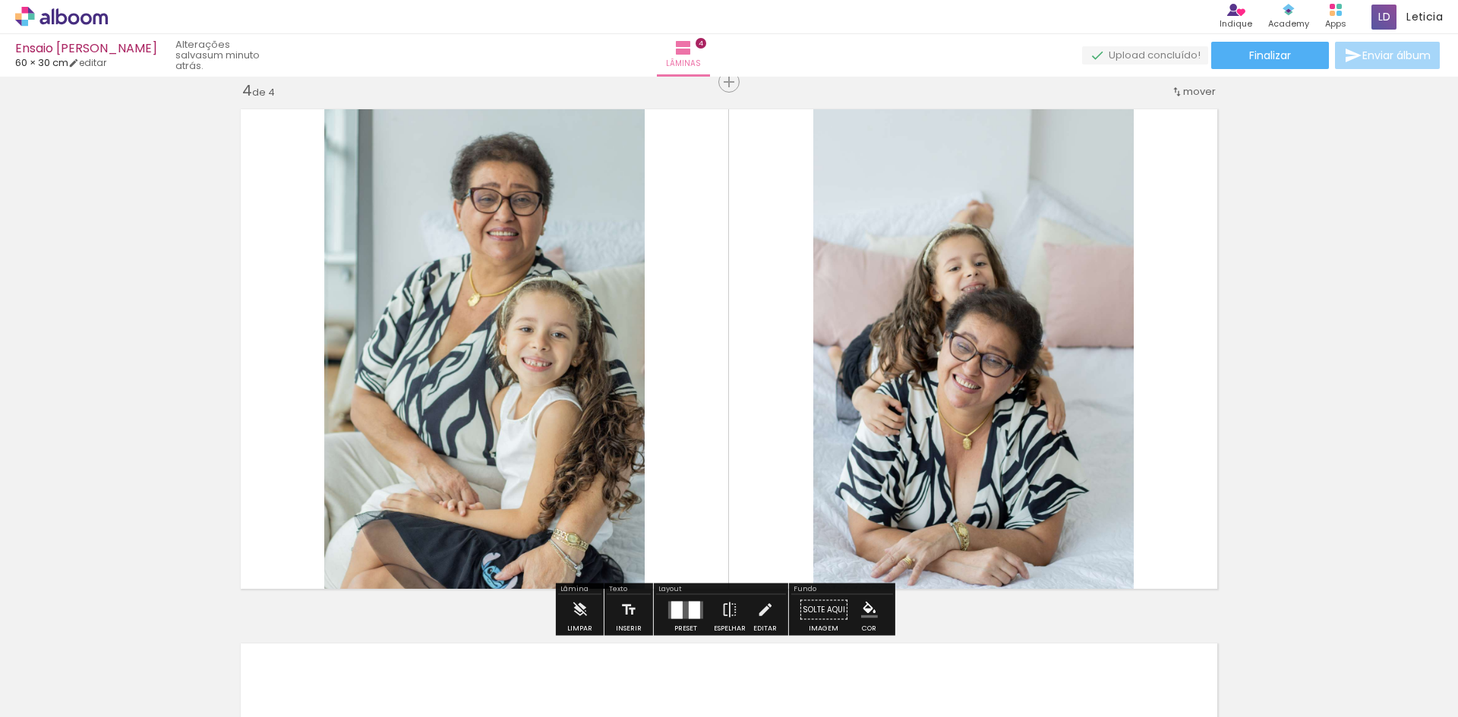
click at [683, 610] on quentale-layouter at bounding box center [685, 609] width 35 height 17
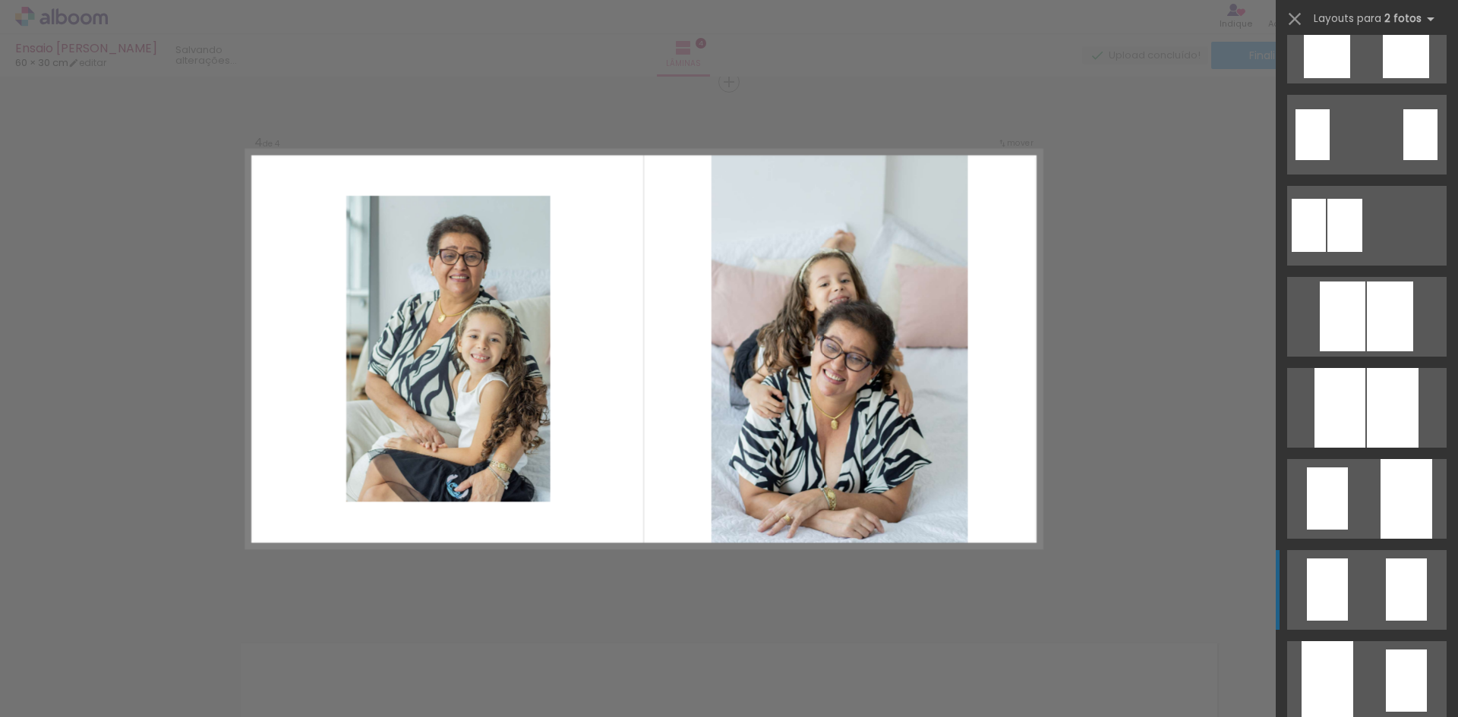
scroll to position [0, 0]
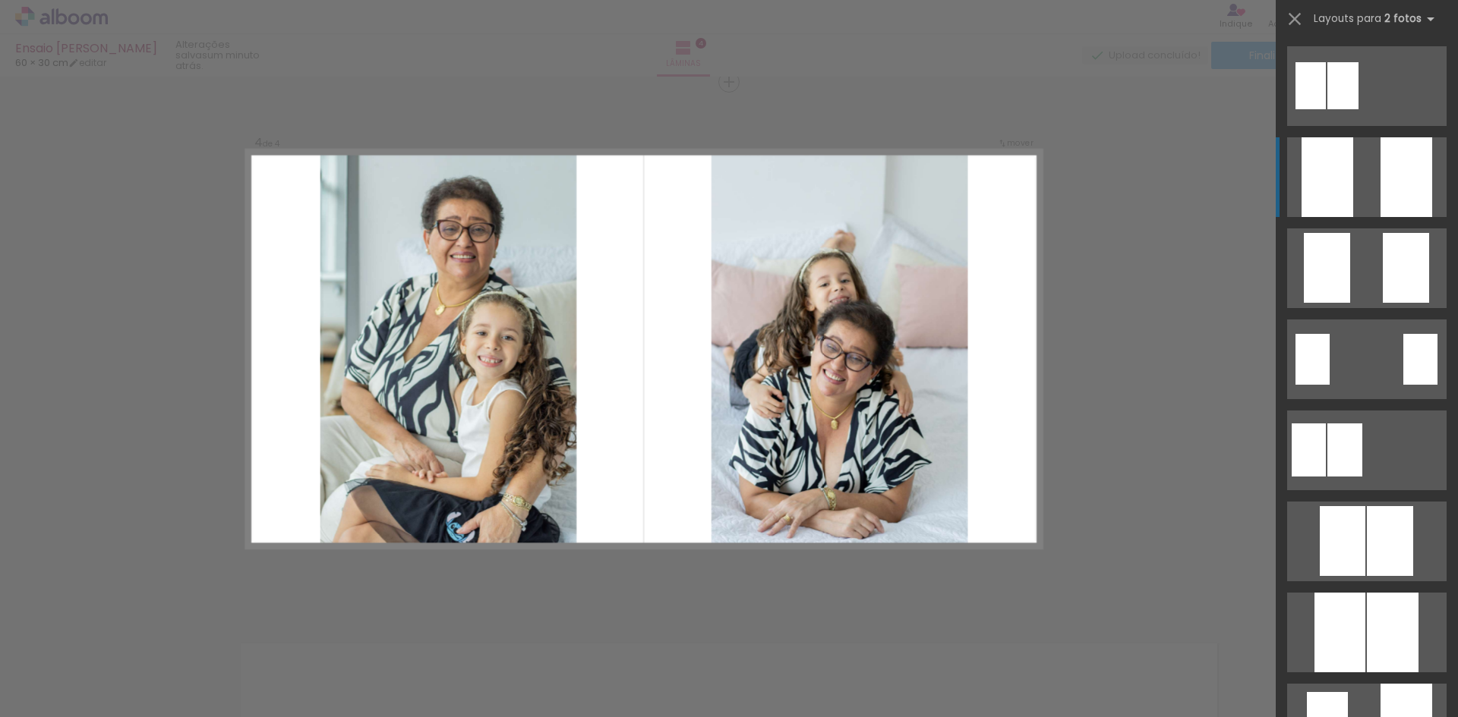
click at [1356, 126] on quentale-layouter at bounding box center [1366, 86] width 159 height 80
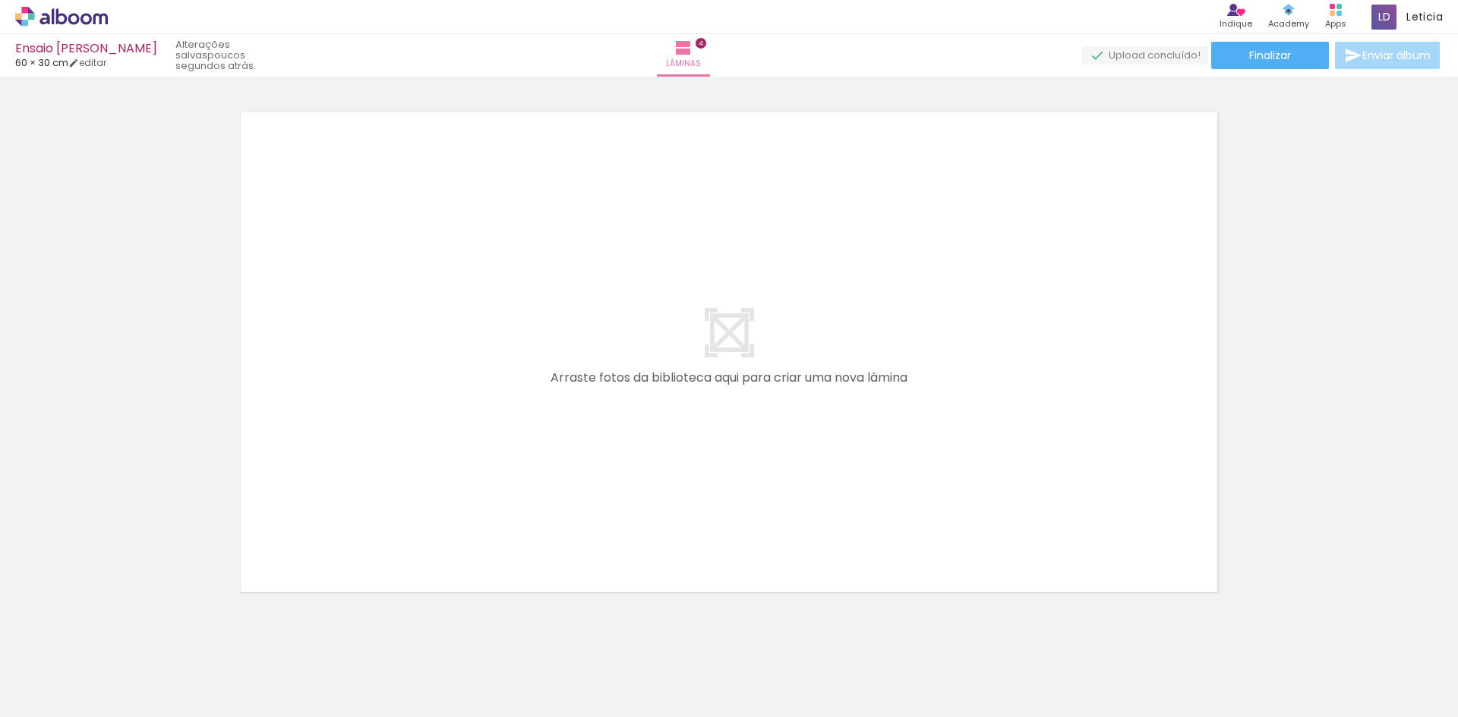
scroll to position [0, 1097]
click at [1292, 49] on paper-button "Finalizar" at bounding box center [1270, 55] width 118 height 27
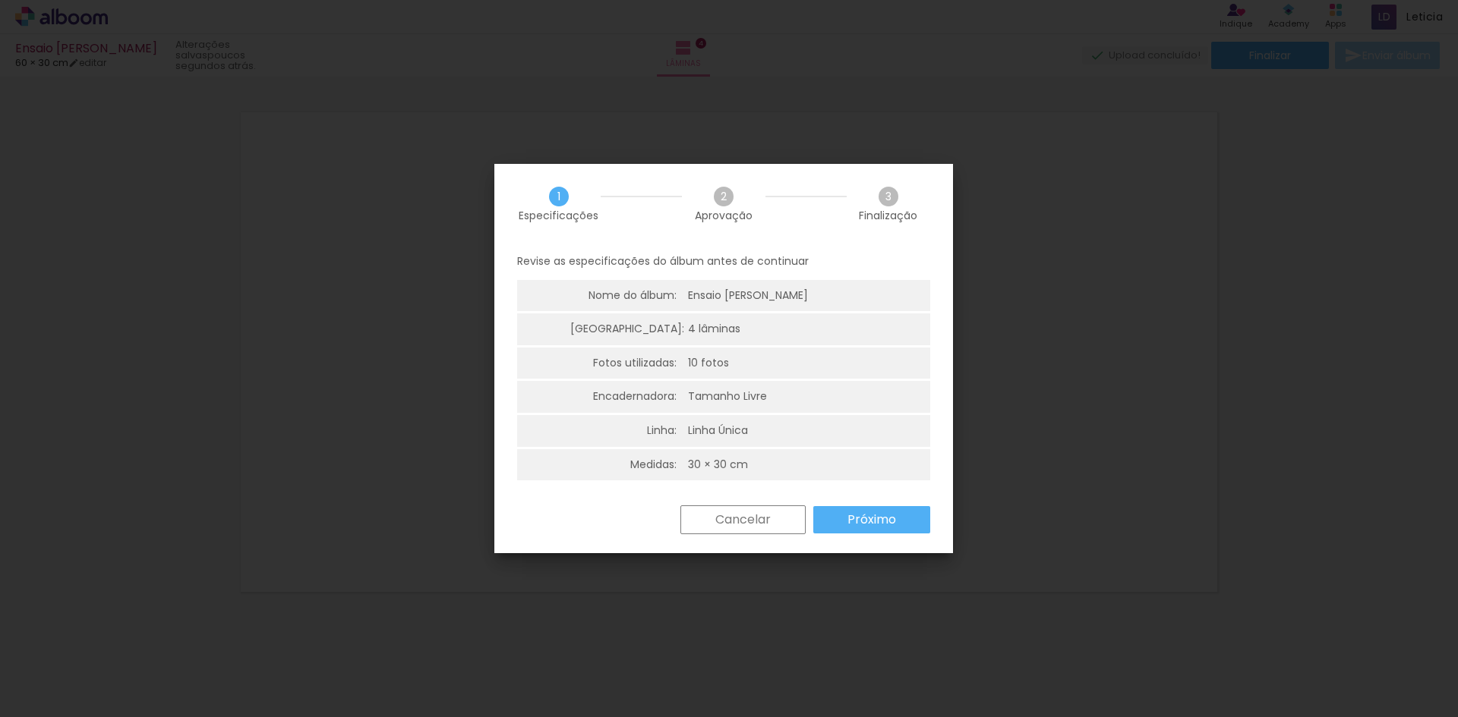
click at [0, 0] on slot "Próximo" at bounding box center [0, 0] width 0 height 0
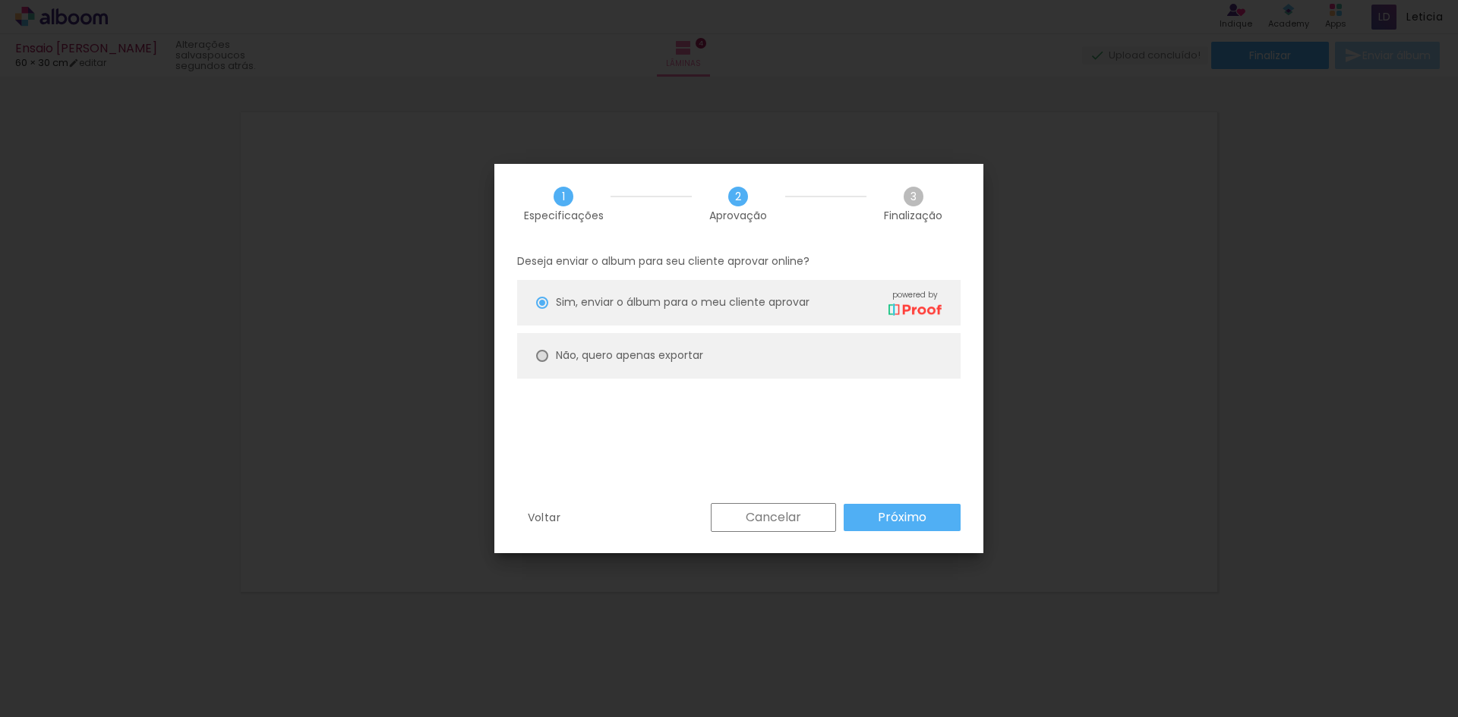
click at [545, 309] on div at bounding box center [542, 303] width 12 height 12
type paper-radio-button "on"
click at [0, 0] on slot "Próximo" at bounding box center [0, 0] width 0 height 0
type input "Alta, 300 DPI"
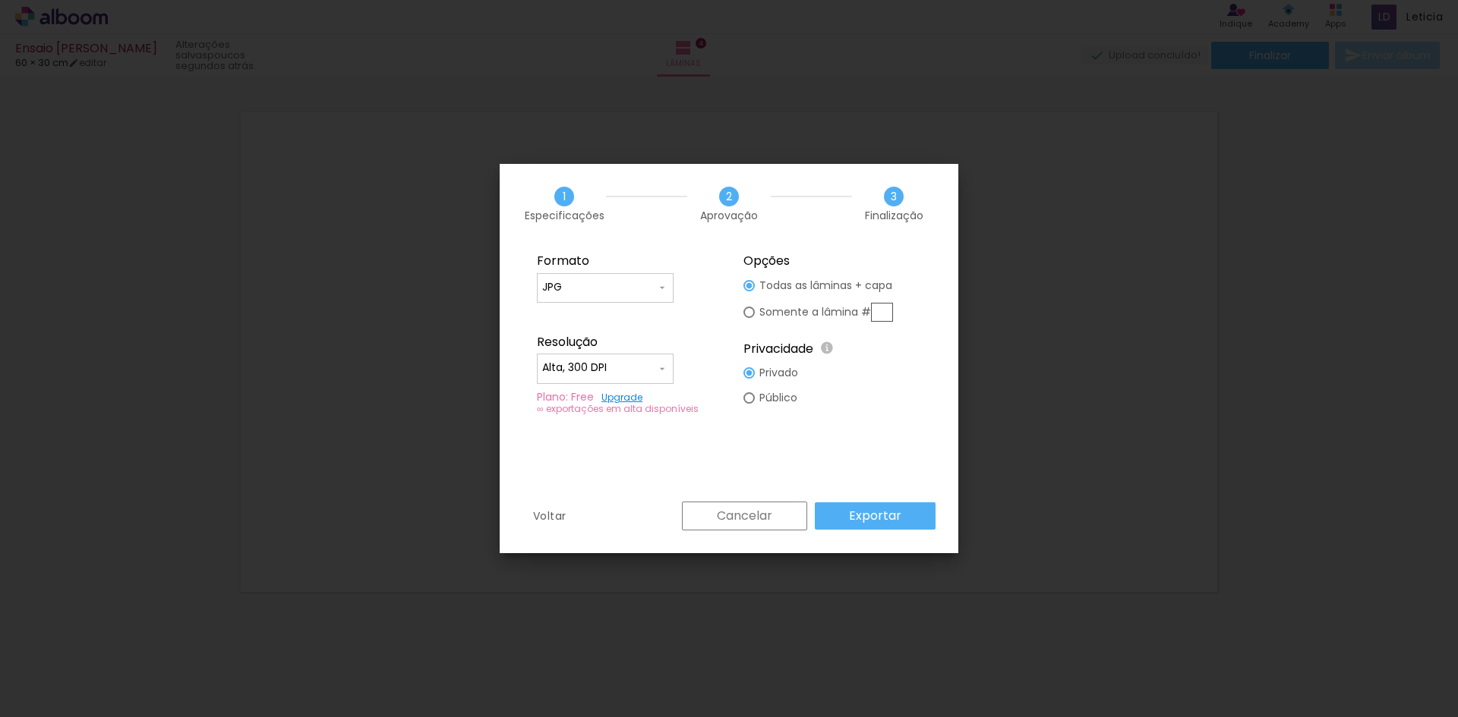
click at [903, 524] on paper-button "Exportar" at bounding box center [875, 516] width 121 height 27
type input "JPG"
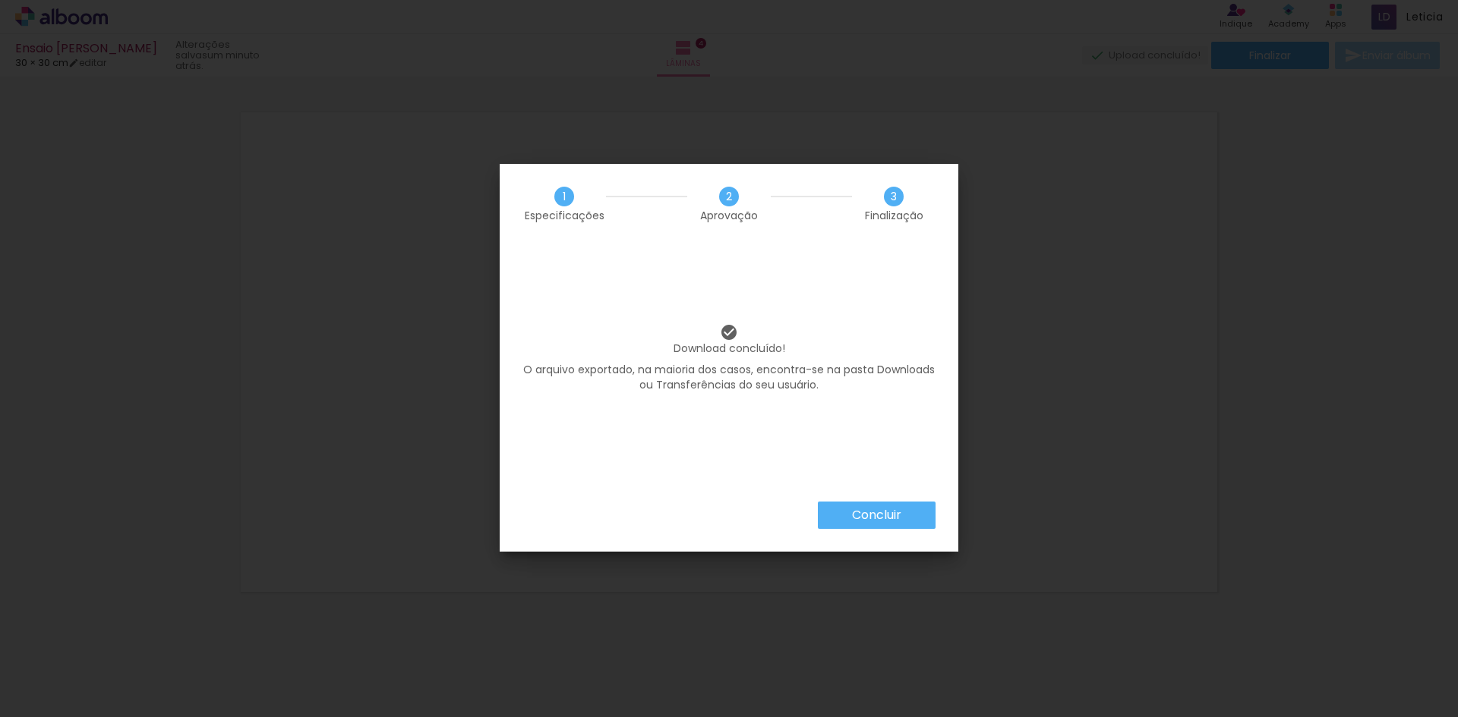
click at [875, 524] on paper-button "Concluir" at bounding box center [877, 515] width 118 height 27
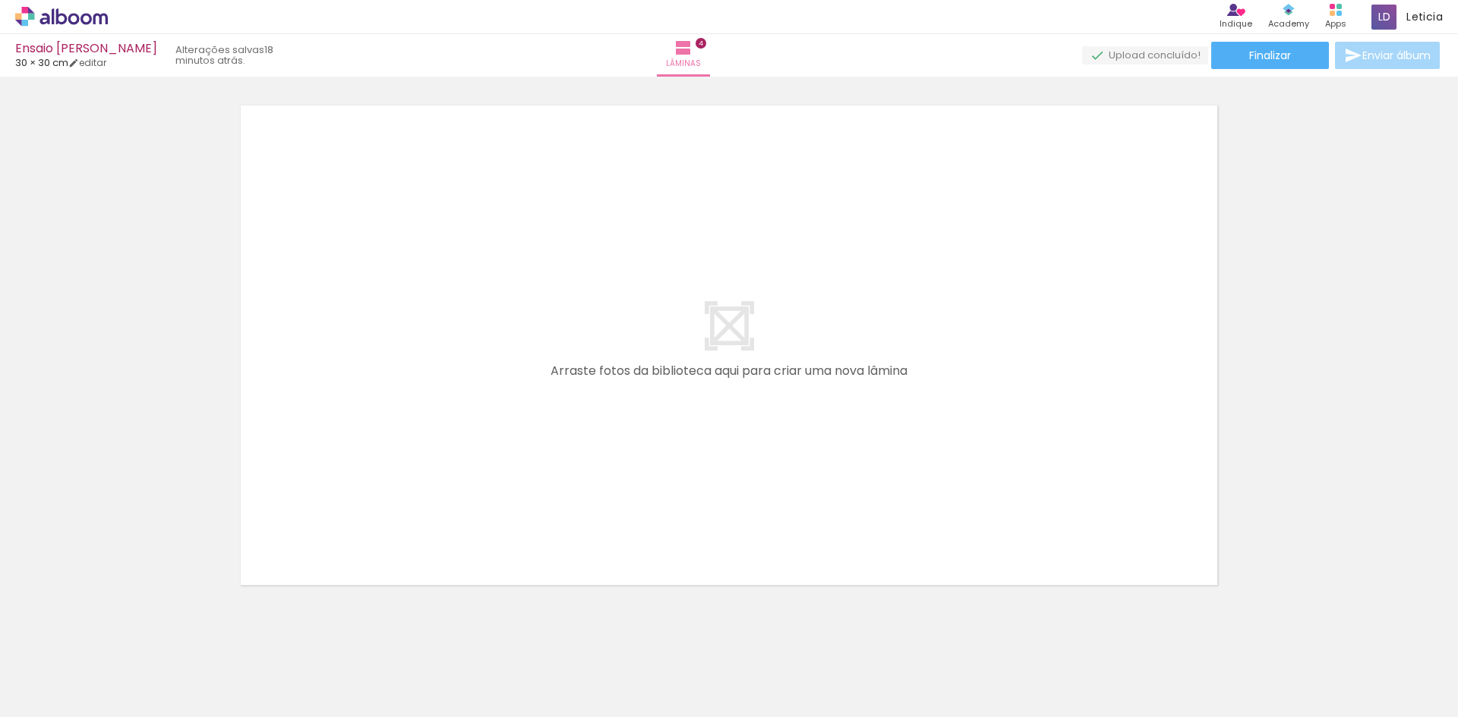
scroll to position [2186, 0]
